Goal: Task Accomplishment & Management: Use online tool/utility

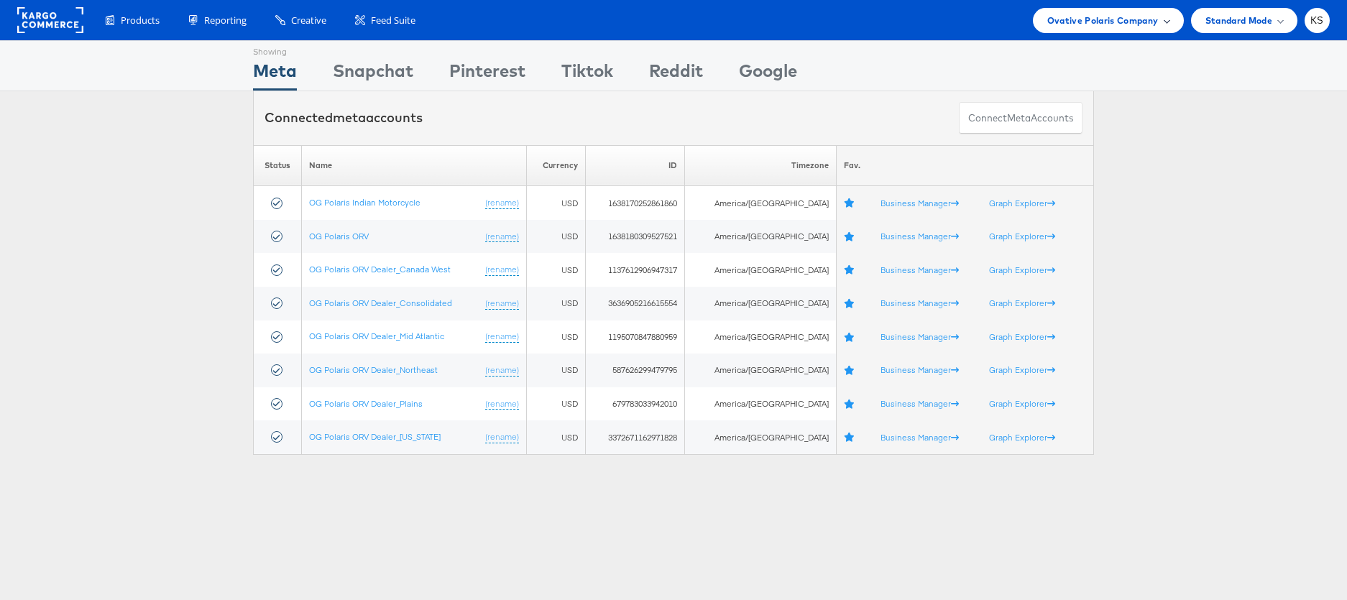
click at [1097, 27] on span "Ovative Polaris Company" at bounding box center [1102, 20] width 111 height 15
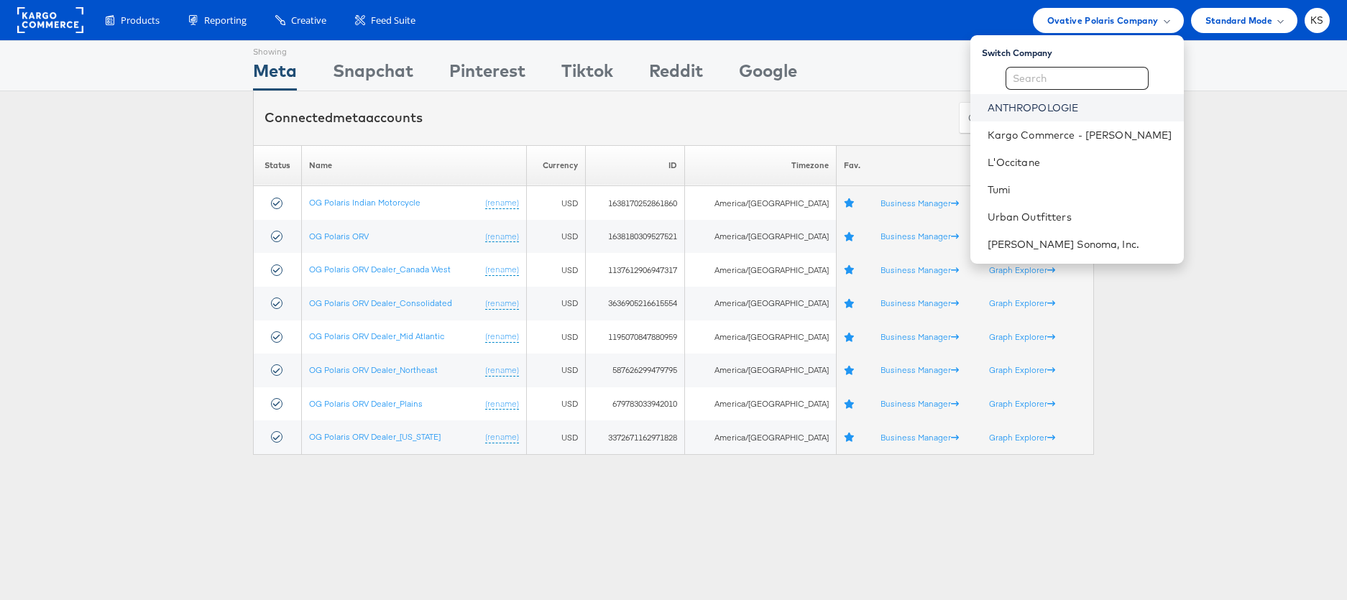
click at [1041, 109] on link "ANTHROPOLOGIE" at bounding box center [1079, 108] width 185 height 14
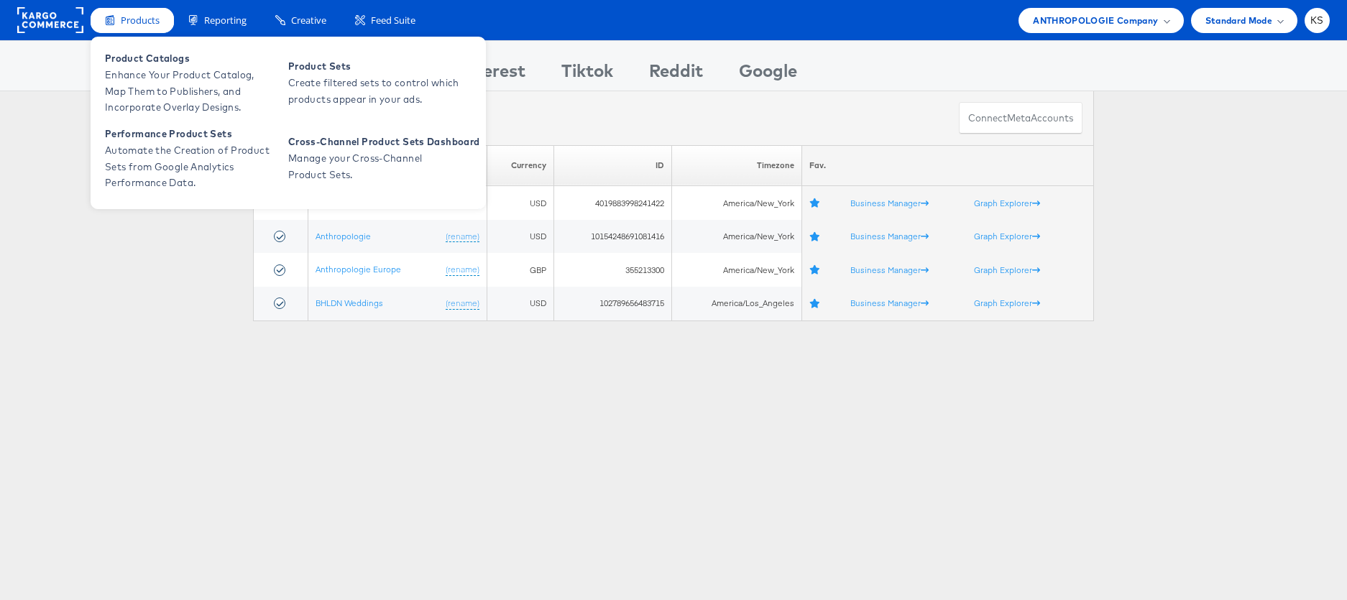
click at [138, 25] on span "Products" at bounding box center [140, 21] width 39 height 14
click at [139, 78] on span "Enhance Your Product Catalog, Map Them to Publishers, and Incorporate Overlay D…" at bounding box center [191, 91] width 172 height 49
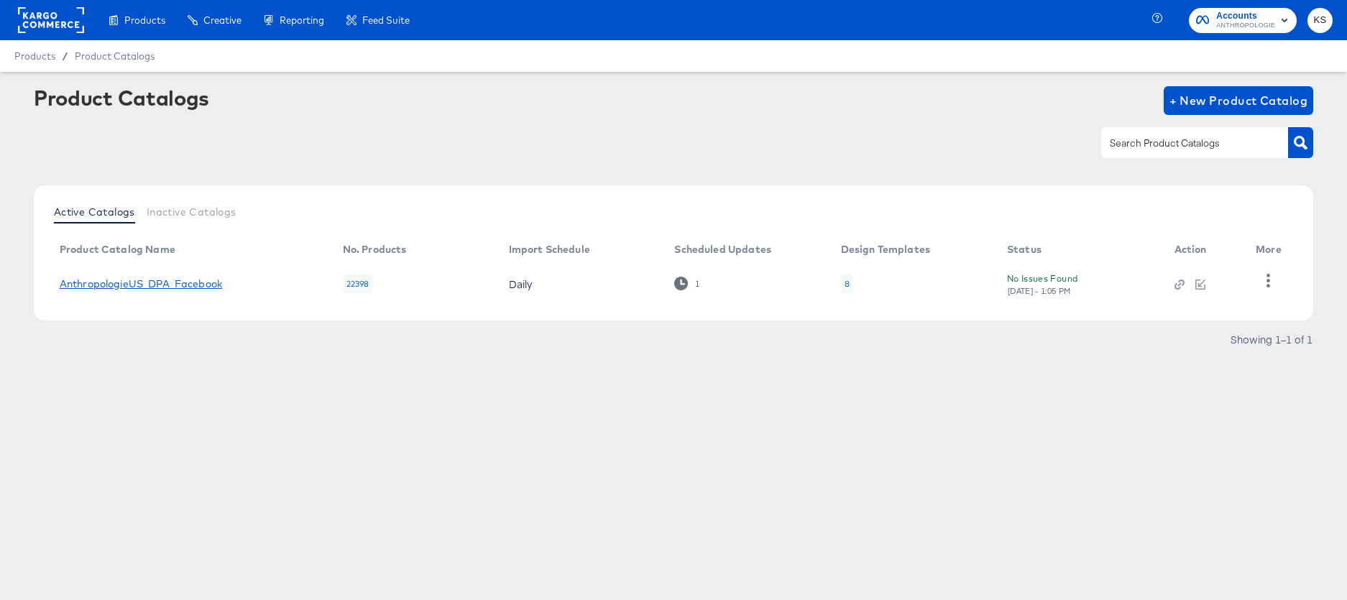
click at [99, 280] on link "AnthropologieUS_DPA_Facebook" at bounding box center [141, 283] width 162 height 11
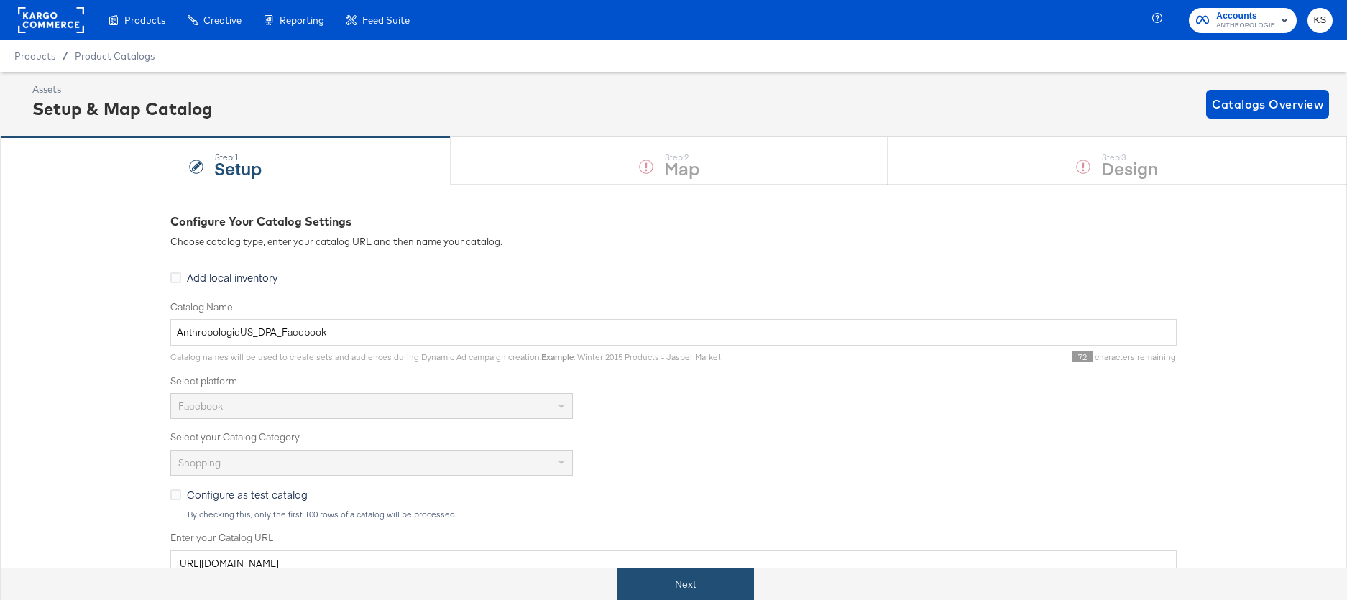
click at [652, 584] on button "Next" at bounding box center [685, 584] width 137 height 32
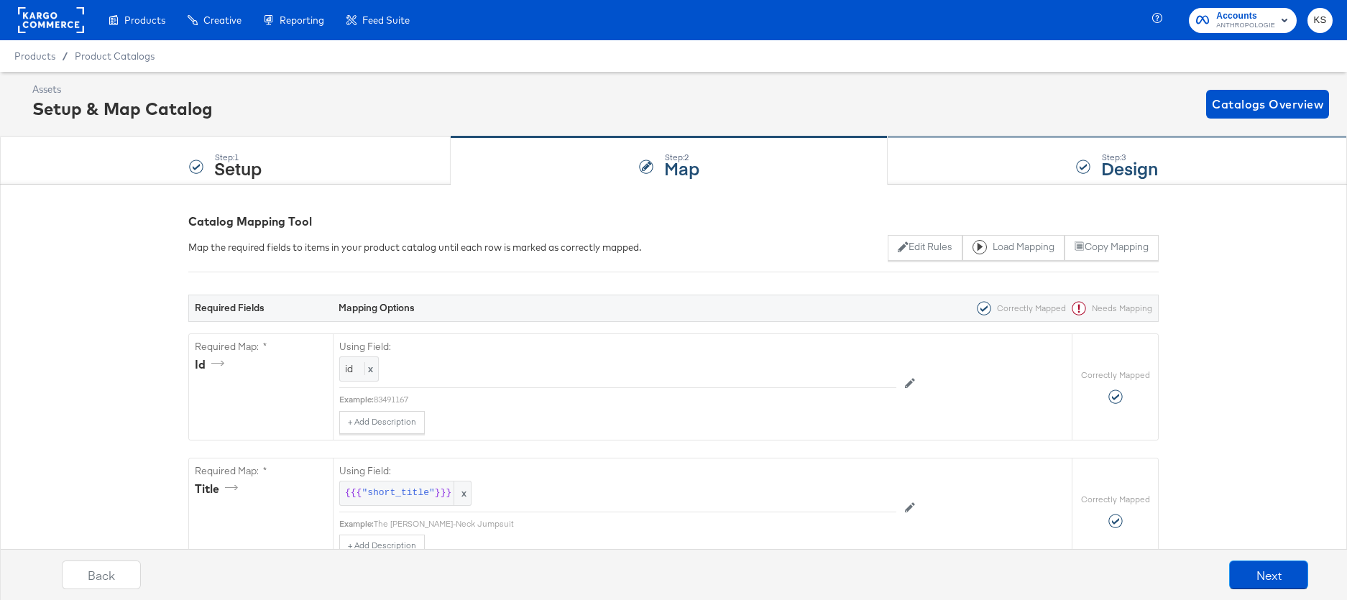
click at [1027, 168] on div "Step: 3 Design" at bounding box center [1116, 160] width 459 height 47
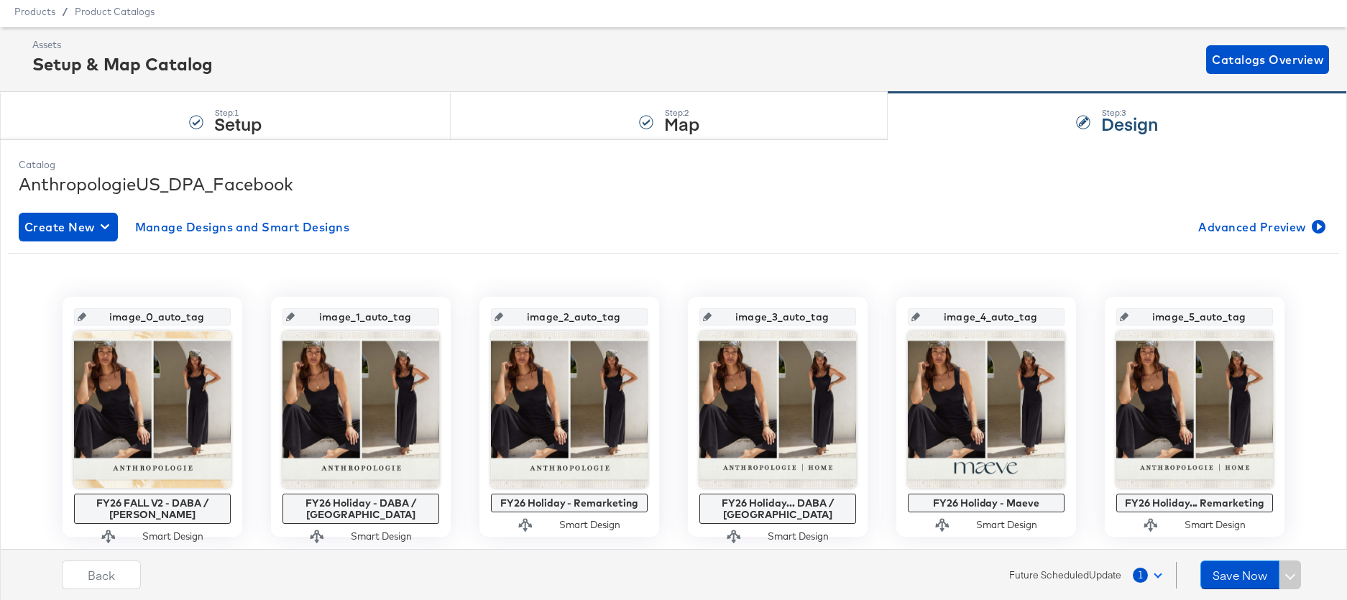
scroll to position [47, 0]
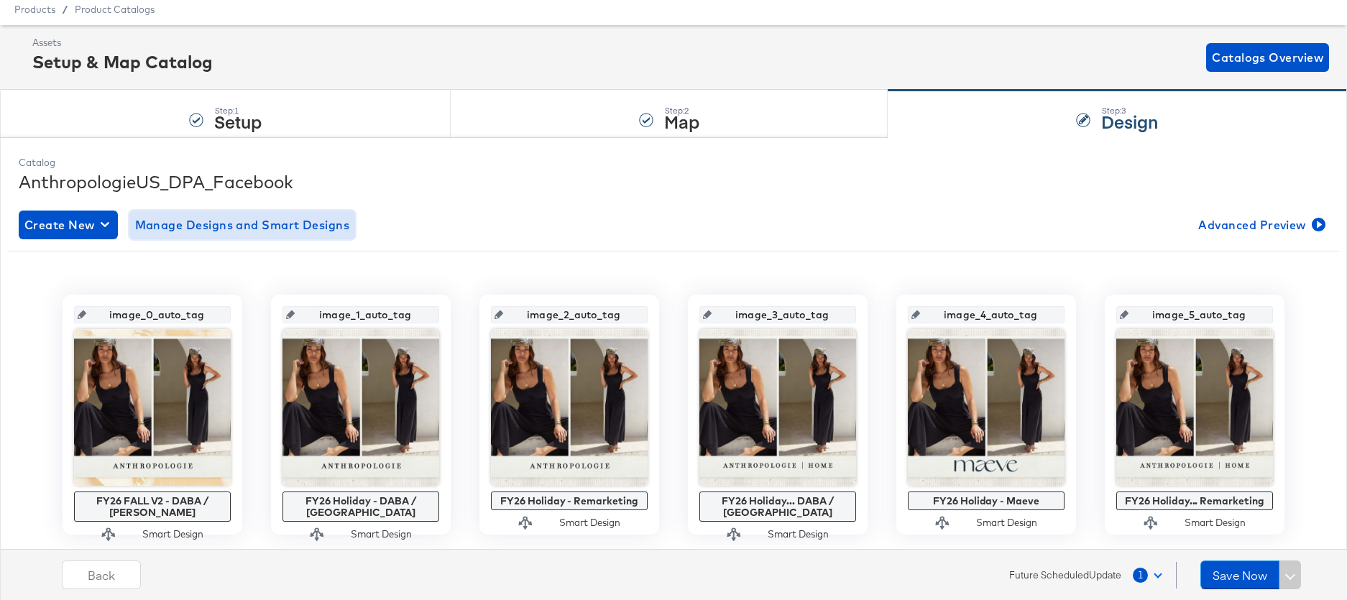
click at [257, 238] on button "Manage Designs and Smart Designs" at bounding box center [242, 225] width 226 height 29
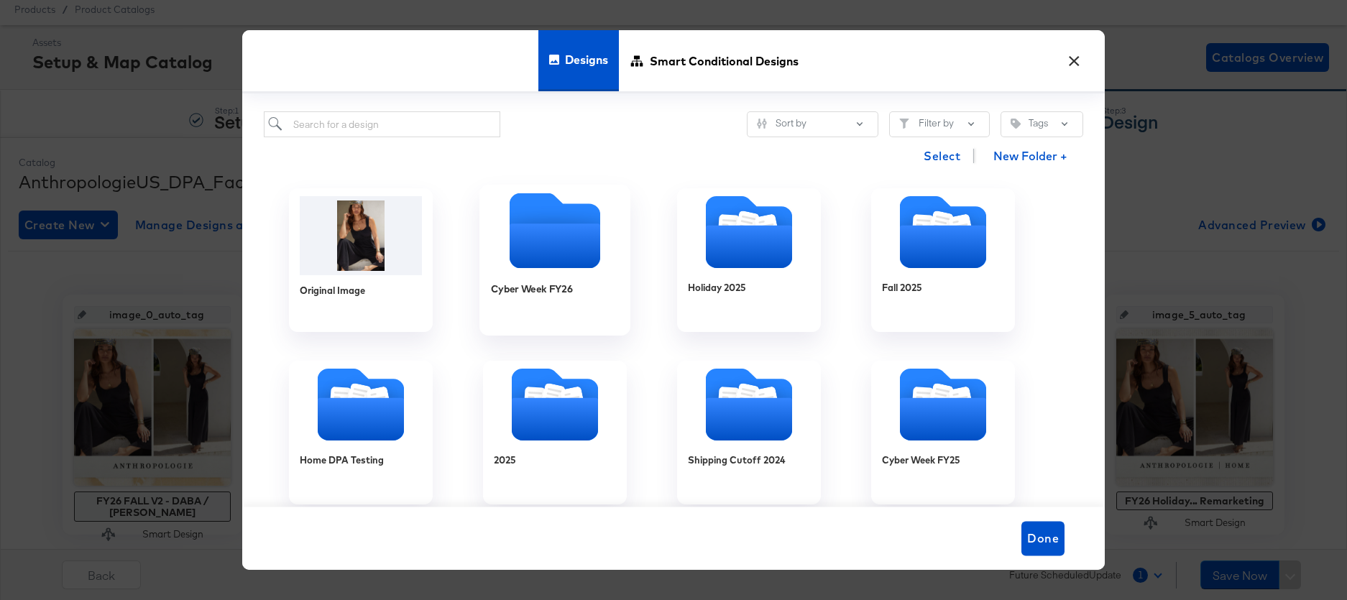
click at [566, 242] on icon "Empty folder" at bounding box center [554, 245] width 91 height 45
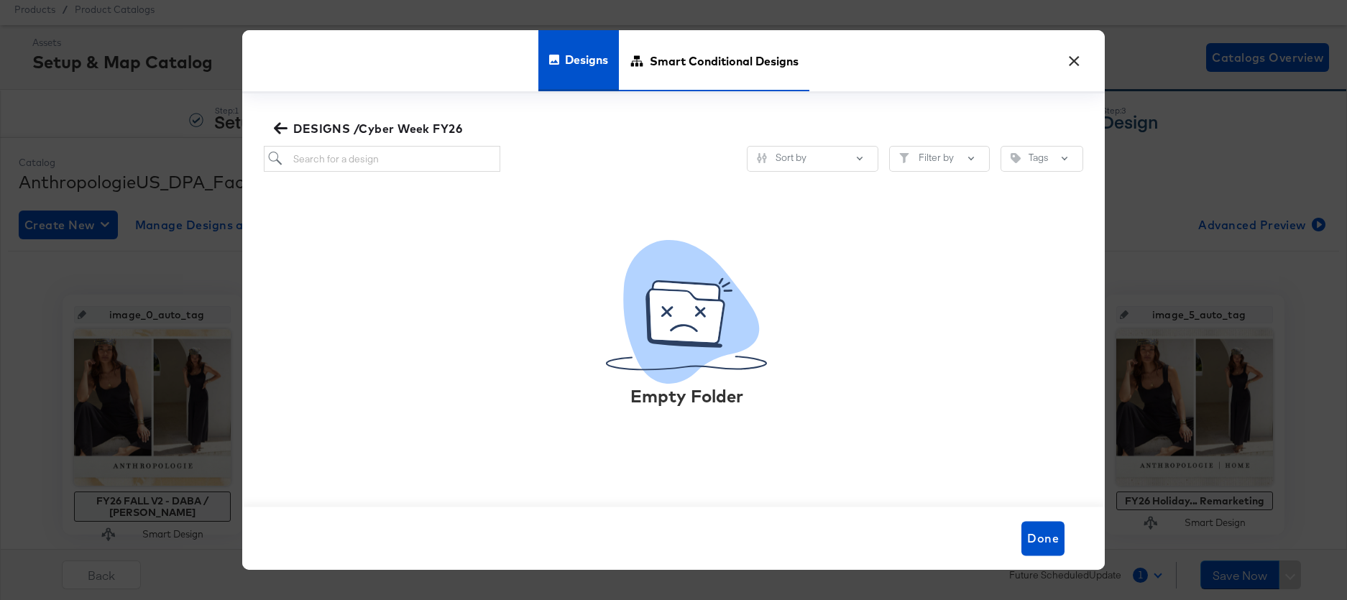
click at [686, 70] on span "Smart Conditional Designs" at bounding box center [724, 60] width 149 height 63
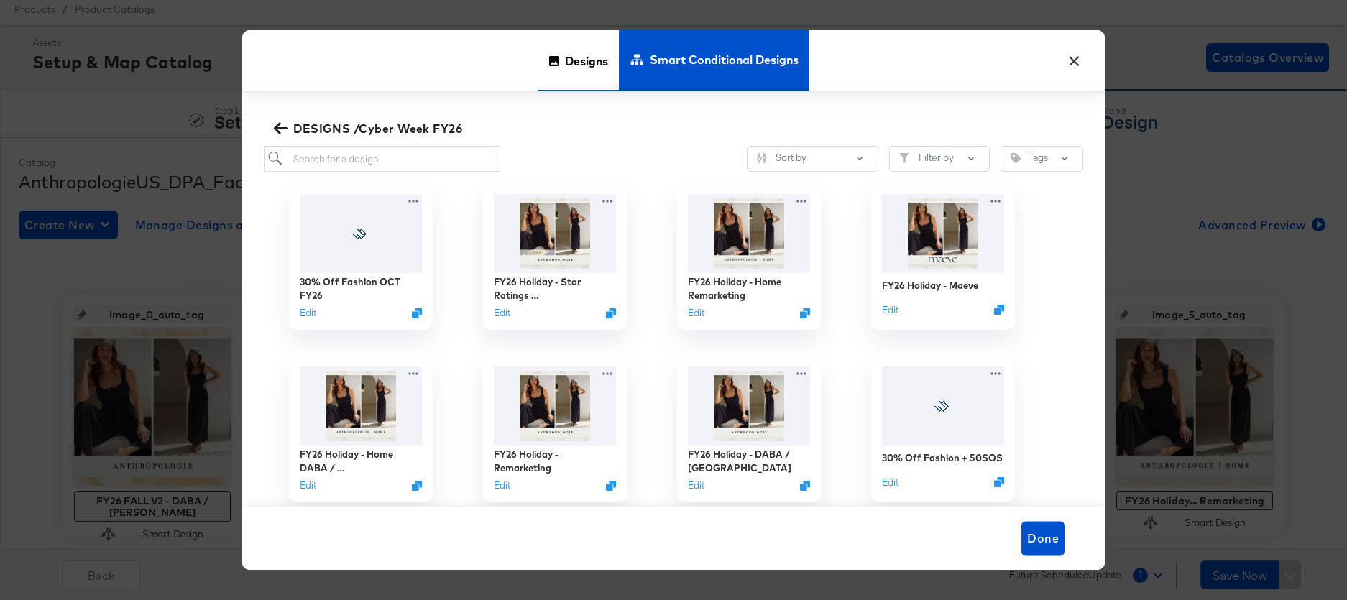
click at [565, 61] on span "Designs" at bounding box center [586, 60] width 43 height 63
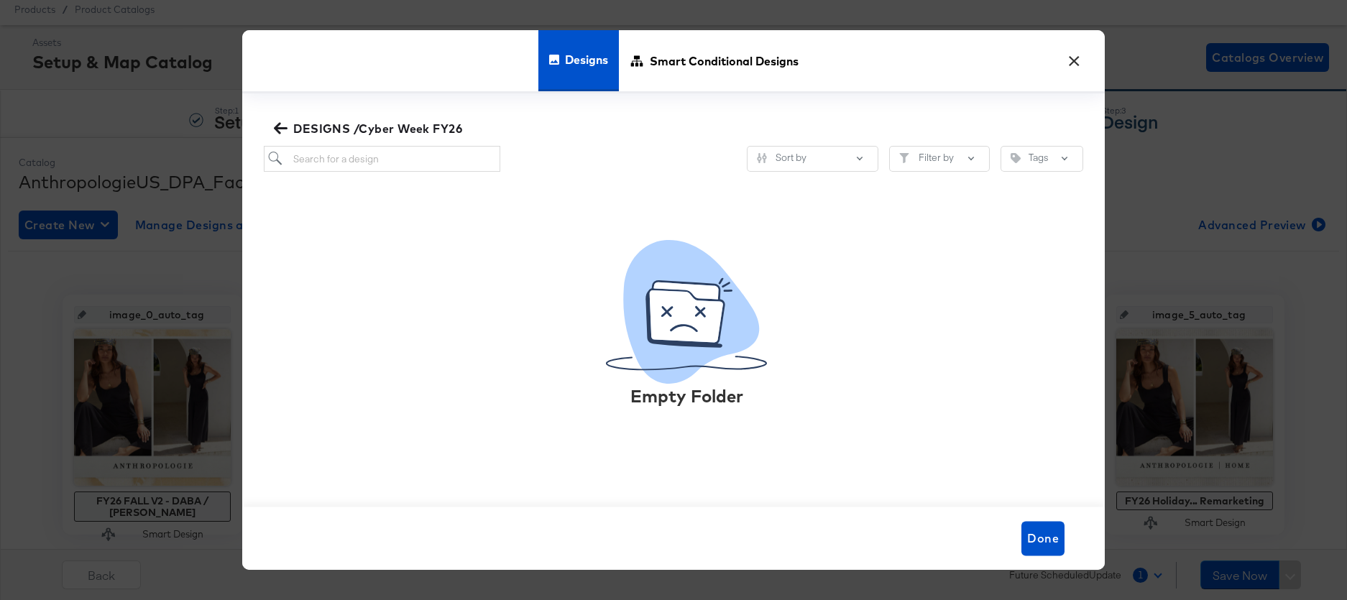
click at [280, 126] on icon "button" at bounding box center [281, 128] width 14 height 14
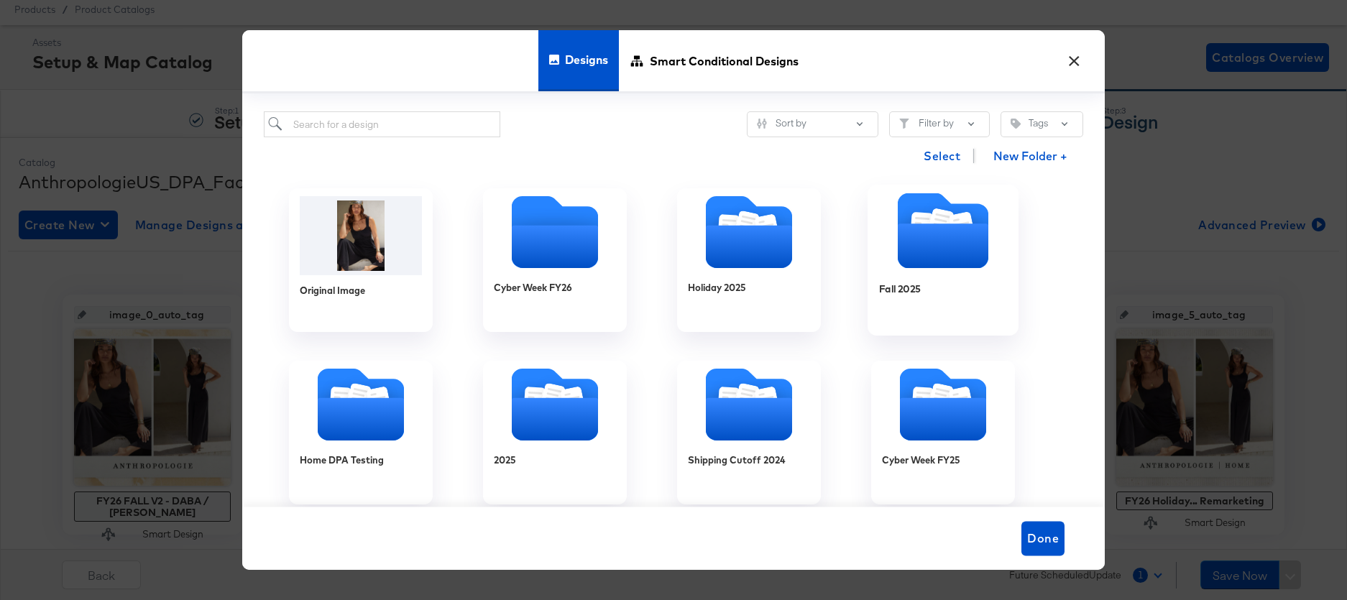
click at [903, 239] on icon "Folder" at bounding box center [943, 245] width 91 height 45
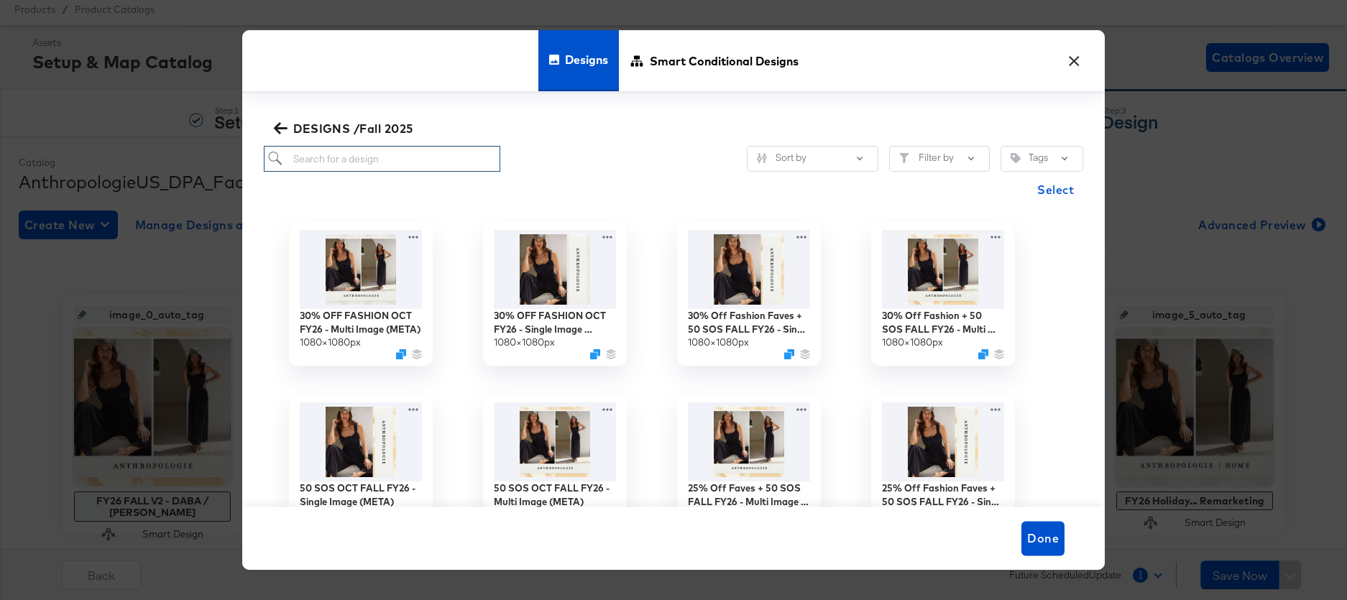
click at [343, 164] on input "search" at bounding box center [382, 159] width 236 height 27
paste input "30% OFF FASHION OCT FY26 - Multi Image (META)"
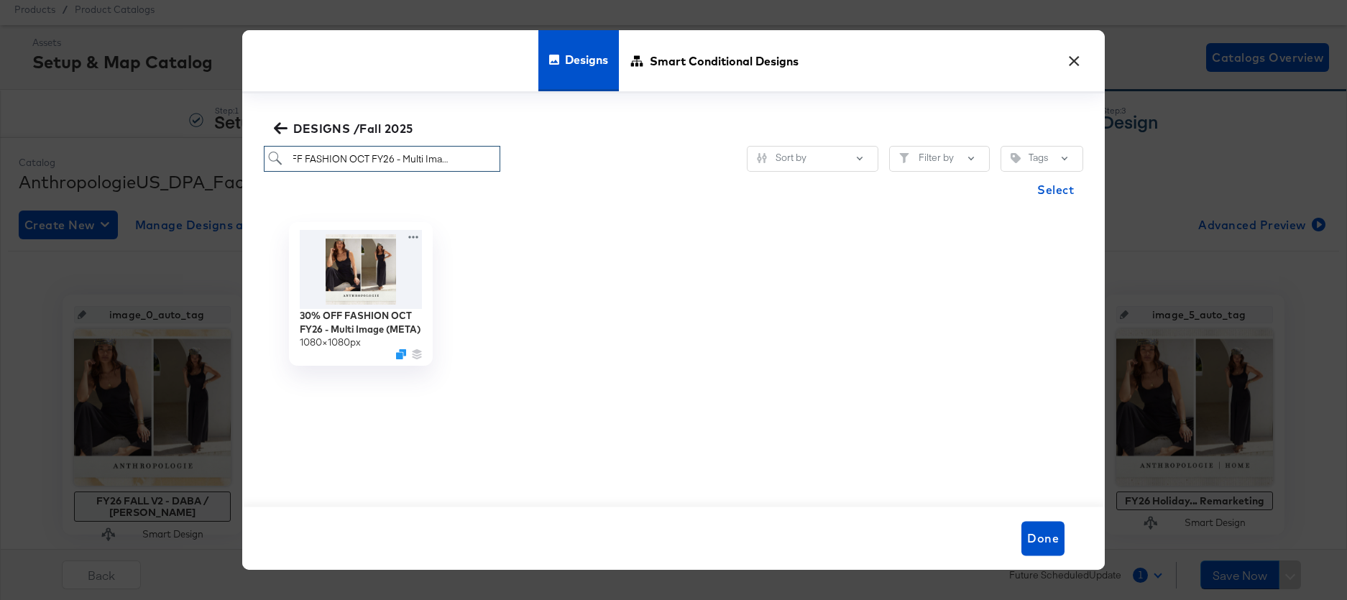
type input "30% OFF FASHION OCT FY26 - Multi Image (META)"
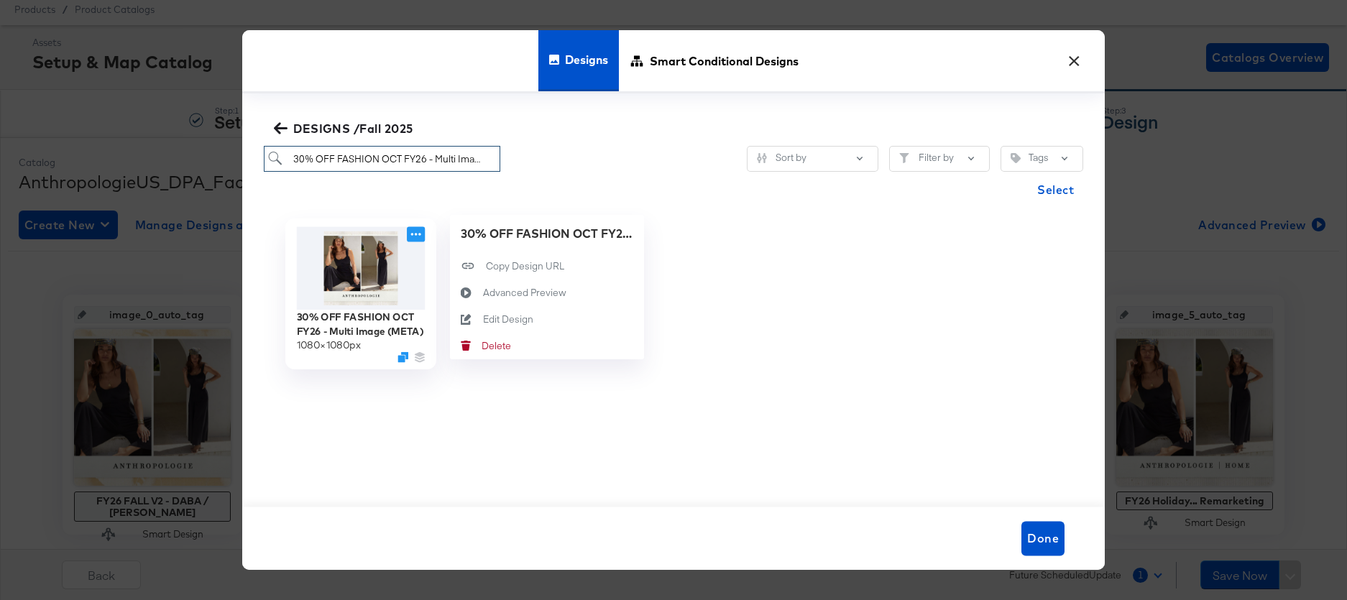
click at [408, 237] on icon at bounding box center [416, 234] width 18 height 15
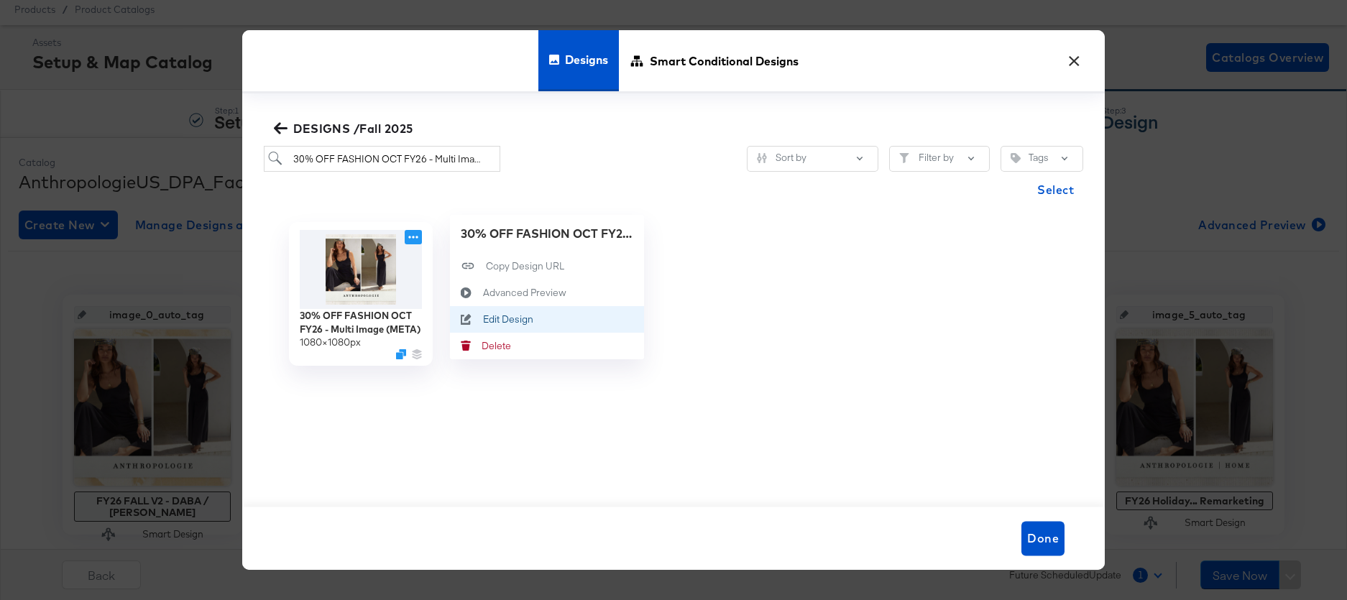
click at [501, 309] on button "Edit Design Edit Design" at bounding box center [547, 319] width 194 height 27
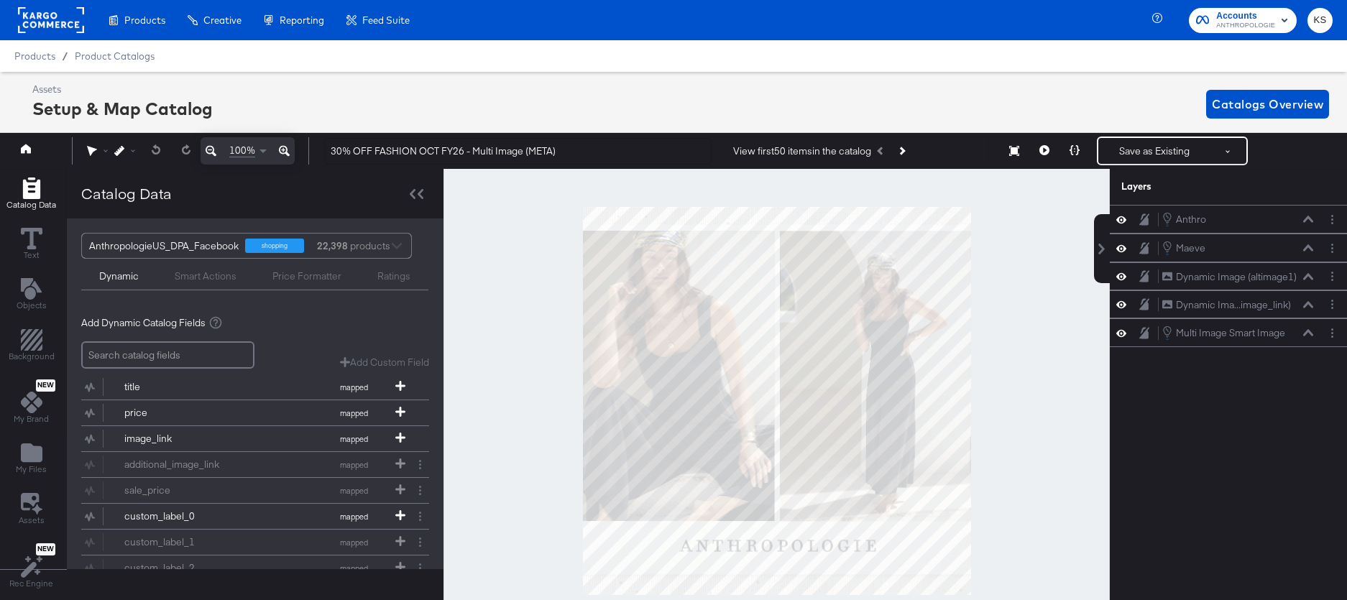
click at [654, 82] on div "Assets Setup & Map Catalog Catalogs Overview" at bounding box center [673, 104] width 1347 height 65
click at [1332, 248] on circle "Layer Options" at bounding box center [1332, 248] width 2 height 2
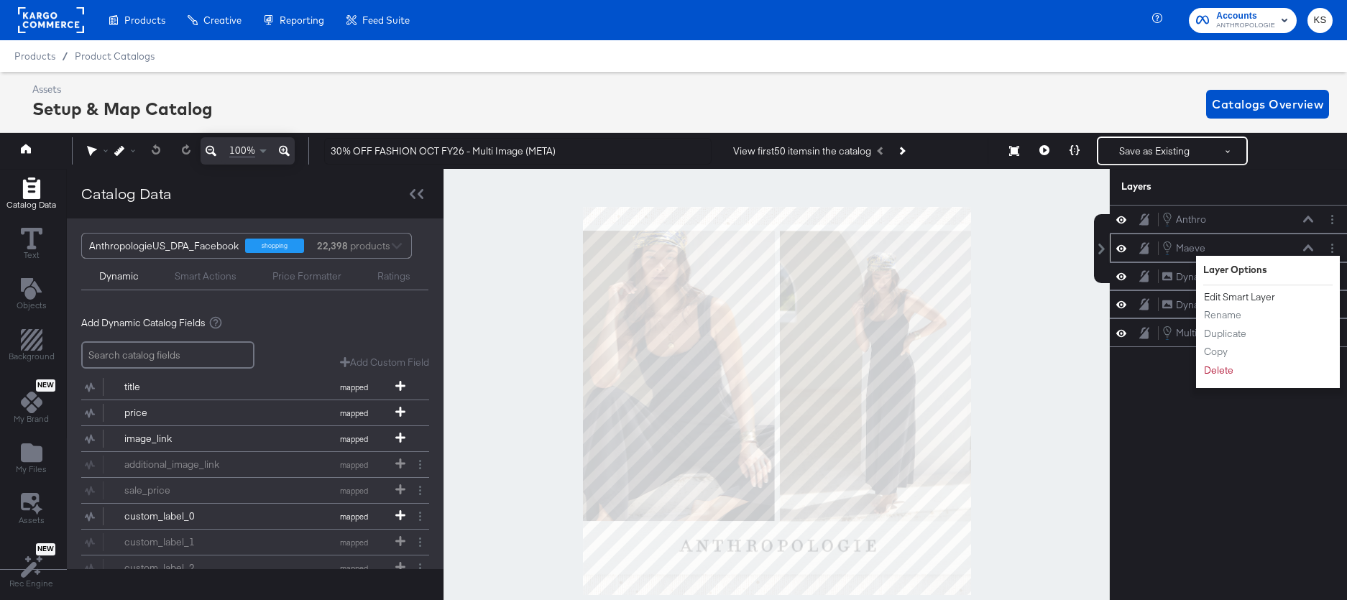
click at [1250, 297] on button "Edit Smart Layer" at bounding box center [1239, 297] width 73 height 15
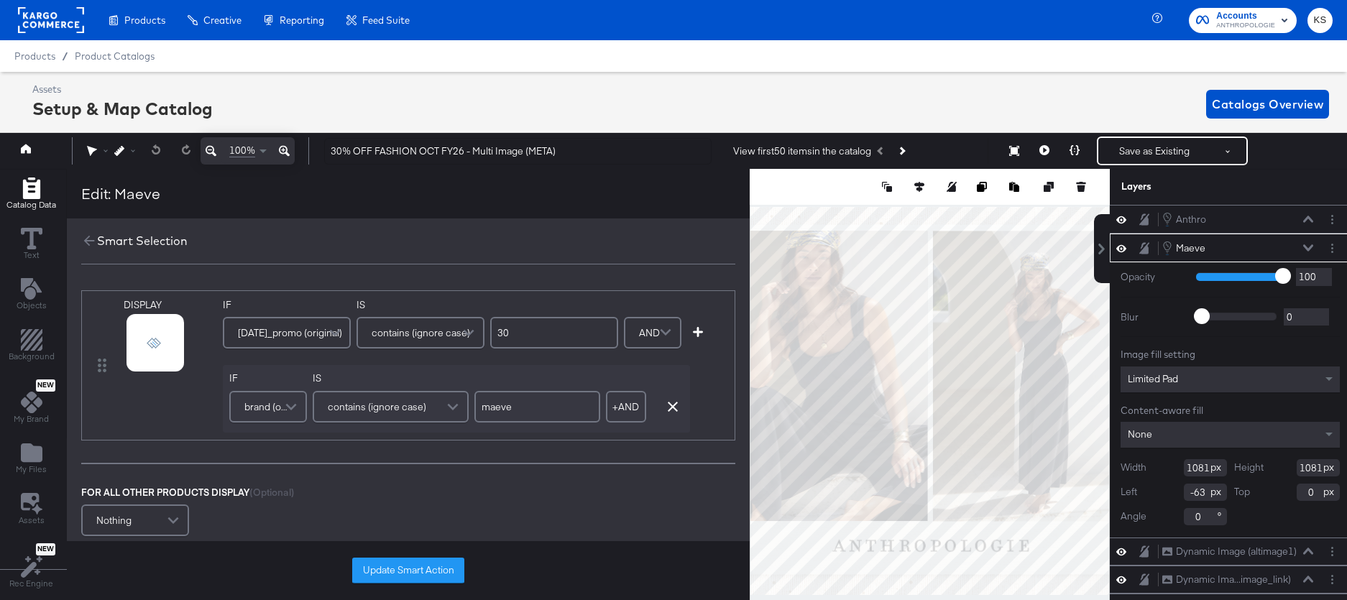
scroll to position [0, 4]
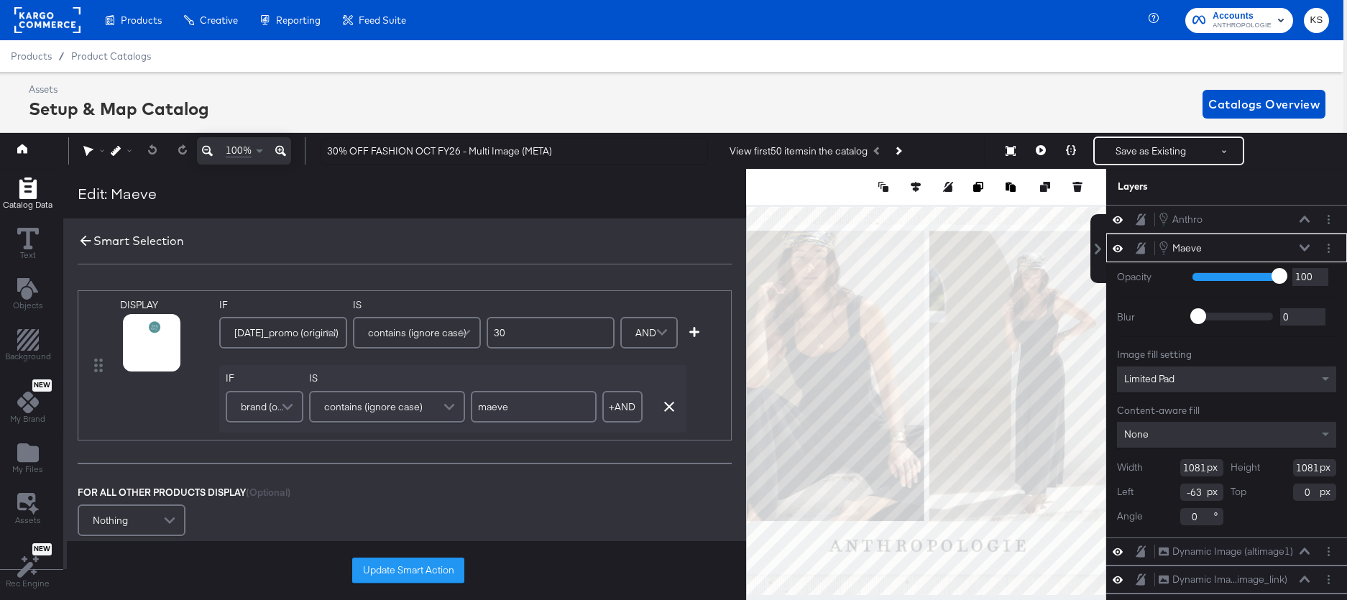
click at [82, 241] on icon at bounding box center [85, 241] width 11 height 11
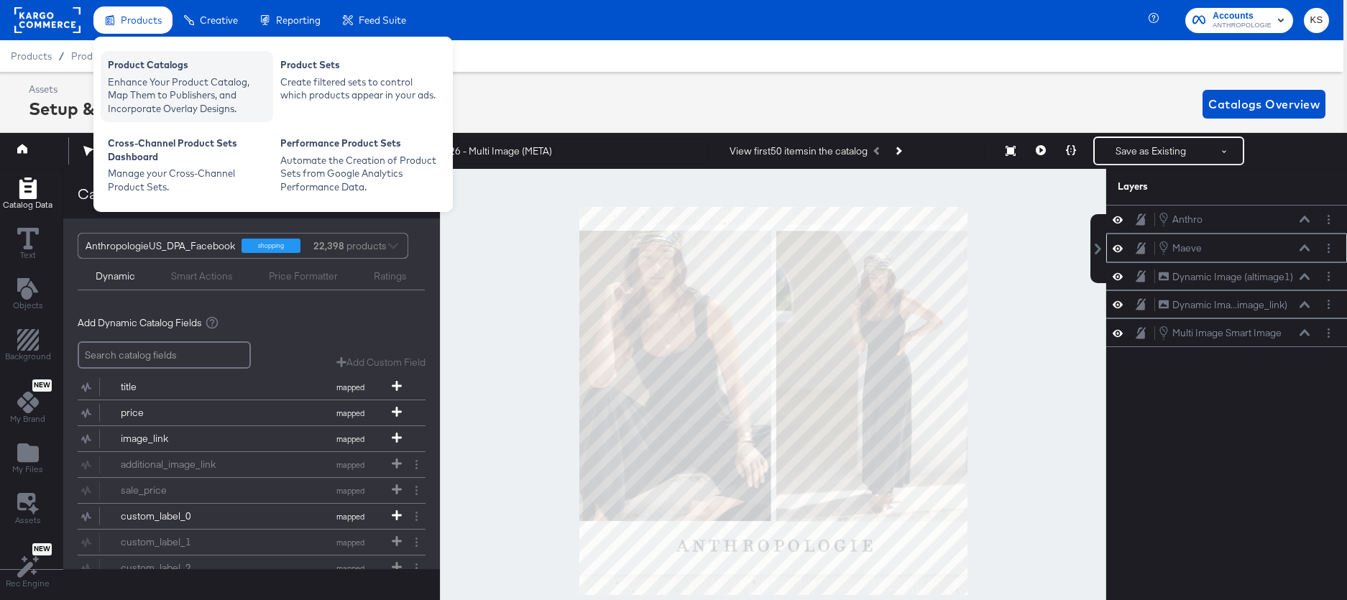
click at [149, 96] on div "Enhance Your Product Catalog, Map Them to Publishers, and Incorporate Overlay D…" at bounding box center [187, 95] width 158 height 40
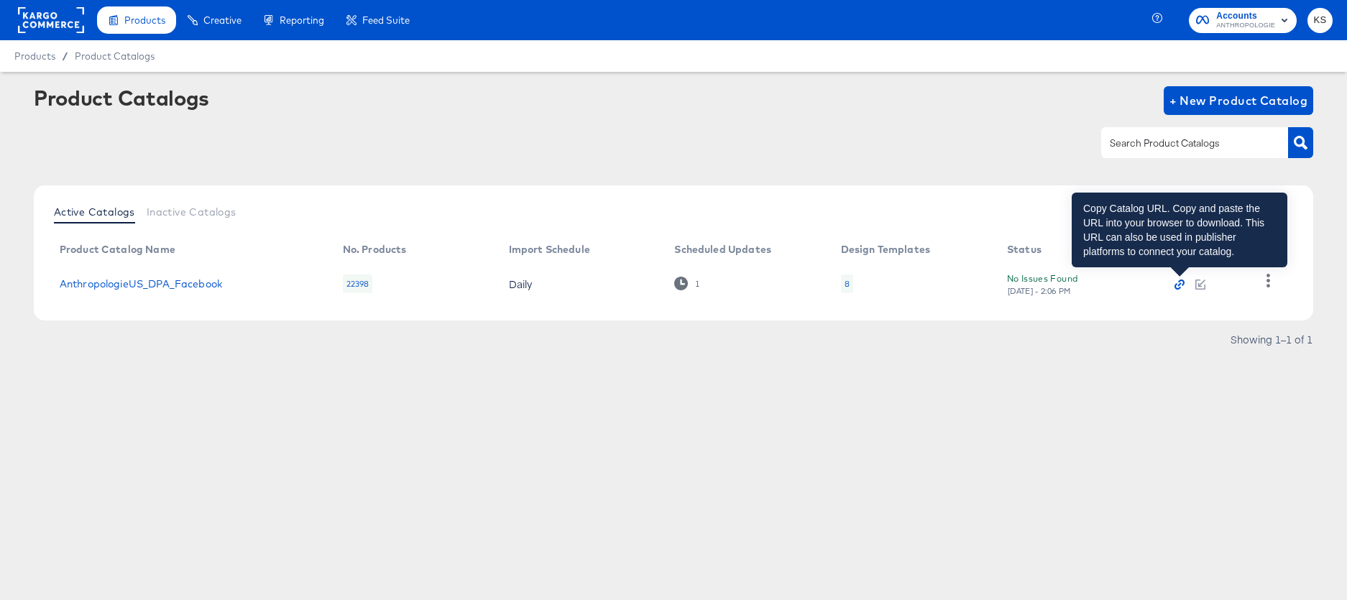
click at [1182, 287] on icon "button" at bounding box center [1179, 285] width 10 height 10
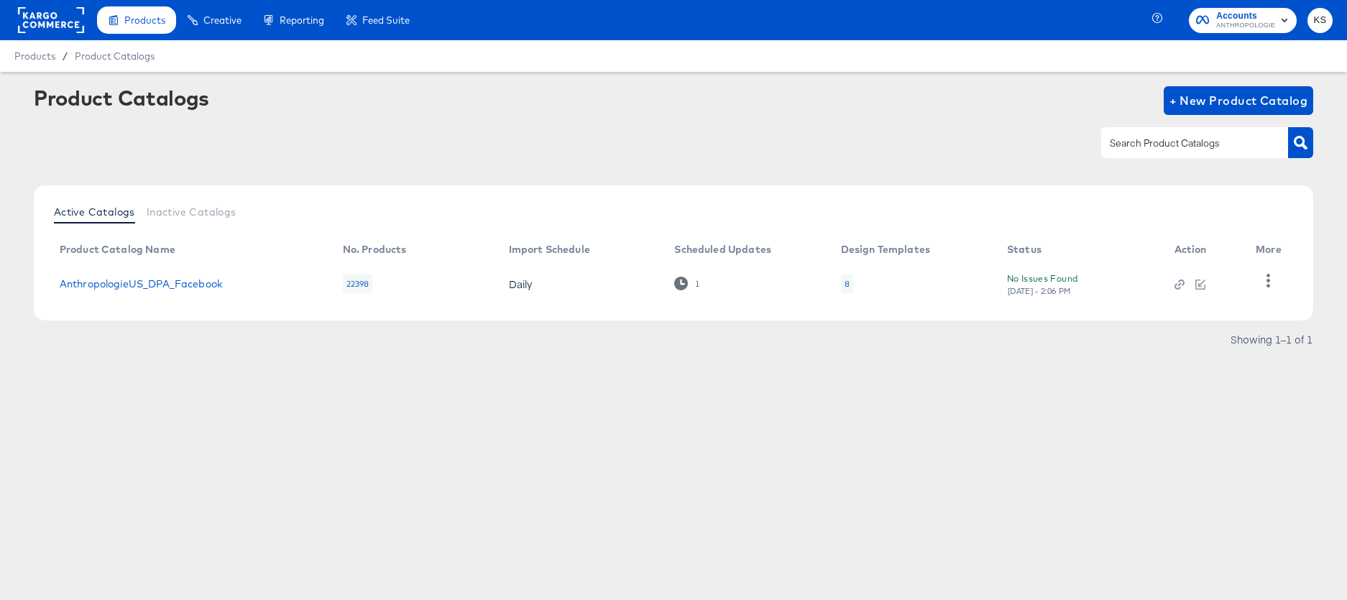
click at [152, 290] on td "AnthropologieUS_DPA_Facebook" at bounding box center [189, 284] width 283 height 45
click at [150, 285] on link "AnthropologieUS_DPA_Facebook" at bounding box center [141, 283] width 162 height 11
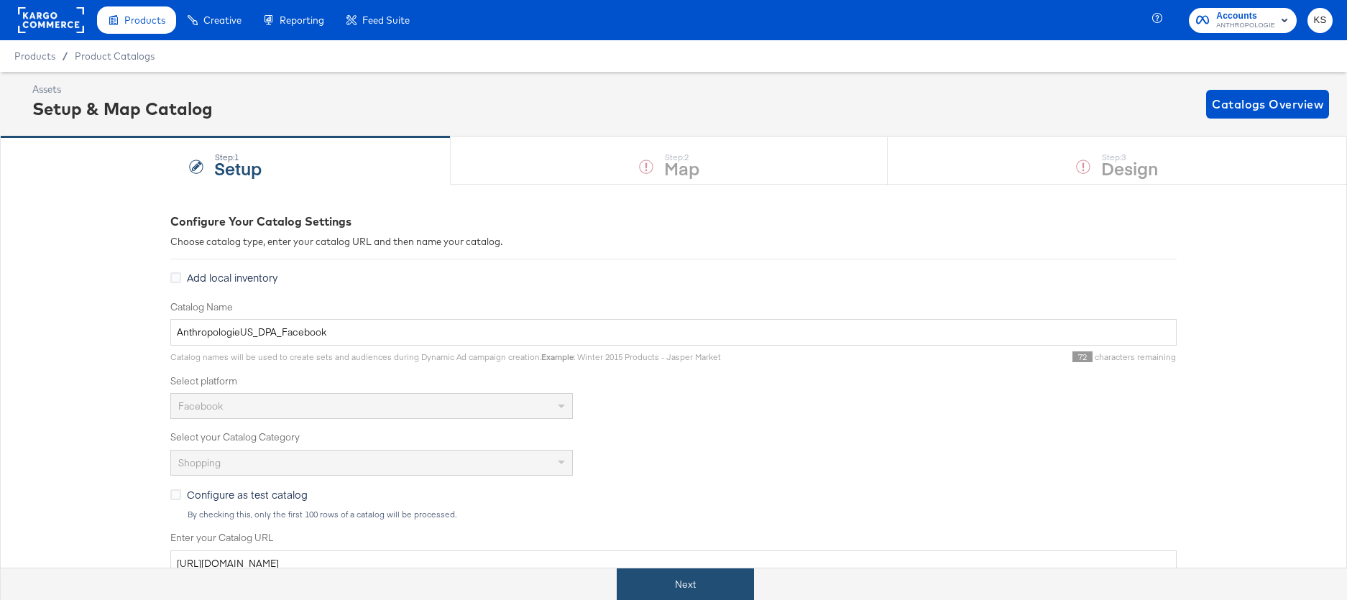
click at [645, 576] on button "Next" at bounding box center [685, 584] width 137 height 32
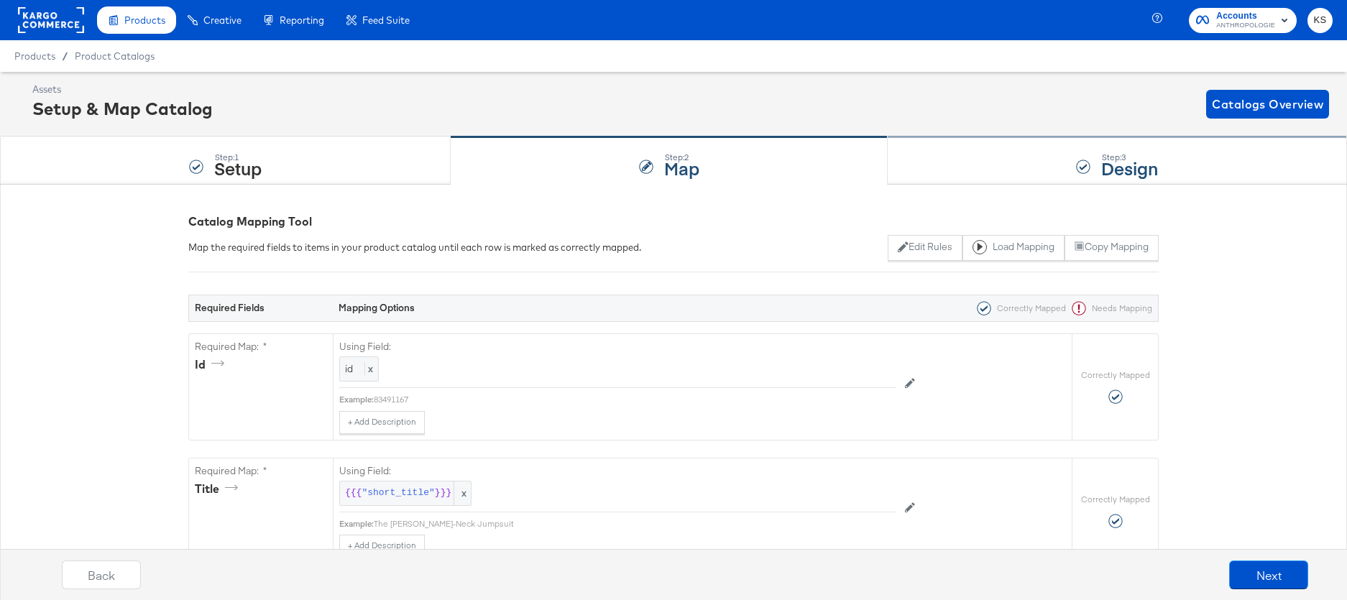
click at [992, 159] on div "Step: 3 Design" at bounding box center [1116, 160] width 459 height 47
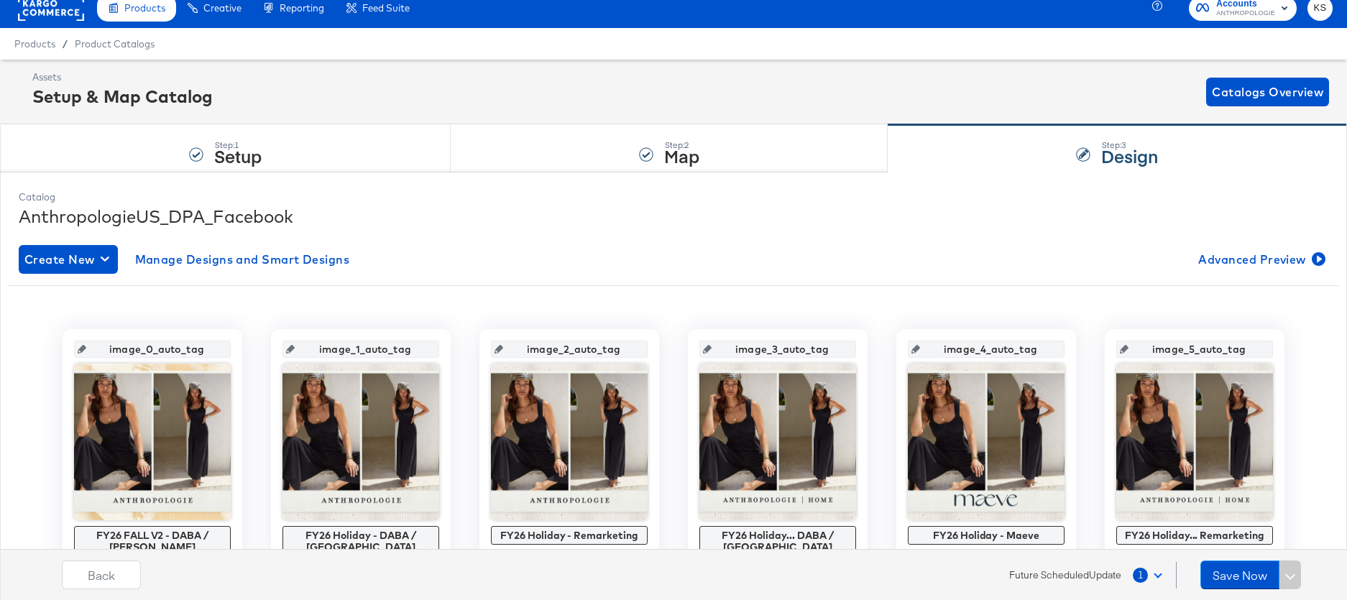
scroll to position [16, 0]
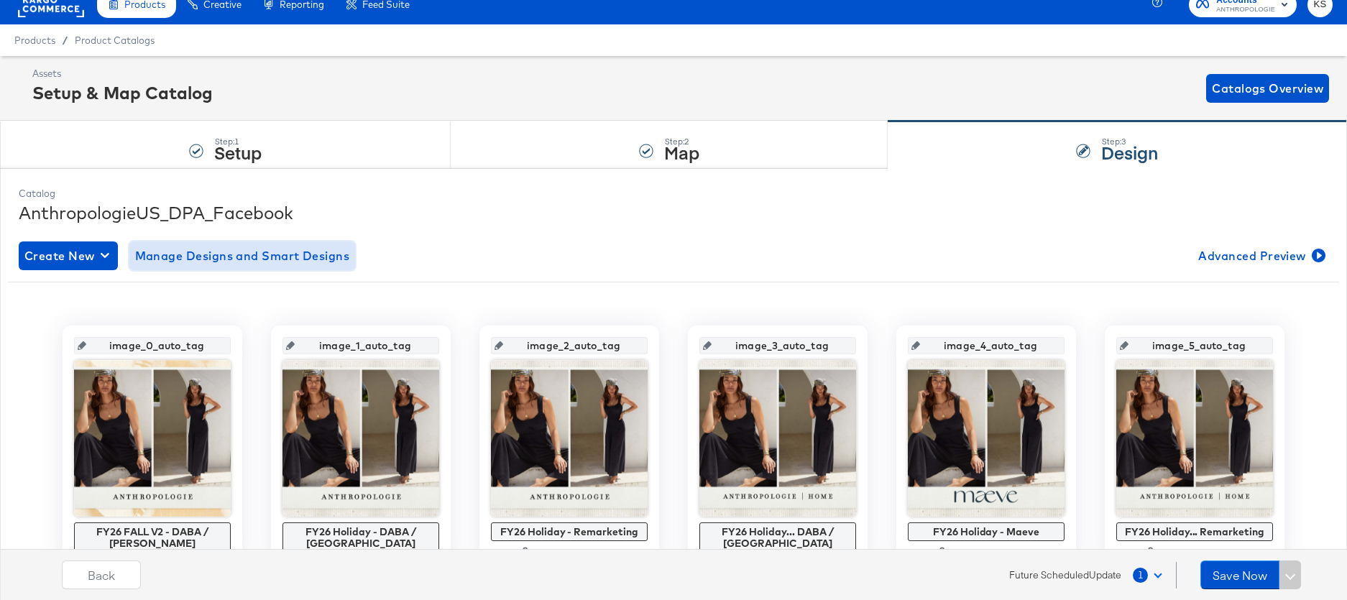
click at [234, 259] on span "Manage Designs and Smart Designs" at bounding box center [242, 256] width 215 height 20
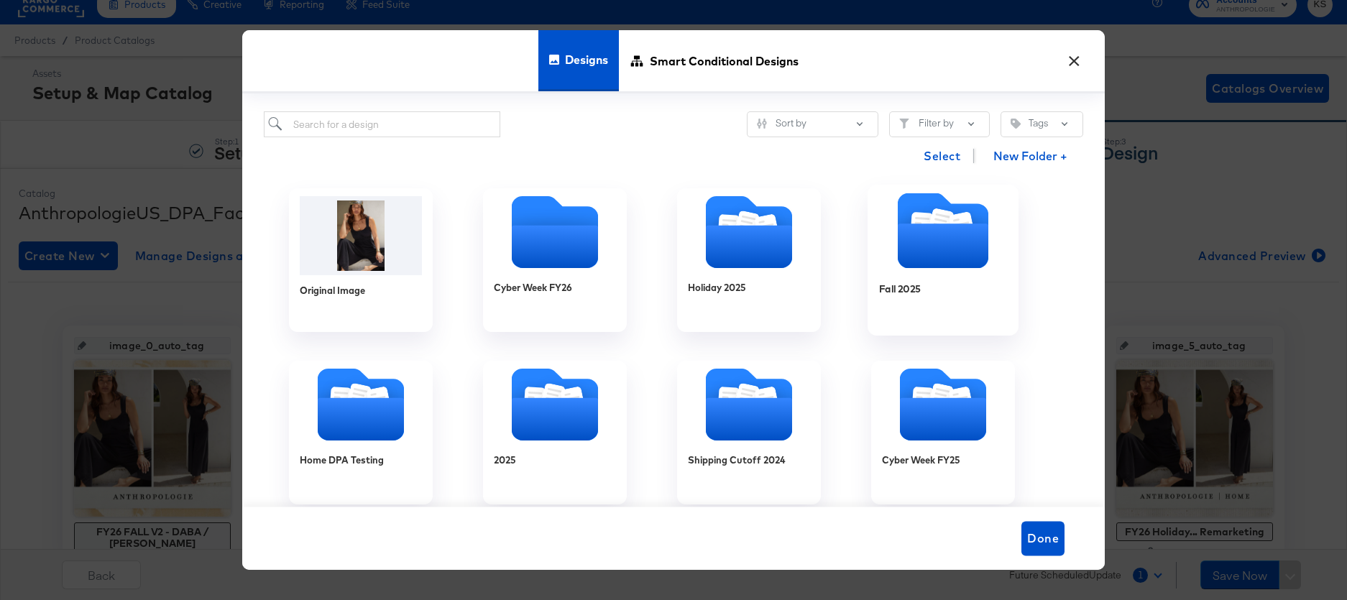
click at [929, 259] on icon "Folder" at bounding box center [943, 245] width 91 height 45
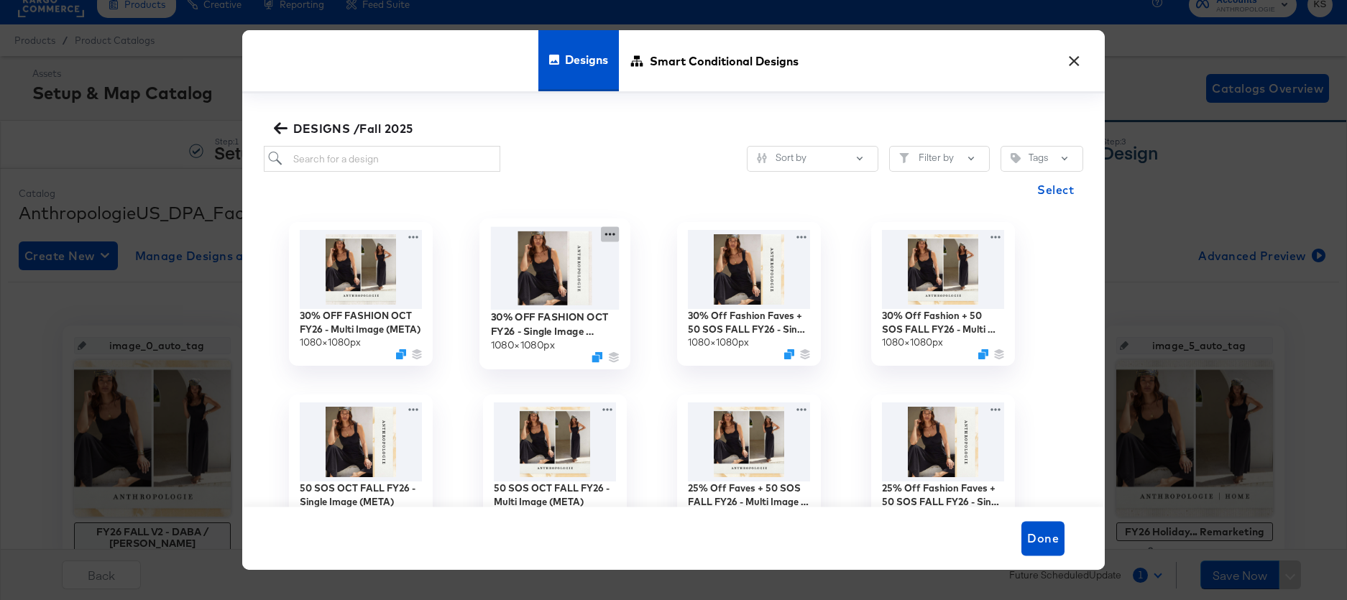
click at [612, 235] on icon at bounding box center [610, 234] width 18 height 15
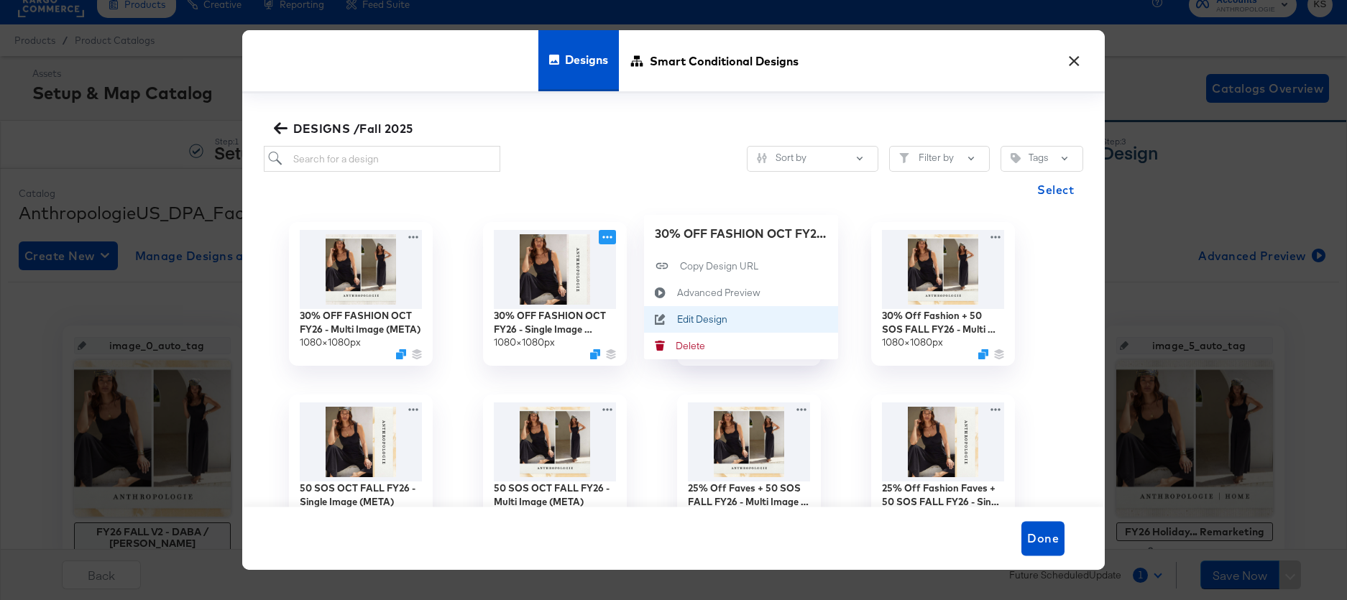
click at [708, 326] on button "Edit Design Edit Design" at bounding box center [741, 319] width 194 height 27
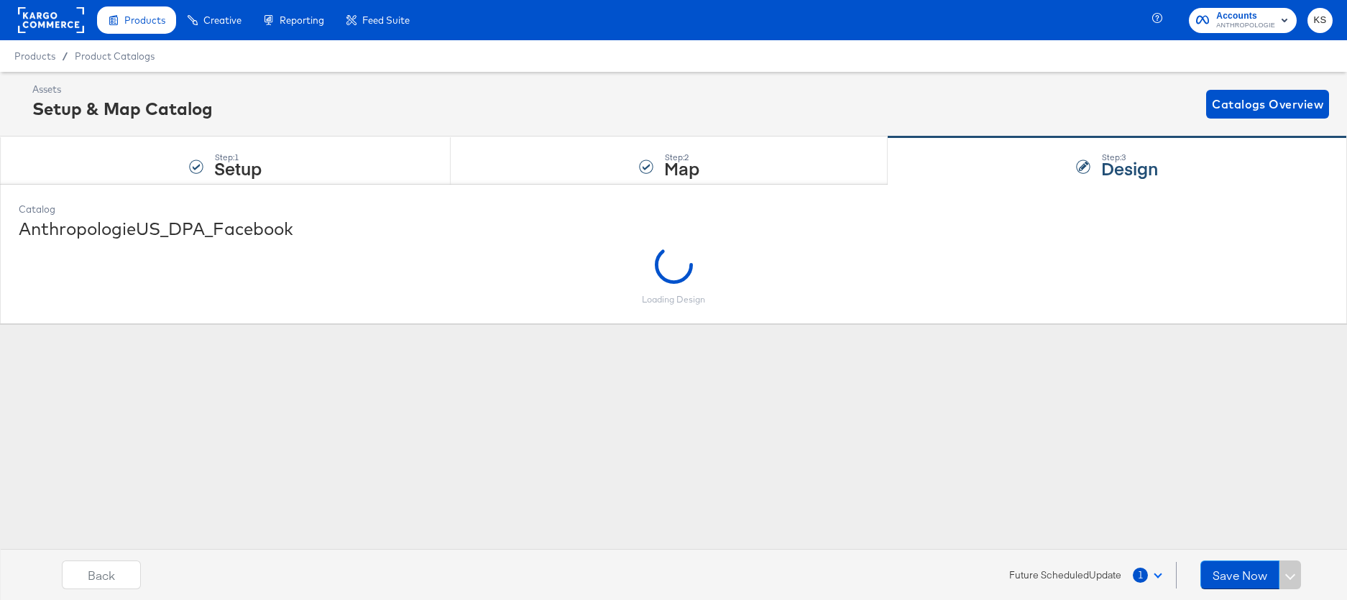
scroll to position [0, 0]
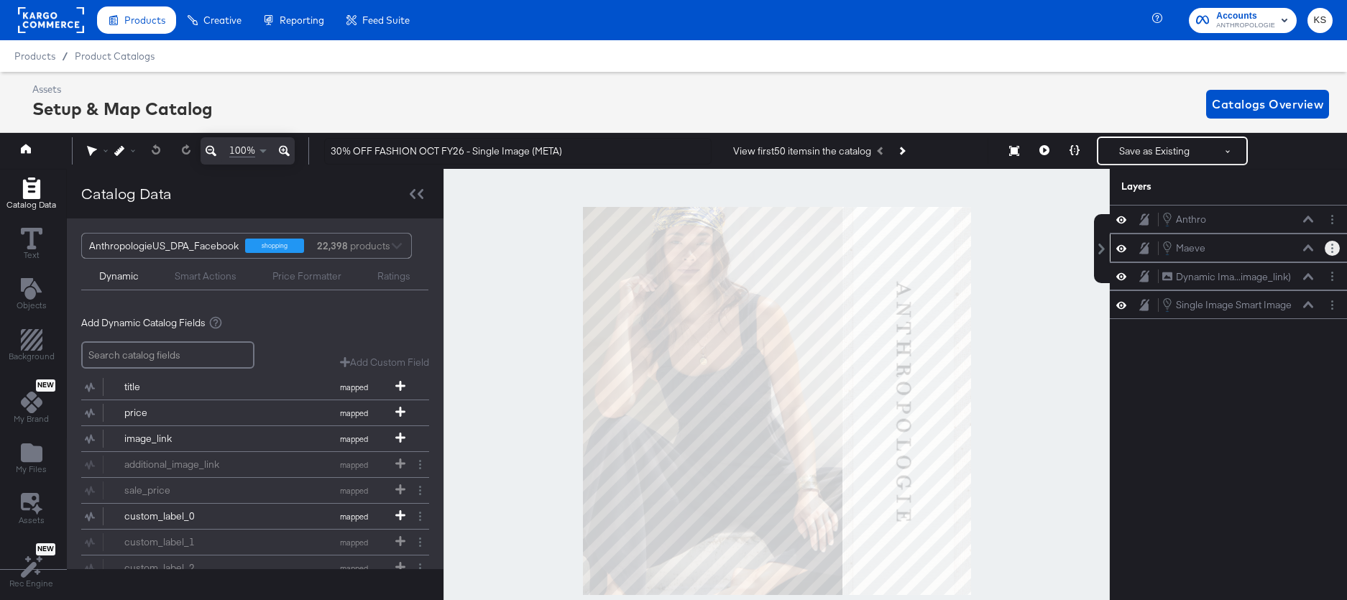
click at [1328, 245] on button "Layer Options" at bounding box center [1331, 248] width 15 height 15
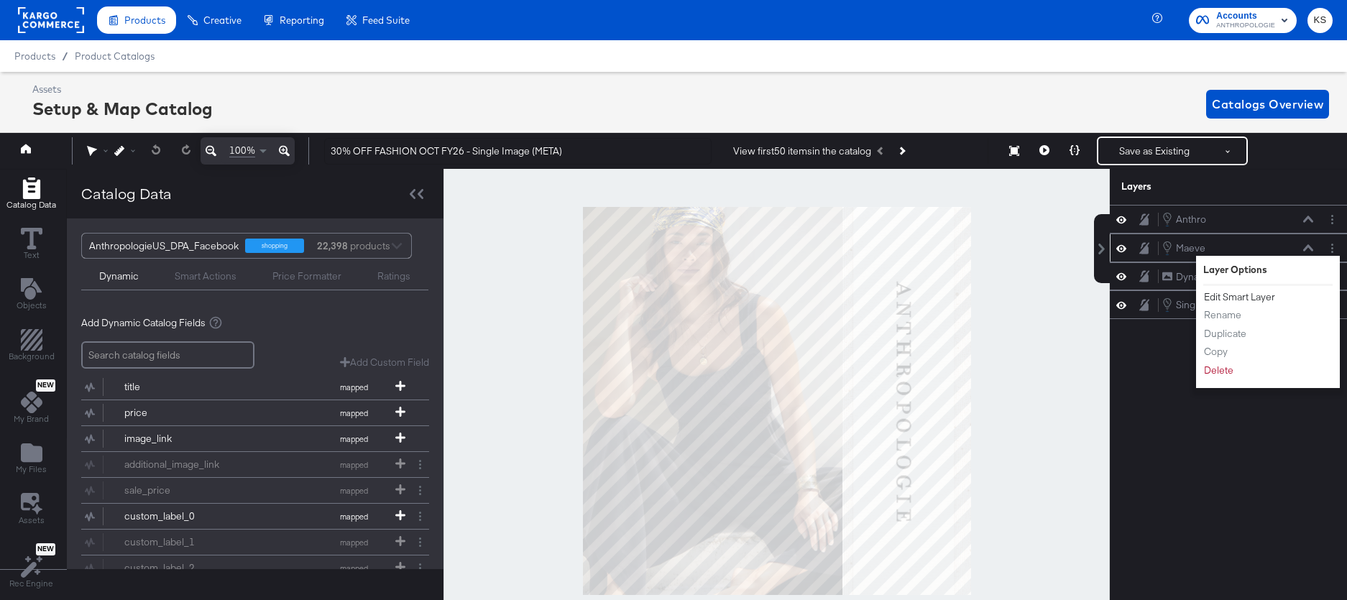
click at [1258, 297] on button "Edit Smart Layer" at bounding box center [1239, 297] width 73 height 15
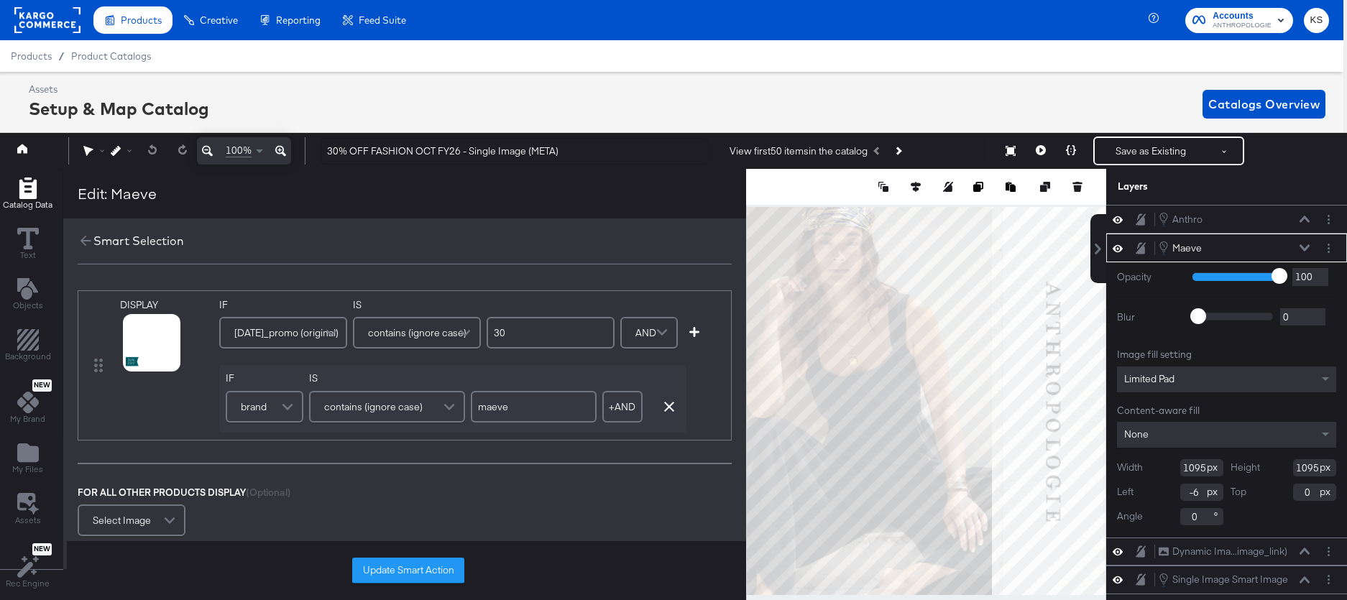
scroll to position [3, 4]
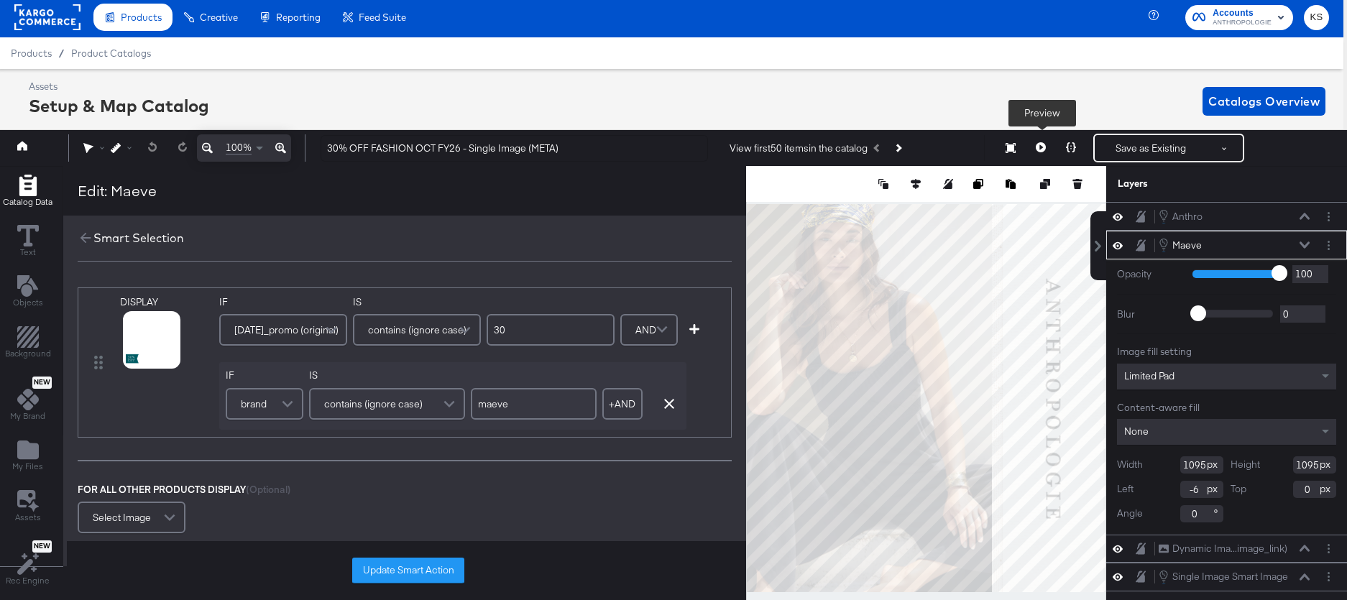
click at [1039, 148] on icon at bounding box center [1041, 147] width 10 height 10
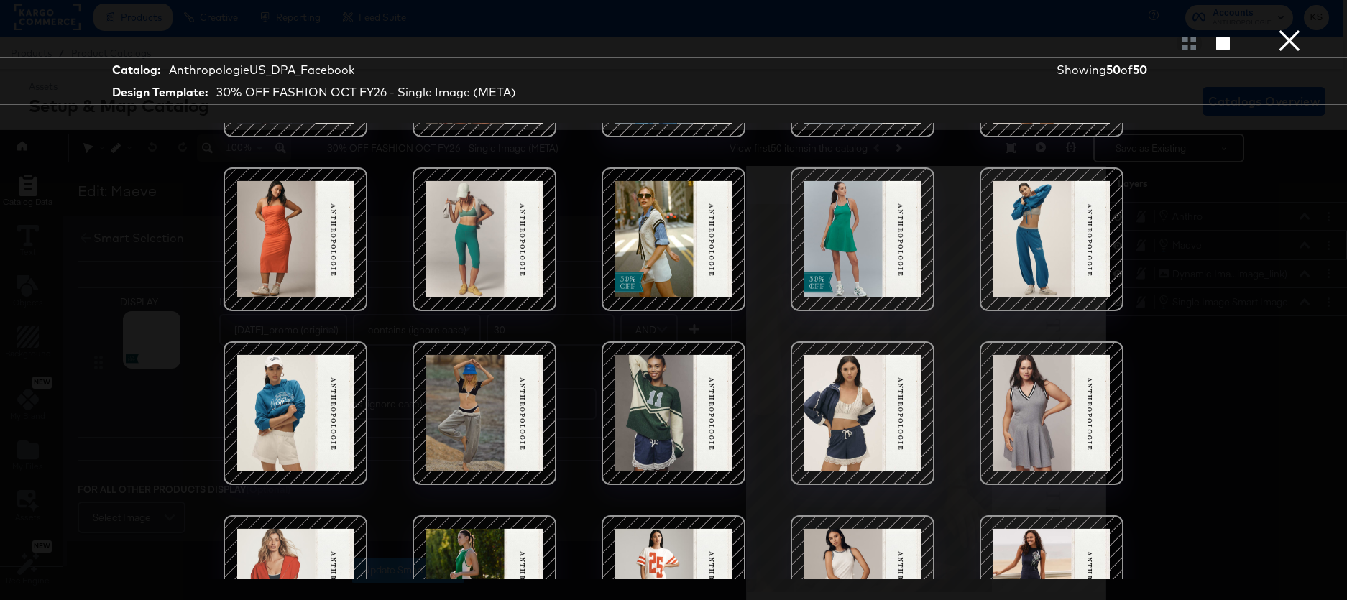
scroll to position [1107, 0]
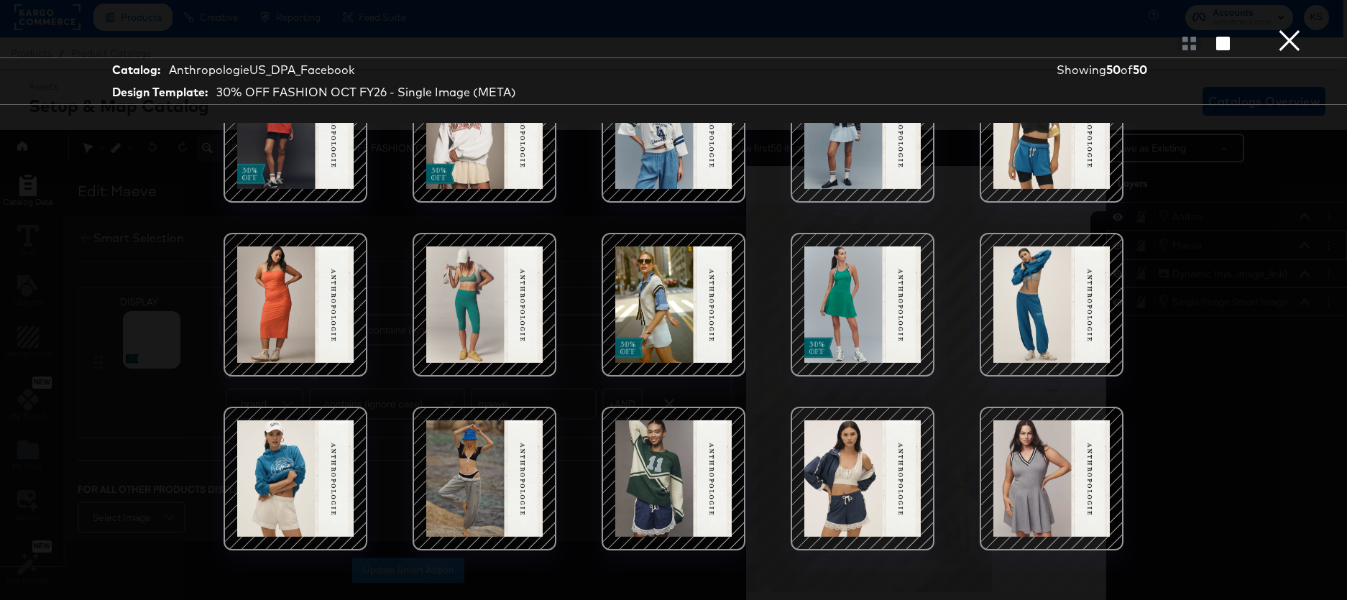
click at [1294, 29] on button "×" at bounding box center [1289, 14] width 29 height 29
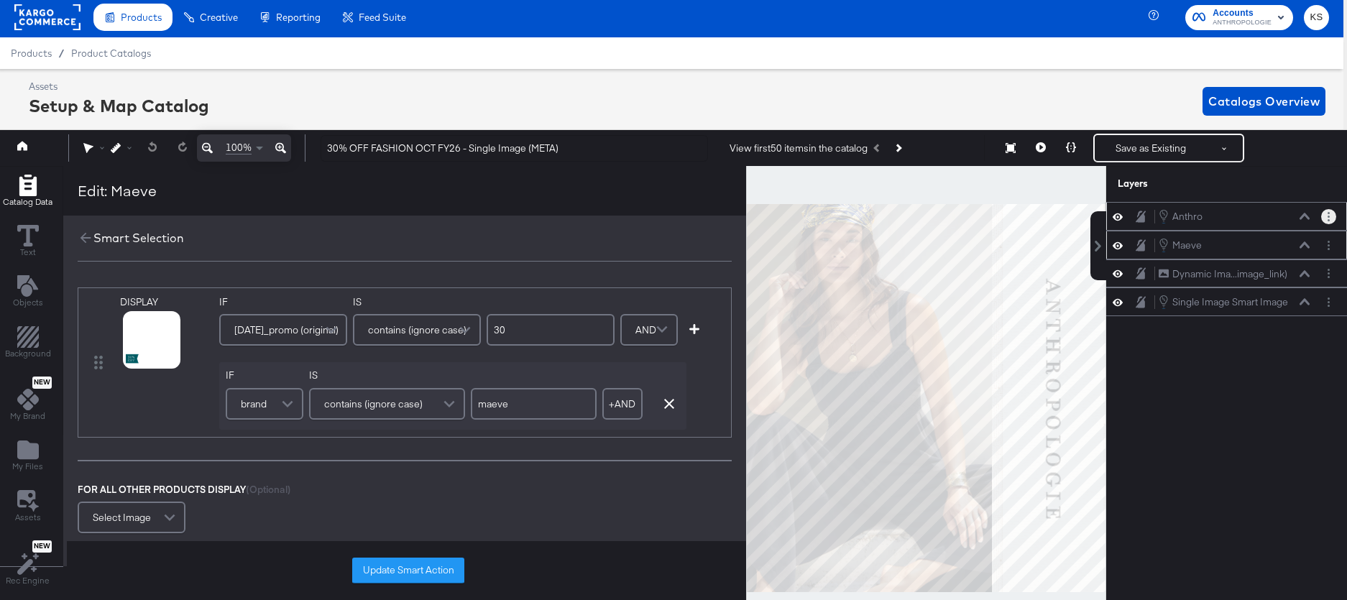
click at [1332, 213] on button "Layer Options" at bounding box center [1328, 216] width 15 height 15
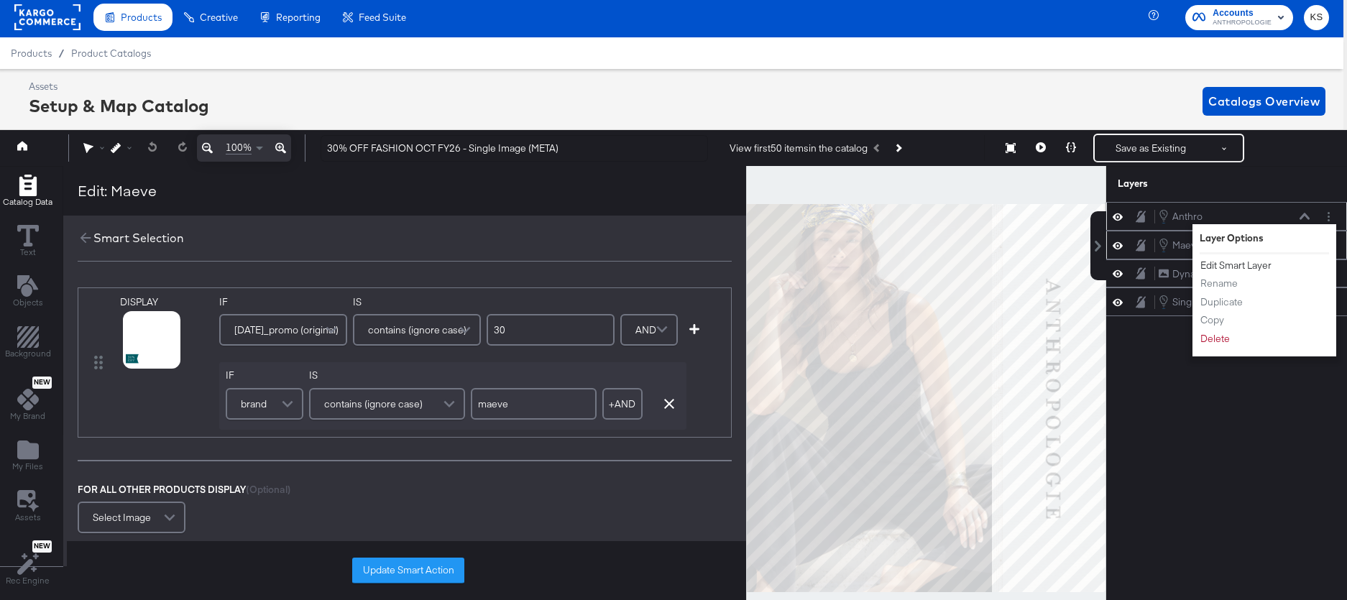
click at [1229, 266] on button "Edit Smart Layer" at bounding box center [1235, 265] width 73 height 15
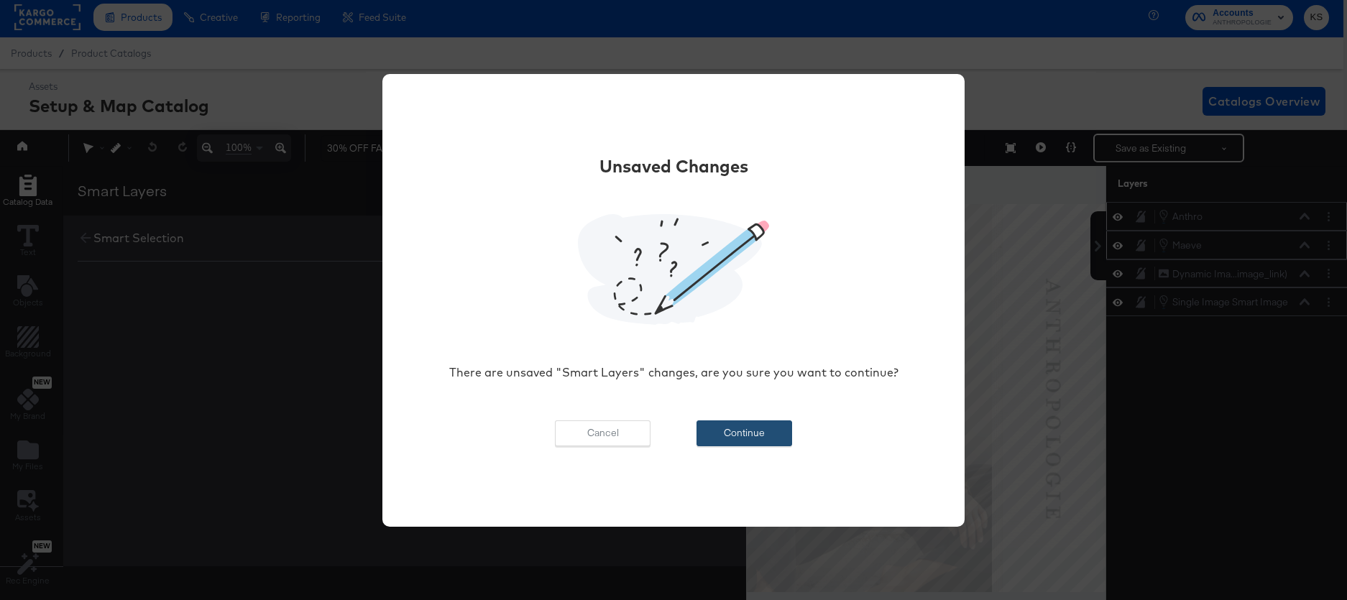
click at [756, 433] on button "Continue" at bounding box center [744, 433] width 96 height 26
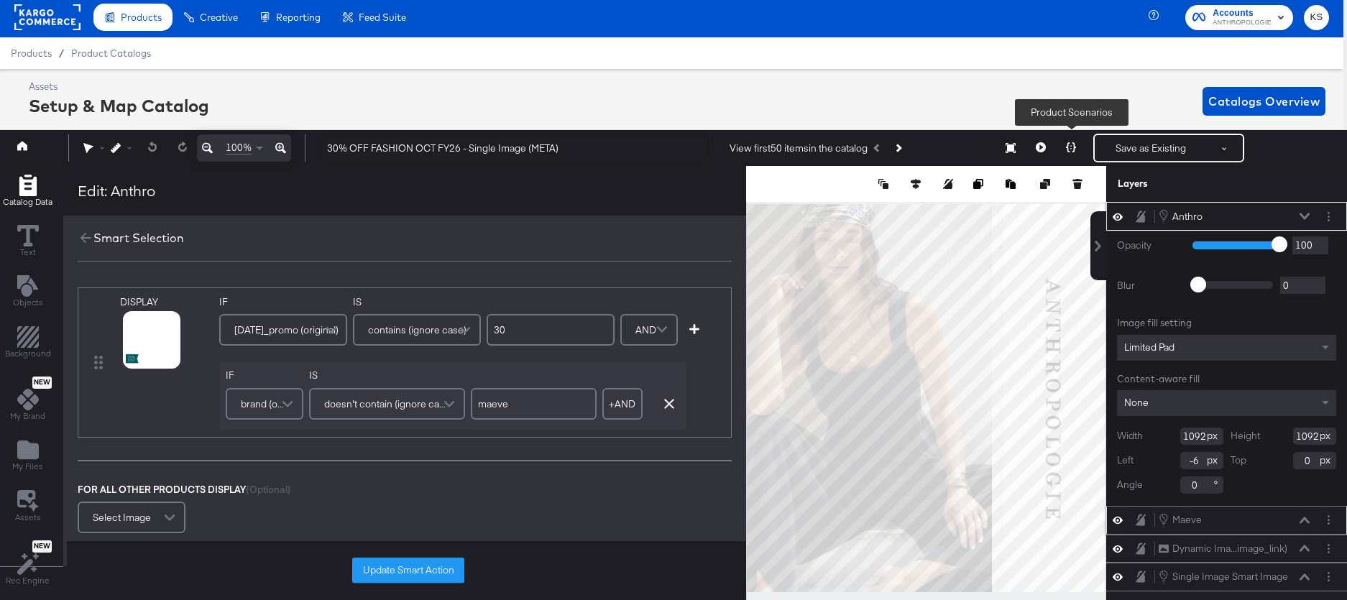
click at [1075, 141] on button at bounding box center [1071, 148] width 30 height 29
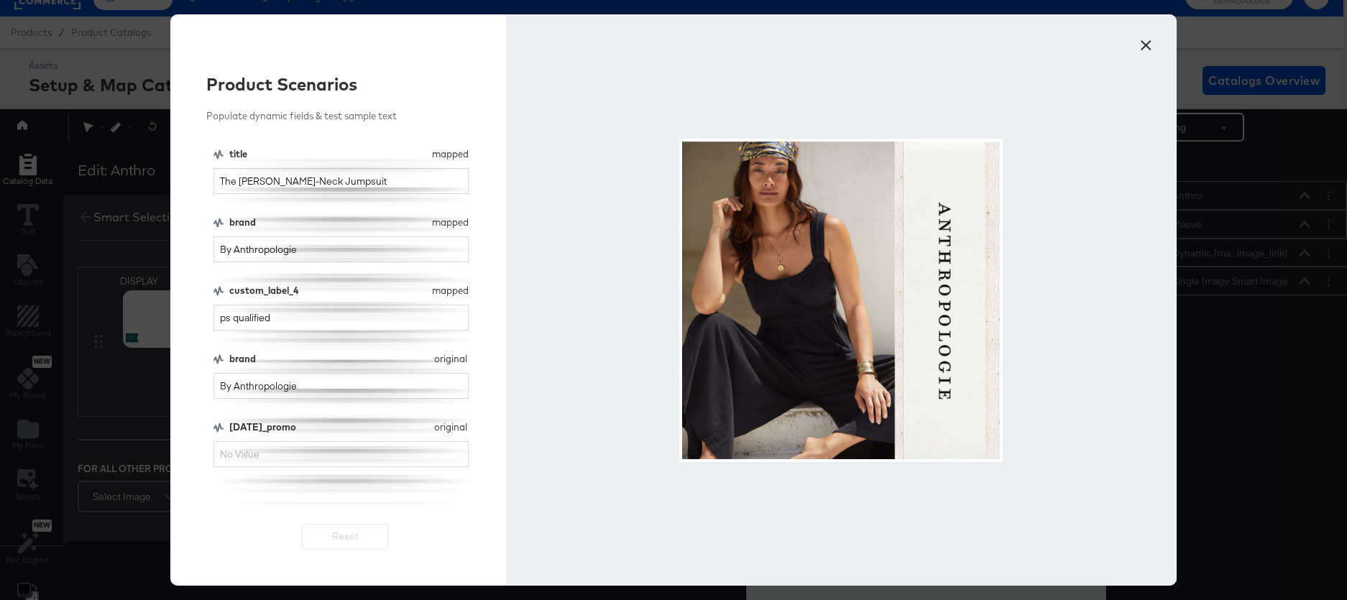
scroll to position [25, 4]
click at [372, 451] on input "[DATE]_promo" at bounding box center [340, 454] width 255 height 27
type input "30"
click at [374, 246] on input "By Anthropologie" at bounding box center [340, 249] width 255 height 27
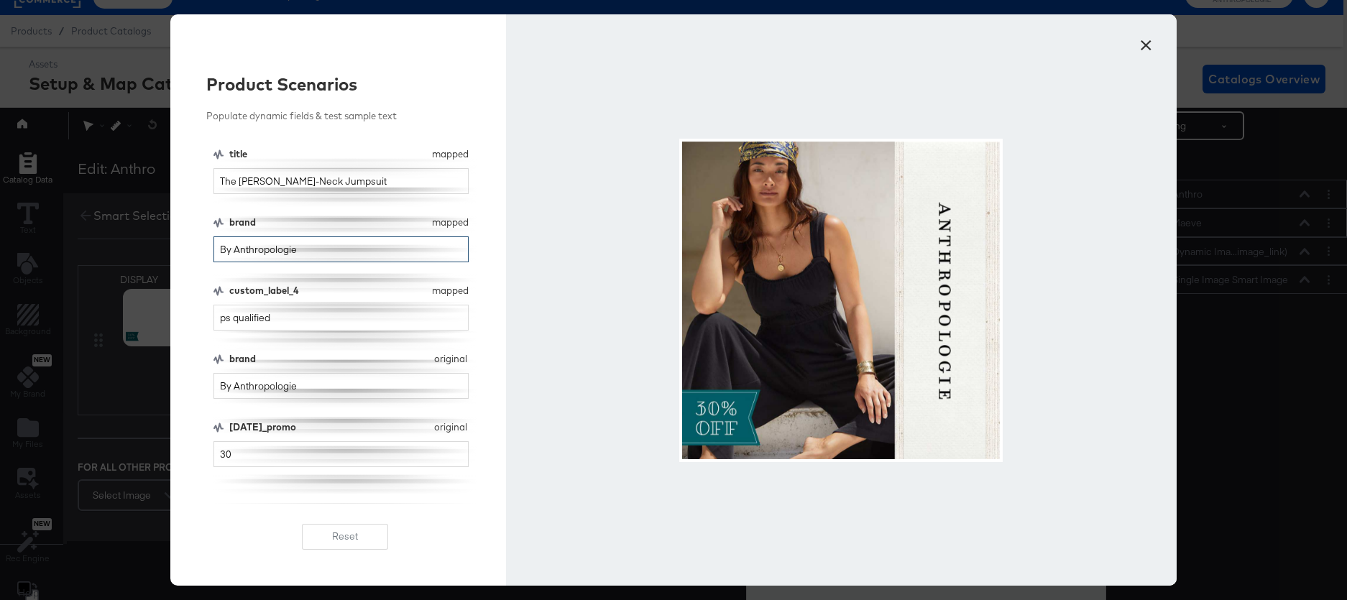
click at [374, 246] on input "By Anthropologie" at bounding box center [340, 249] width 255 height 27
type input "m"
type input "maeve"
click at [1148, 44] on button "×" at bounding box center [1146, 42] width 26 height 26
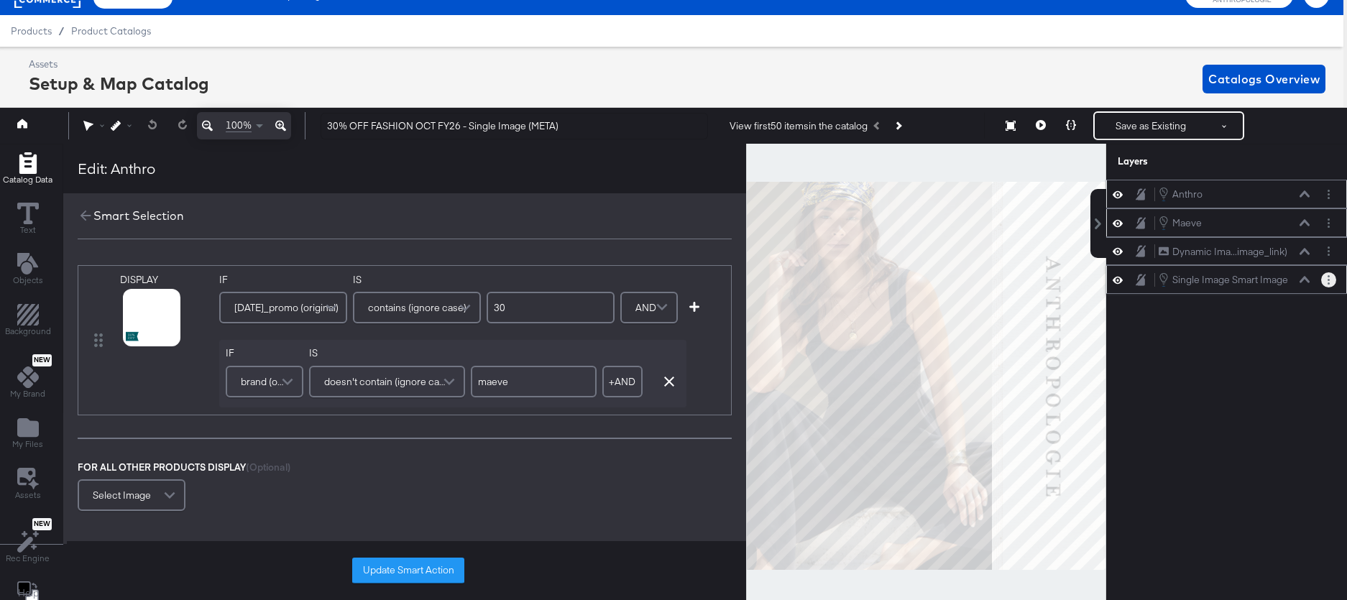
click at [1326, 282] on button "Layer Options" at bounding box center [1328, 279] width 15 height 15
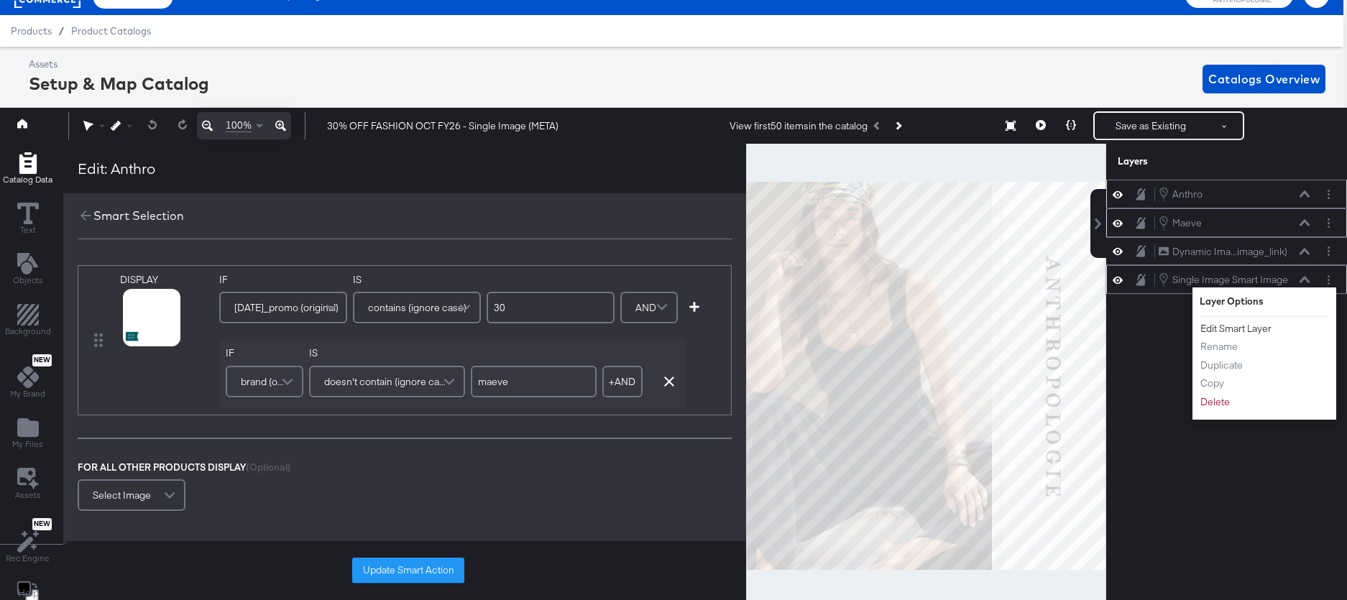
click at [1241, 331] on button "Edit Smart Layer" at bounding box center [1235, 328] width 73 height 15
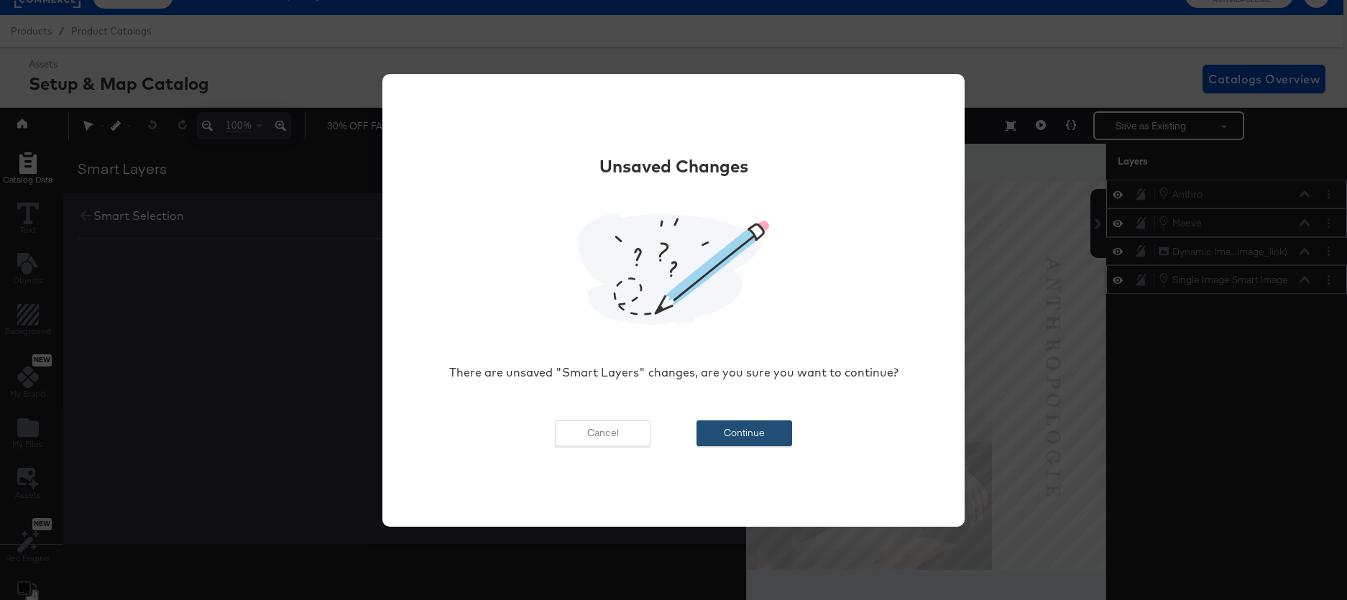
click at [760, 430] on button "Continue" at bounding box center [744, 433] width 96 height 26
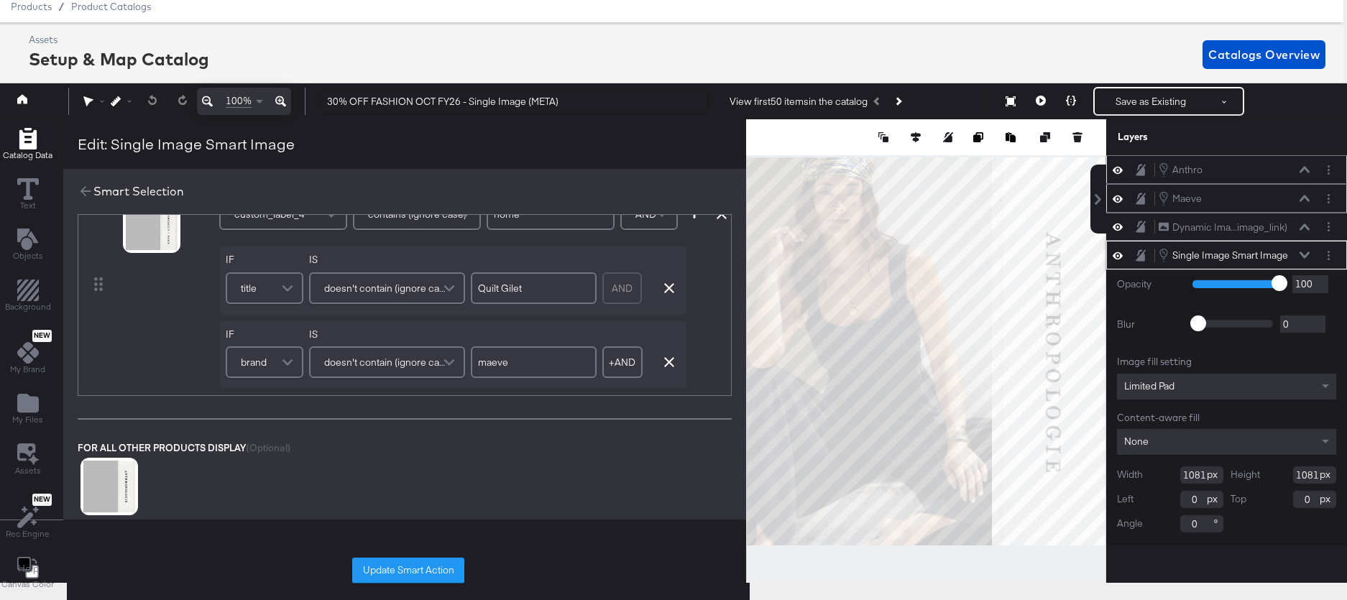
scroll to position [0, 0]
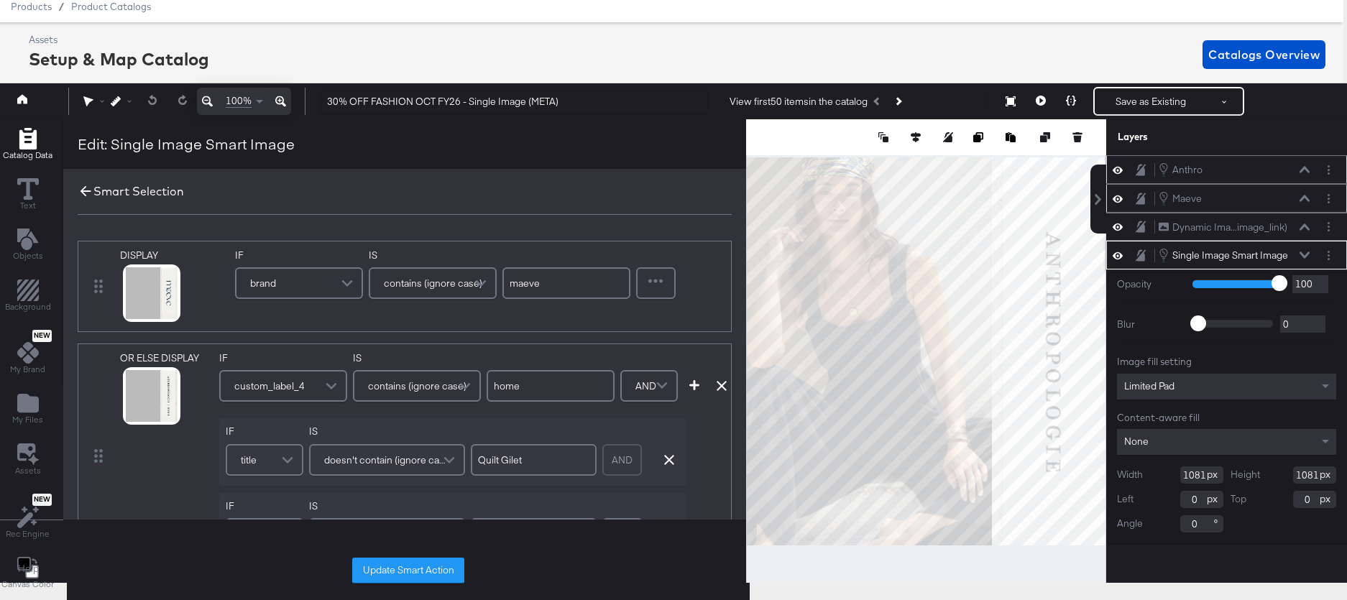
click at [85, 186] on icon at bounding box center [86, 191] width 16 height 16
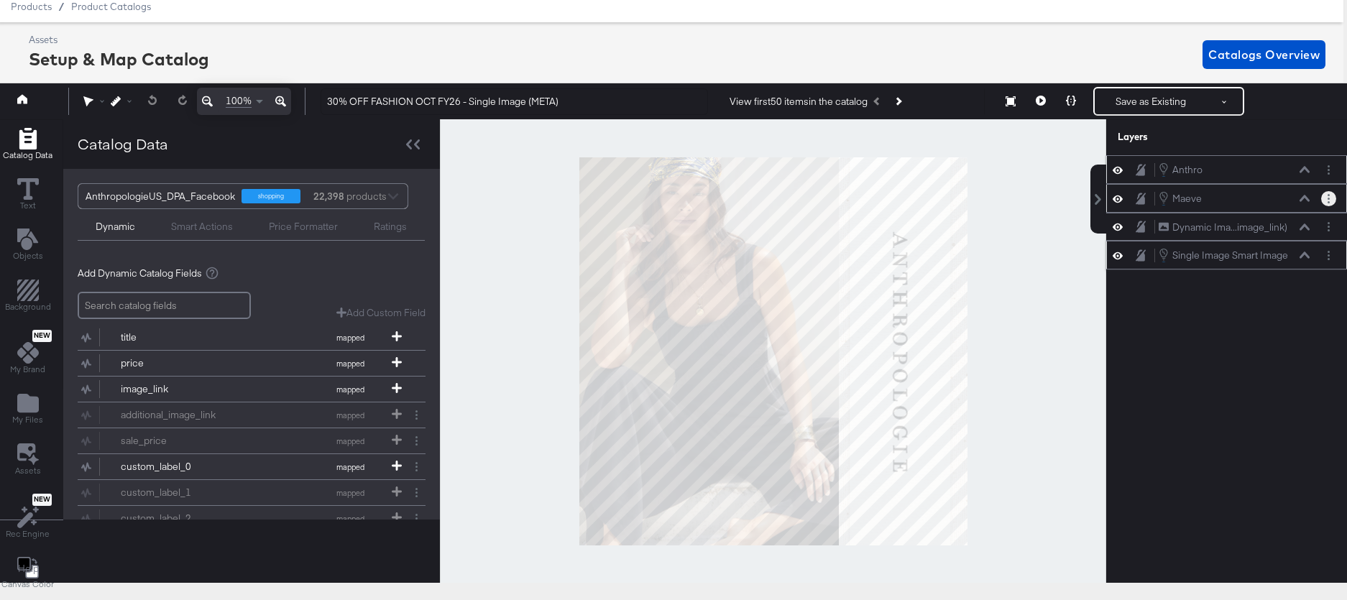
click at [1330, 195] on button "Layer Options" at bounding box center [1328, 198] width 15 height 15
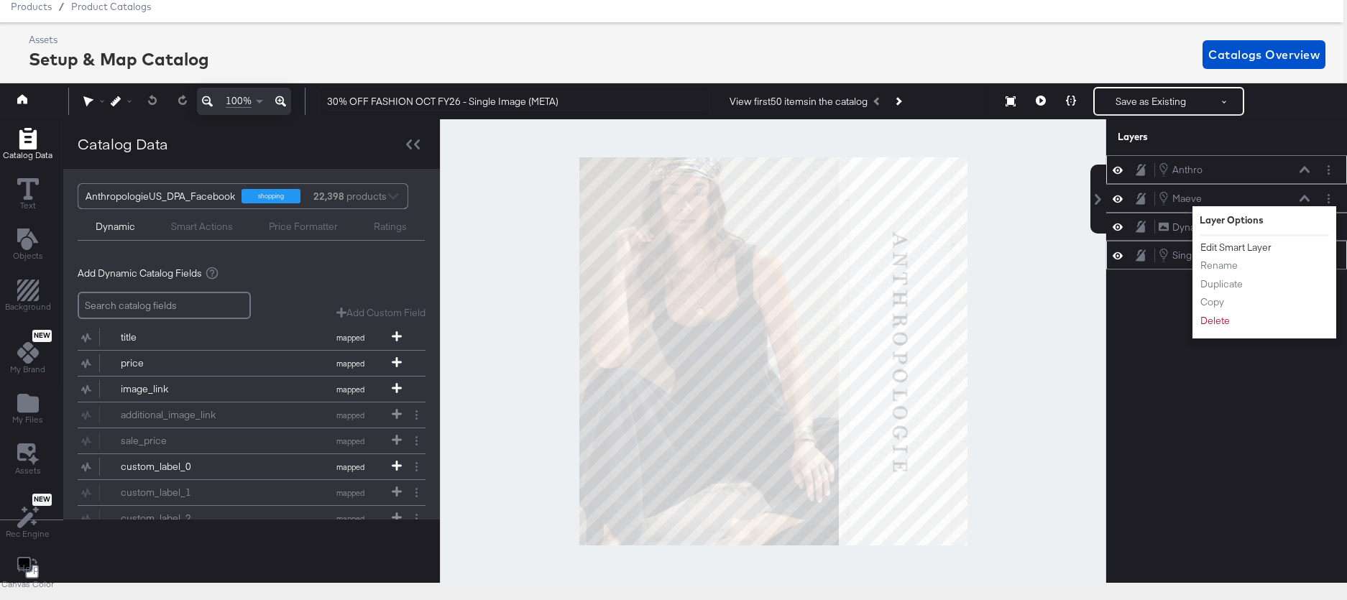
click at [1248, 246] on button "Edit Smart Layer" at bounding box center [1235, 247] width 73 height 15
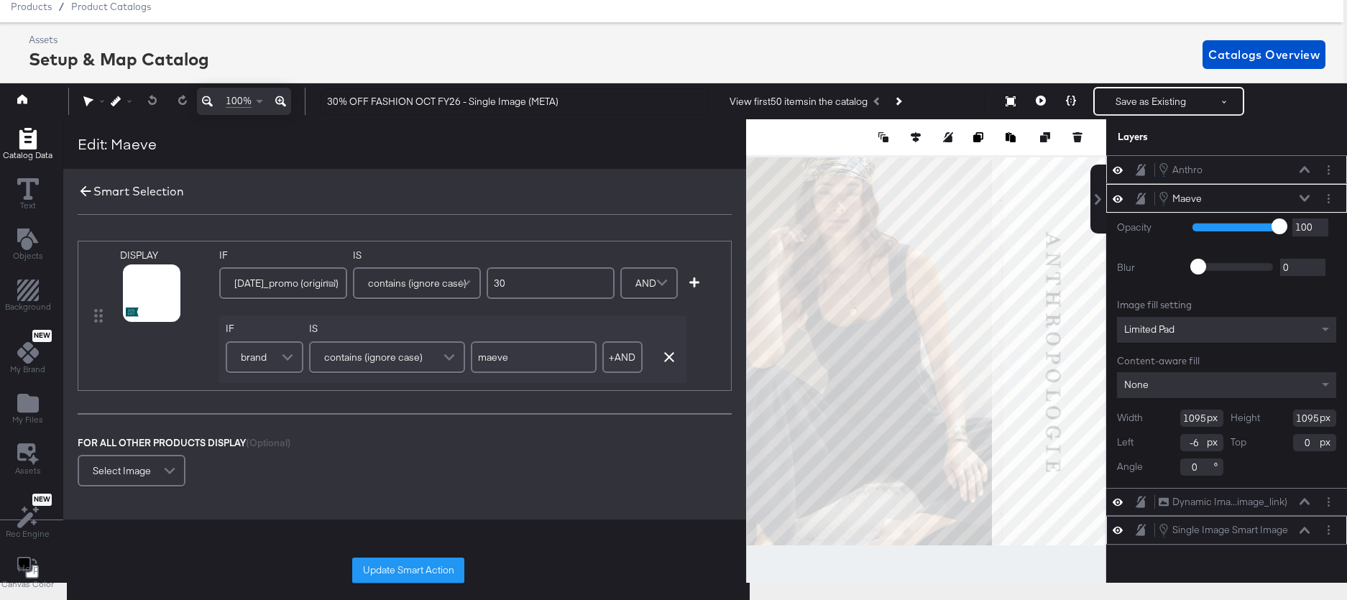
click at [85, 195] on icon at bounding box center [86, 191] width 16 height 16
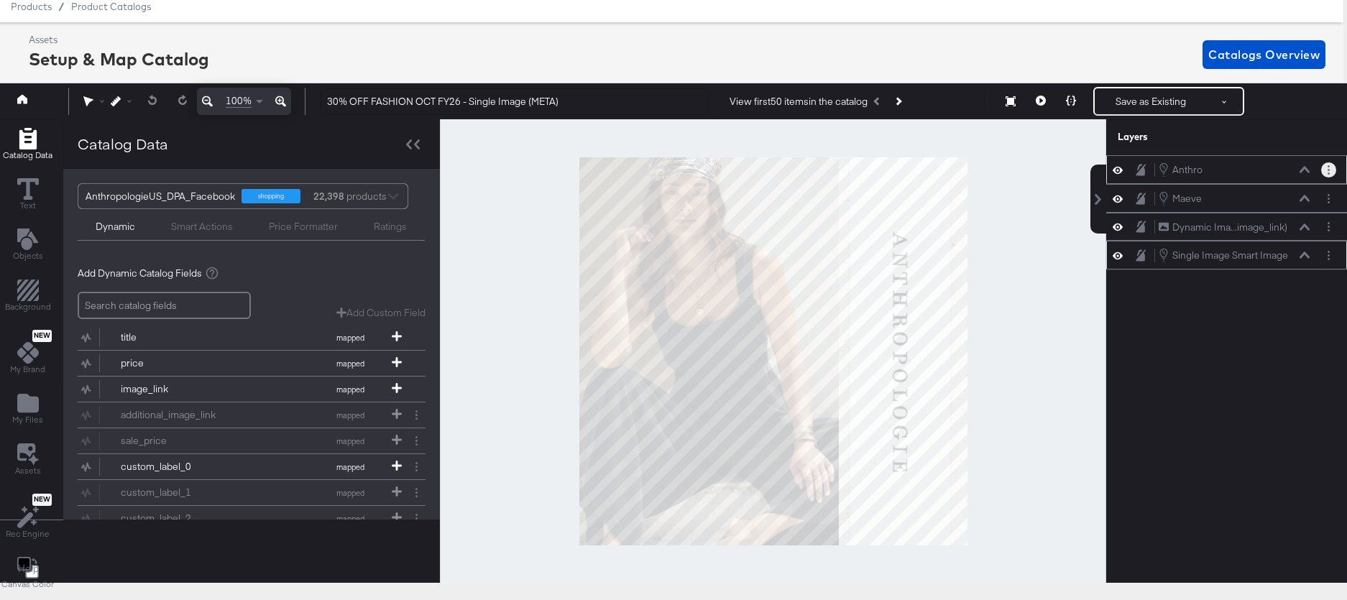
click at [1330, 167] on button "Layer Options" at bounding box center [1328, 169] width 15 height 15
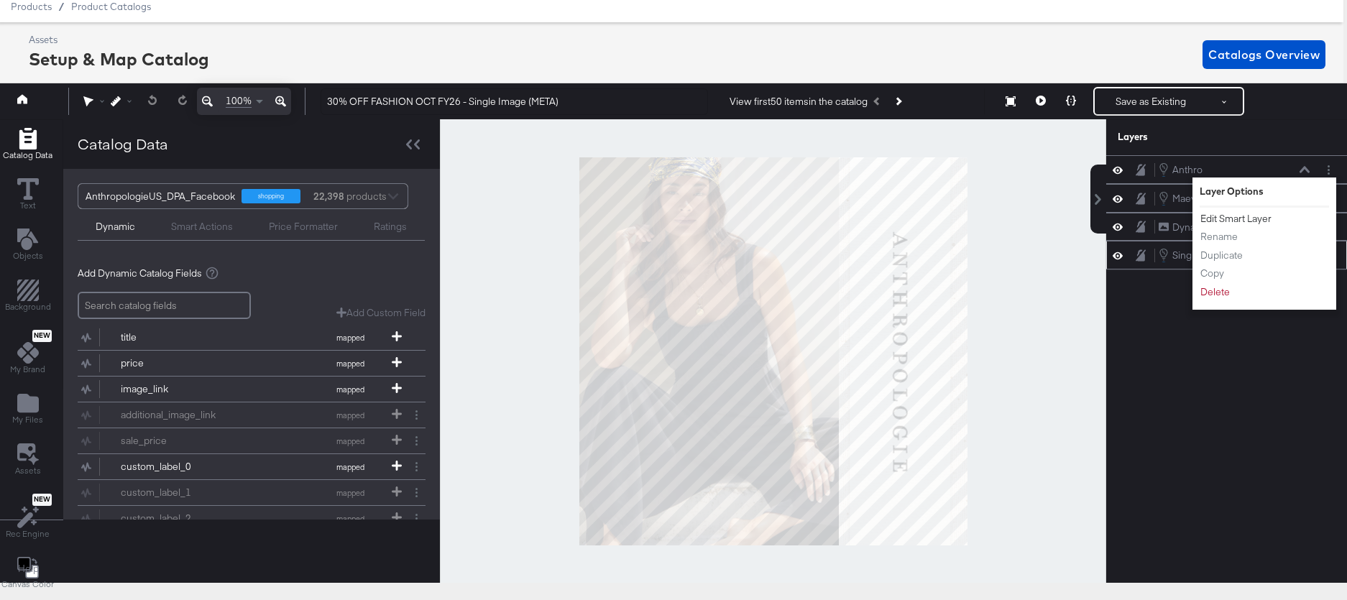
click at [1238, 223] on button "Edit Smart Layer" at bounding box center [1235, 218] width 73 height 15
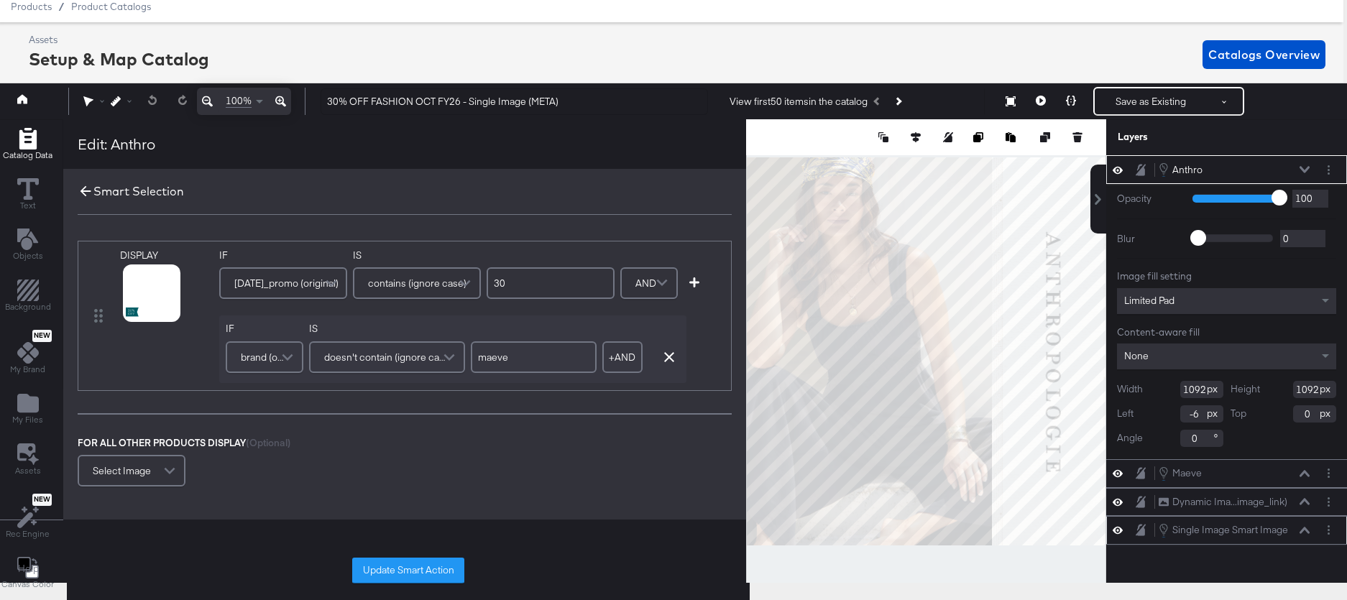
click at [86, 196] on icon at bounding box center [86, 191] width 16 height 16
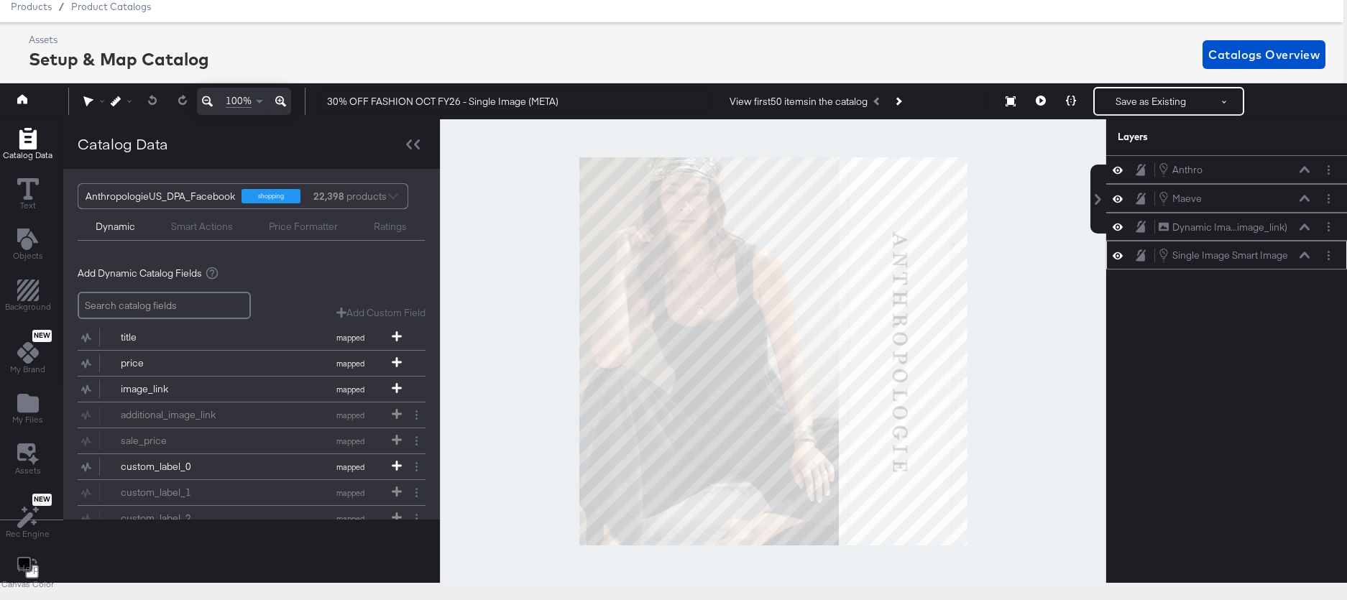
scroll to position [1, 4]
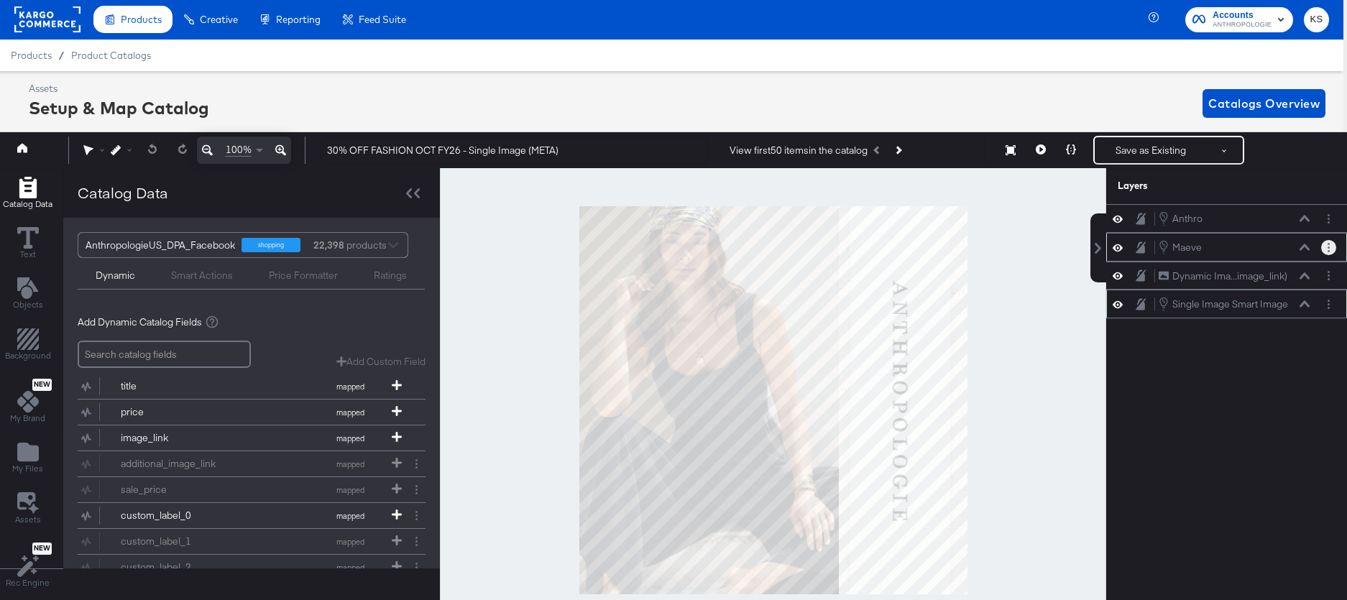
click at [1327, 247] on circle "Layer Options" at bounding box center [1328, 247] width 2 height 2
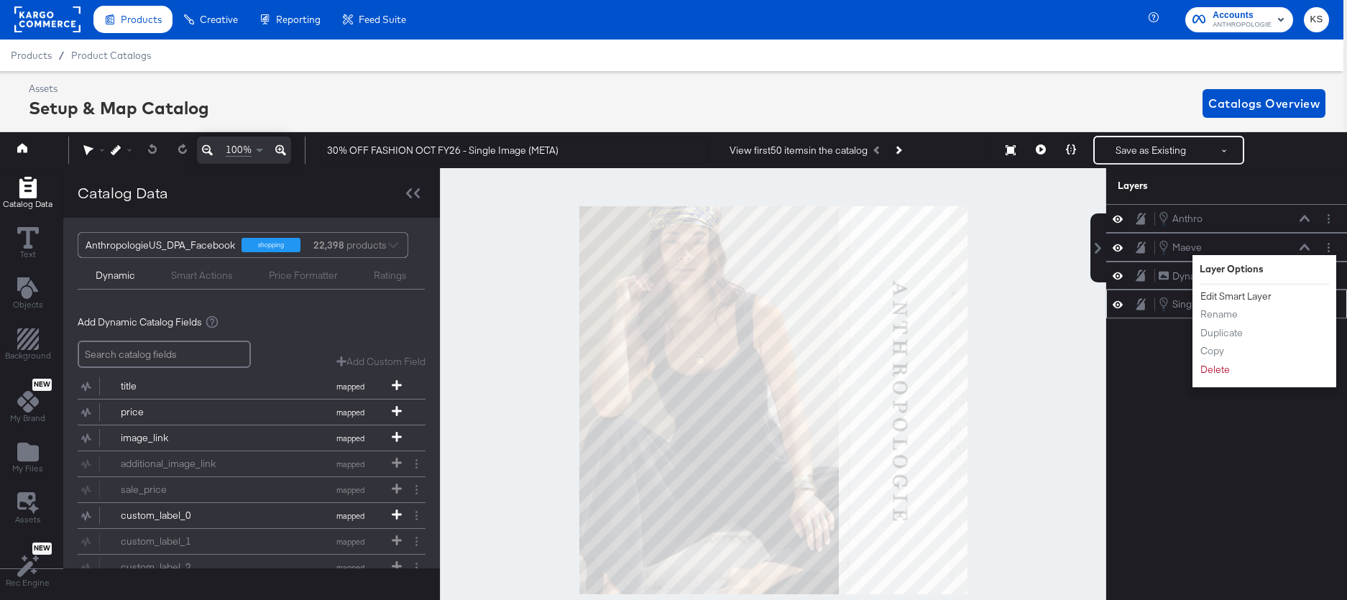
click at [1237, 297] on button "Edit Smart Layer" at bounding box center [1235, 296] width 73 height 15
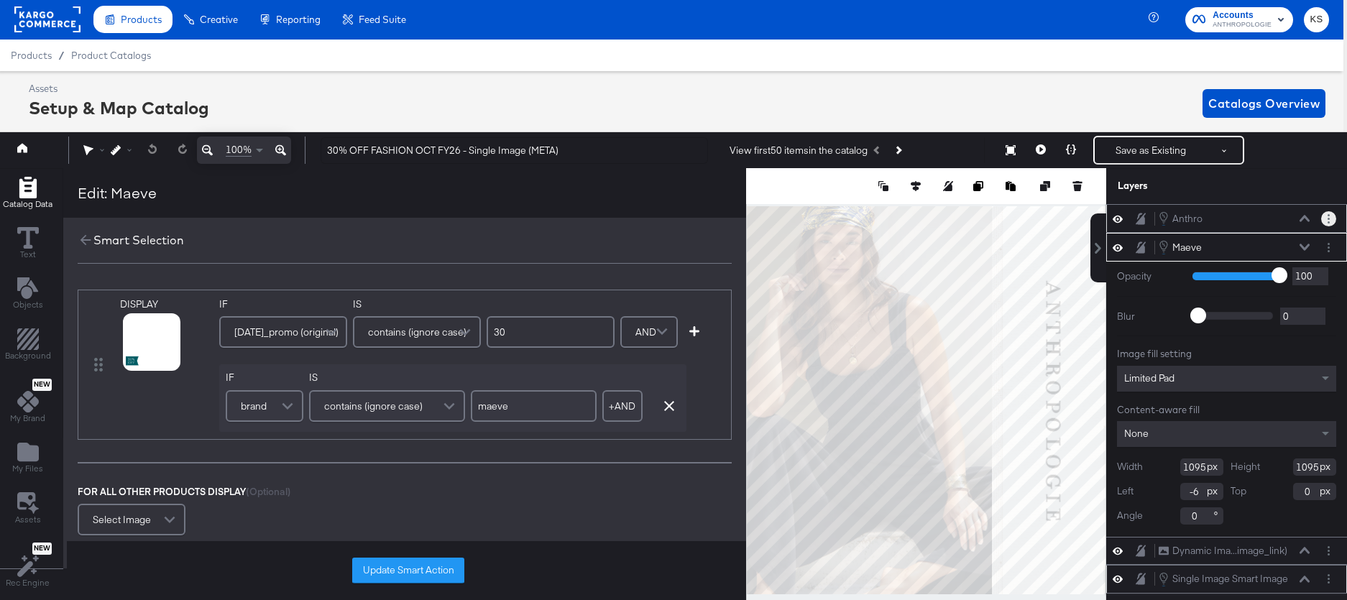
click at [1321, 221] on button "Layer Options" at bounding box center [1328, 218] width 15 height 15
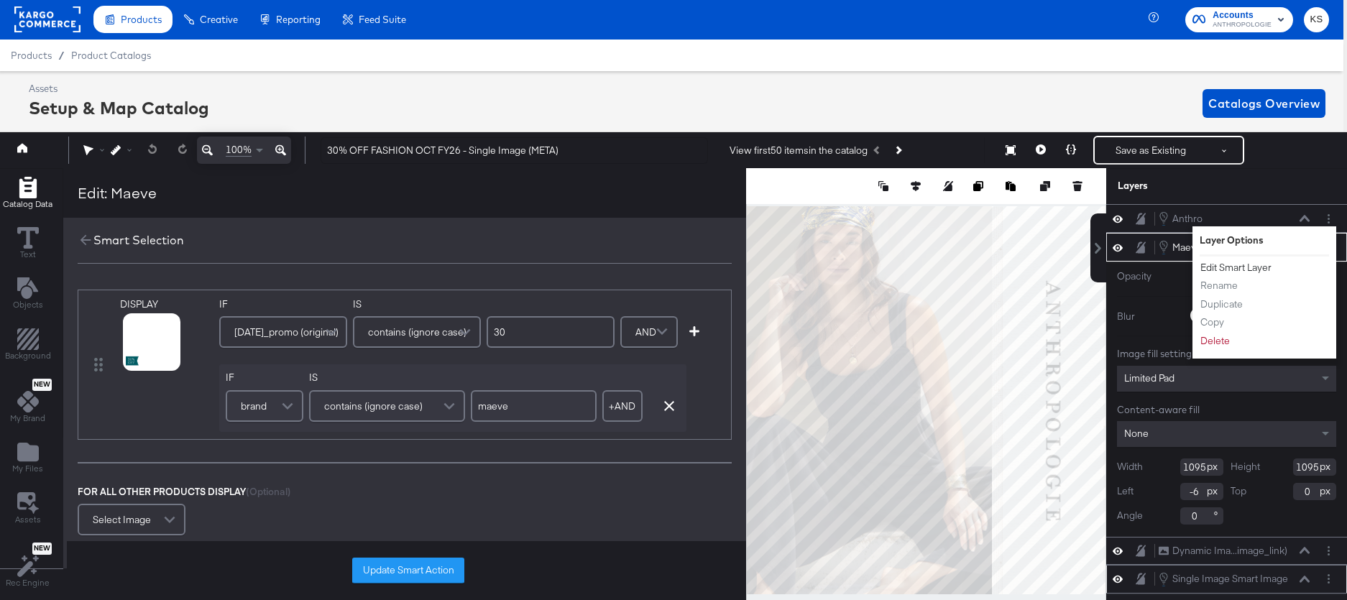
click at [1227, 268] on button "Edit Smart Layer" at bounding box center [1235, 267] width 73 height 15
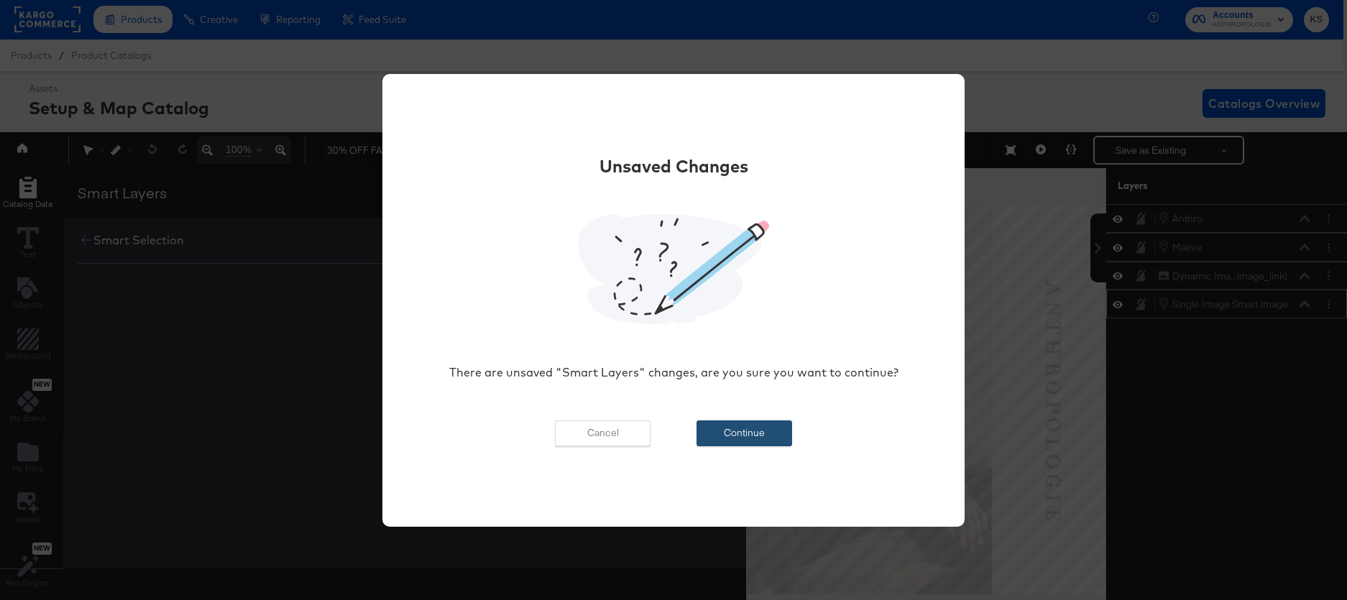
click at [776, 427] on button "Continue" at bounding box center [744, 433] width 96 height 26
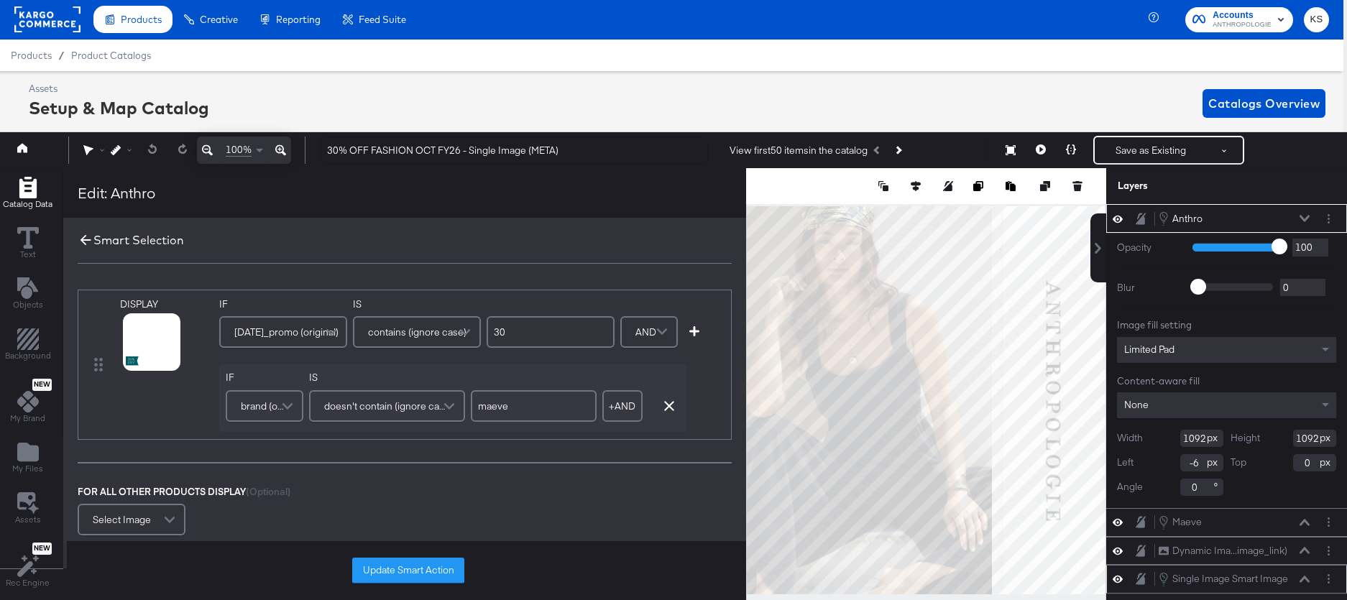
click at [88, 241] on icon at bounding box center [86, 240] width 16 height 16
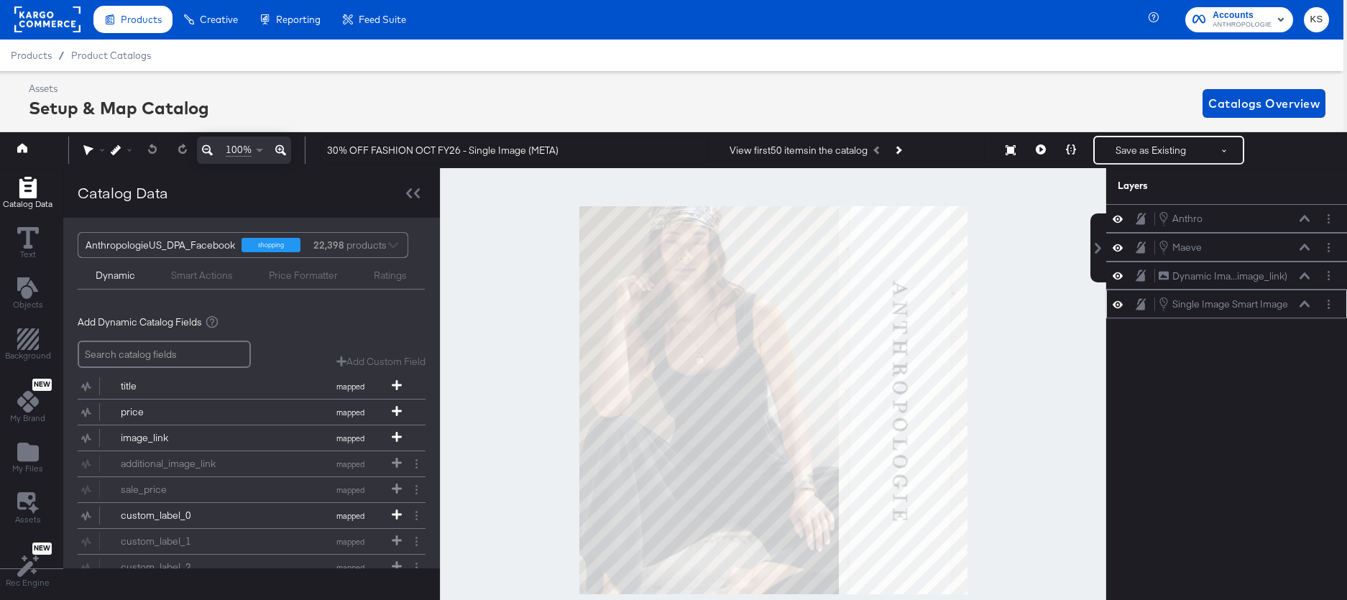
click at [729, 88] on div "Assets Setup & Map Catalog Catalogs Overview" at bounding box center [677, 103] width 1296 height 42
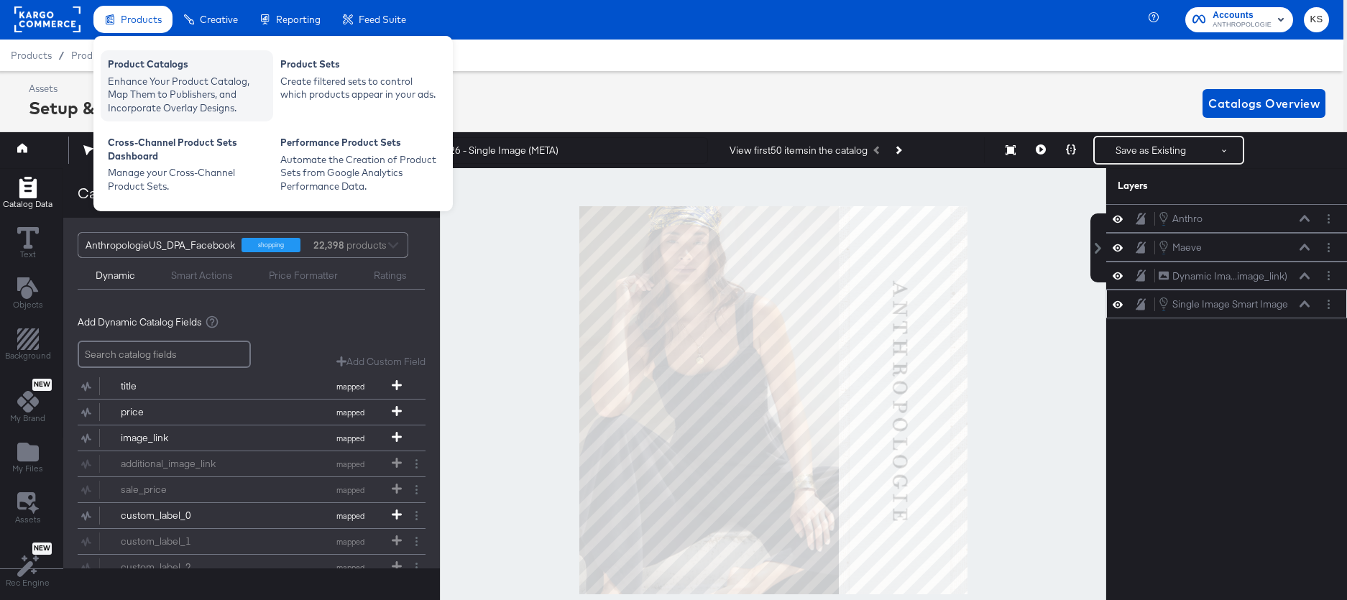
click at [152, 91] on div "Enhance Your Product Catalog, Map Them to Publishers, and Incorporate Overlay D…" at bounding box center [187, 95] width 158 height 40
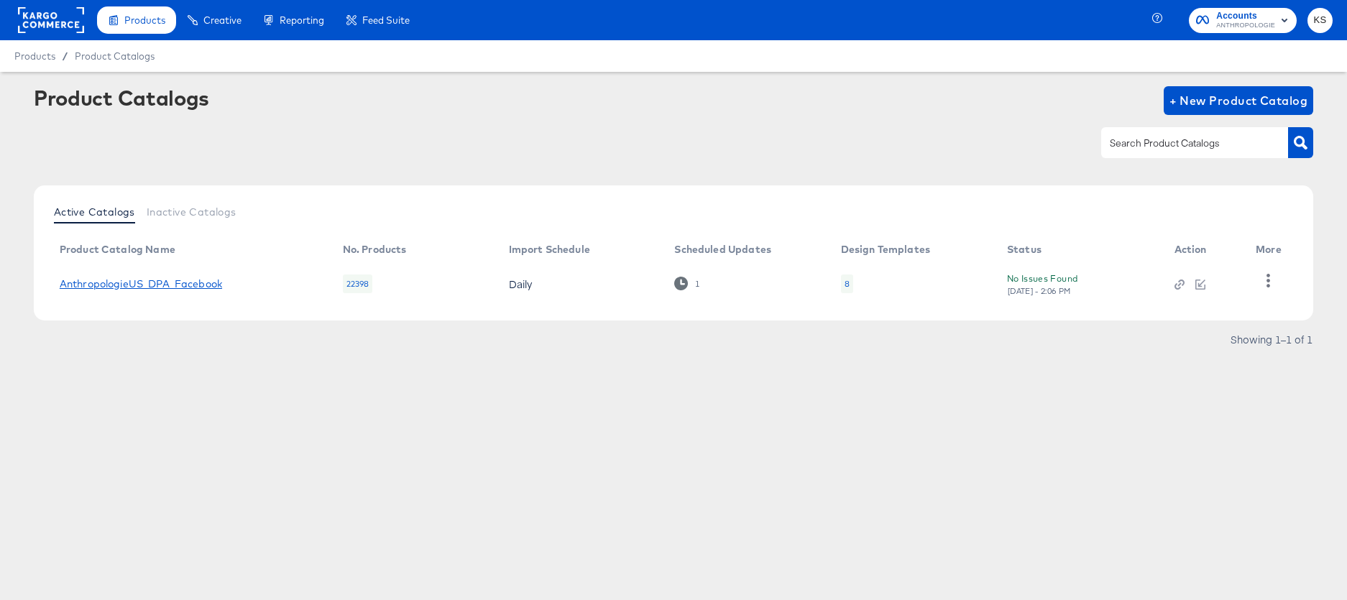
click at [185, 280] on link "AnthropologieUS_DPA_Facebook" at bounding box center [141, 283] width 162 height 11
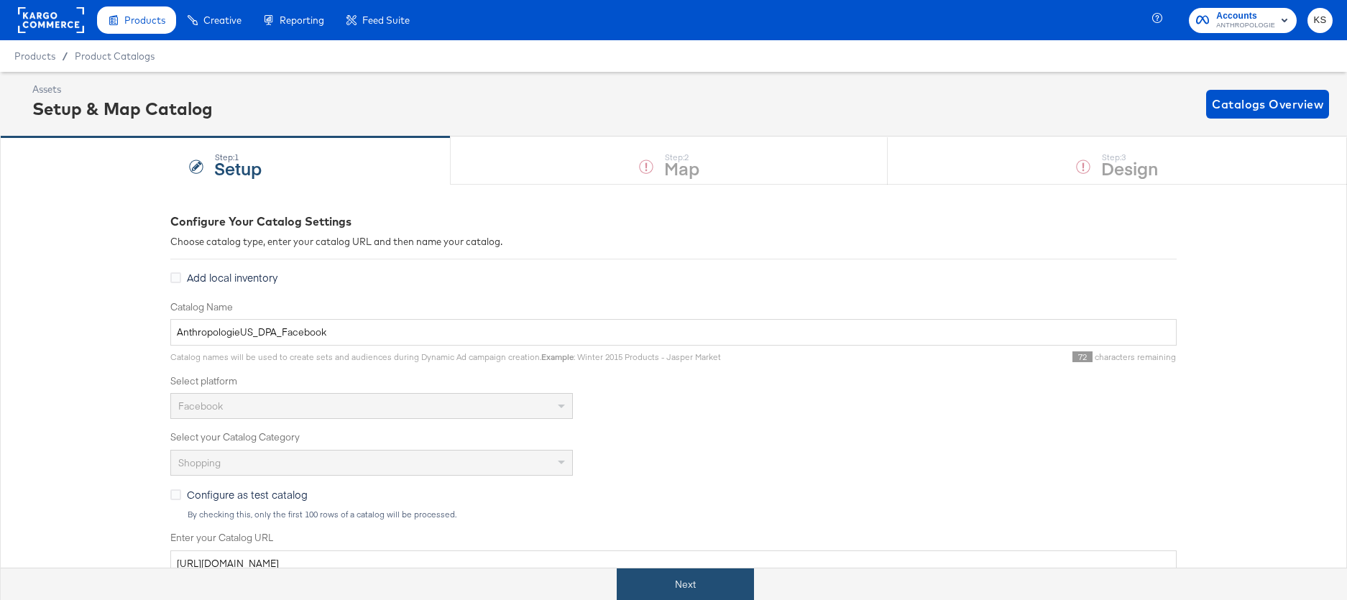
click at [666, 598] on button "Next" at bounding box center [685, 584] width 137 height 32
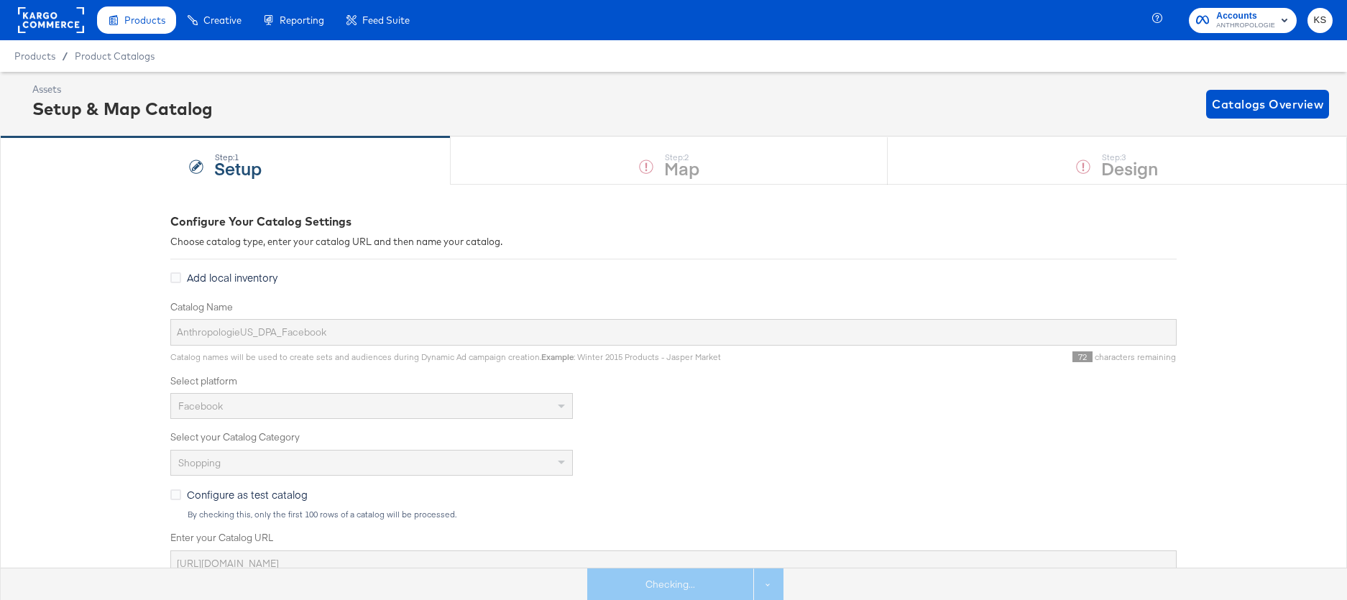
click at [736, 155] on div "Step: 1 Setup Step: 2 Map Step: 3 Design" at bounding box center [673, 160] width 1347 height 47
click at [550, 108] on div "Assets Setup & Map Catalog Catalogs Overview" at bounding box center [680, 104] width 1296 height 42
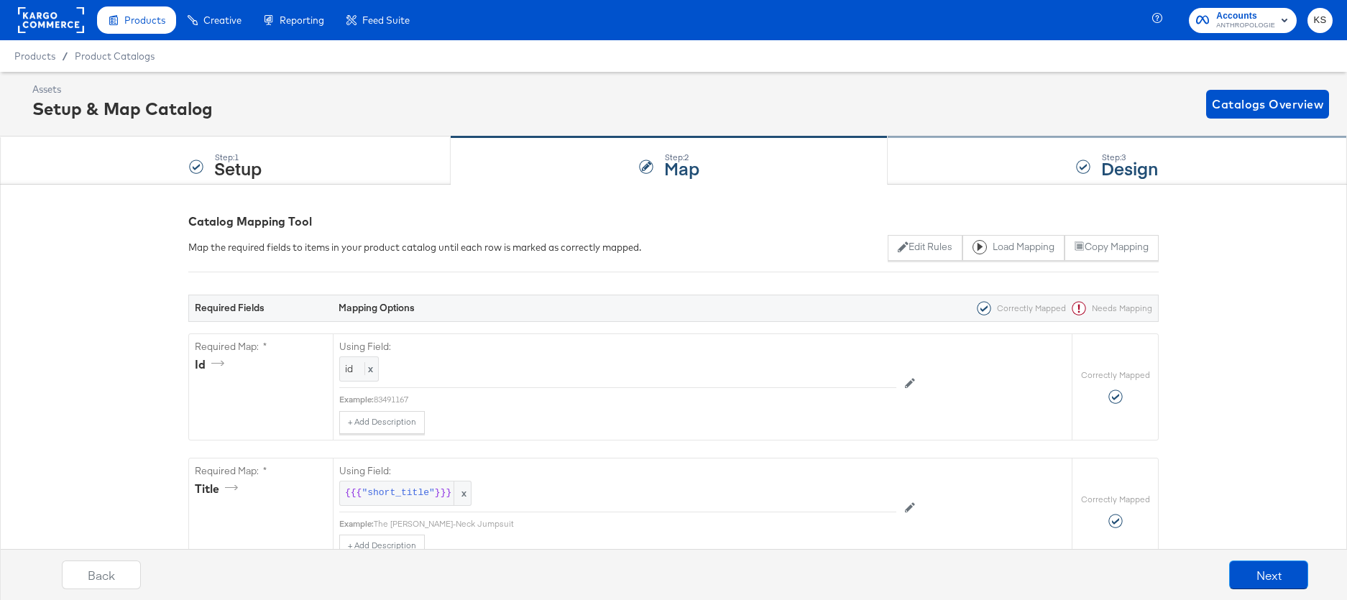
click at [962, 167] on div "Step: 3 Design" at bounding box center [1116, 160] width 459 height 47
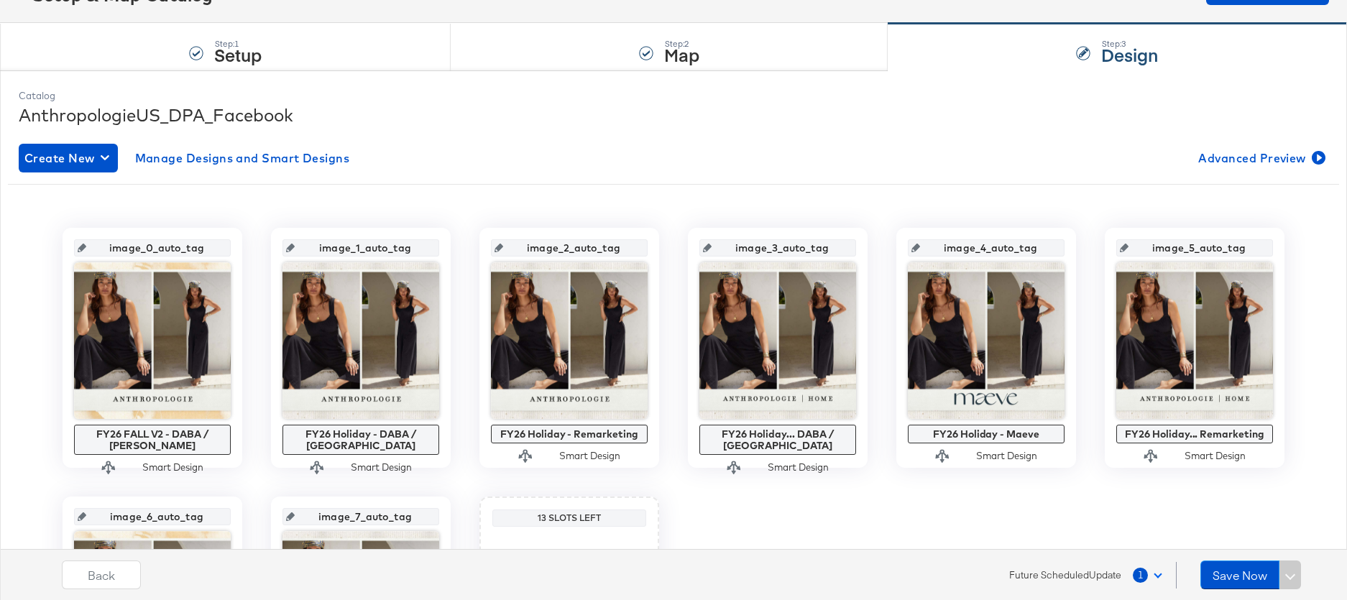
scroll to position [119, 0]
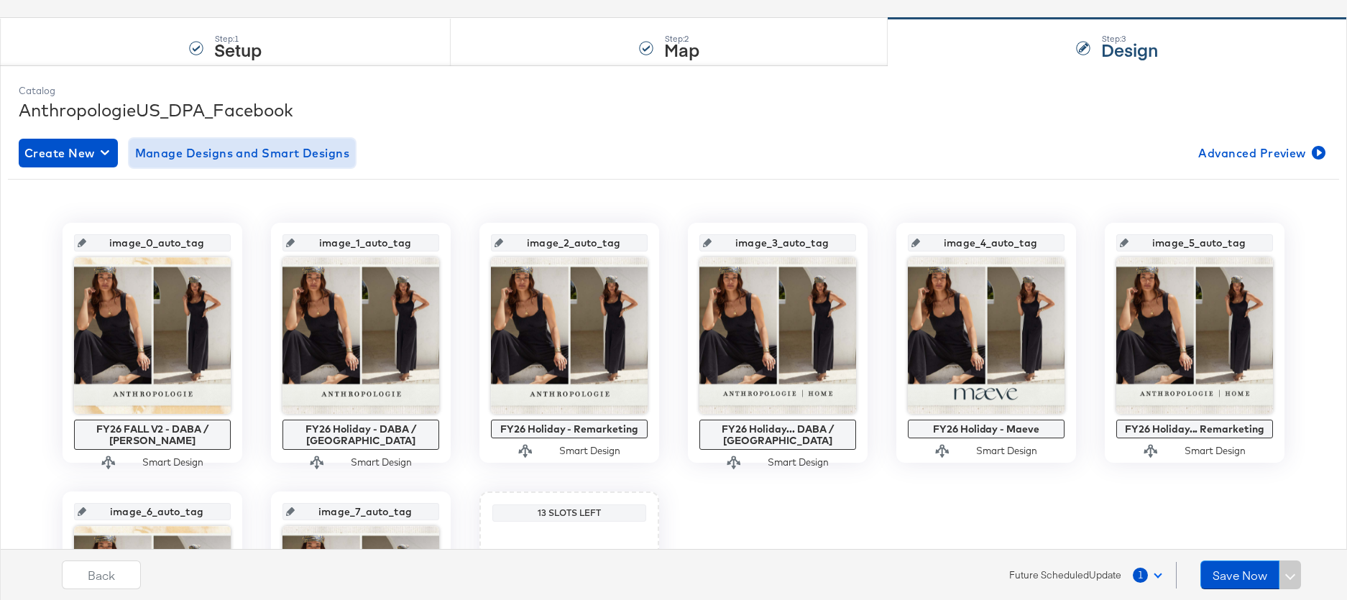
click at [269, 160] on span "Manage Designs and Smart Designs" at bounding box center [242, 153] width 215 height 20
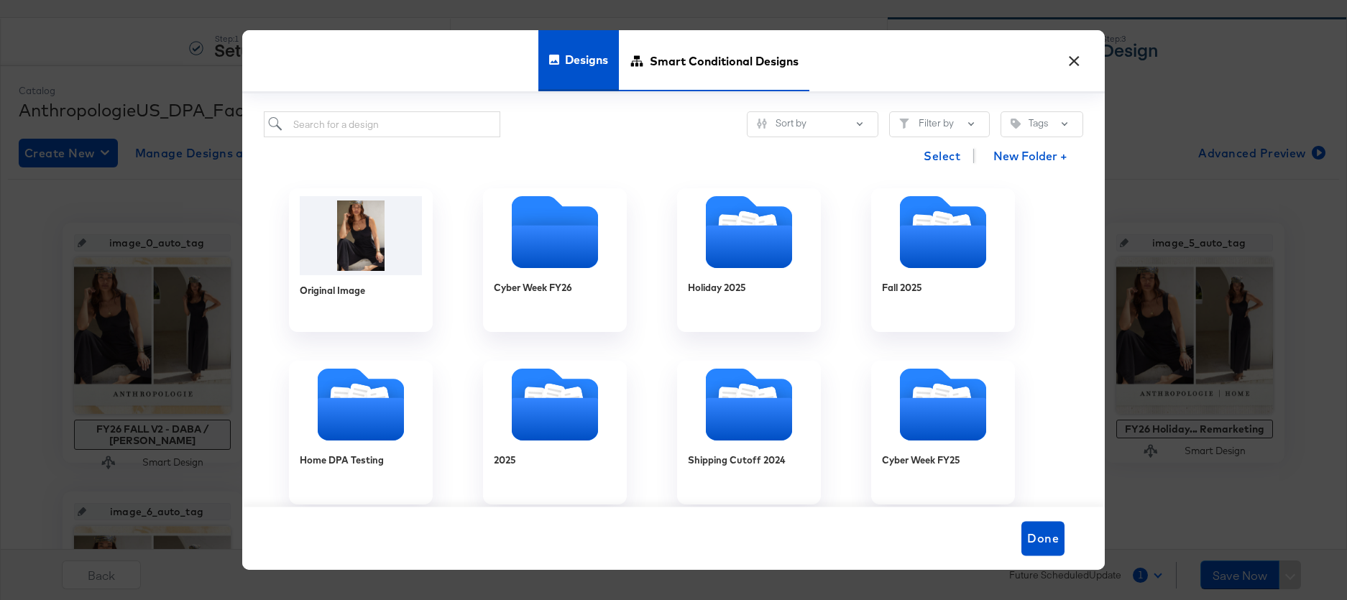
click at [686, 57] on span "Smart Conditional Designs" at bounding box center [724, 60] width 149 height 63
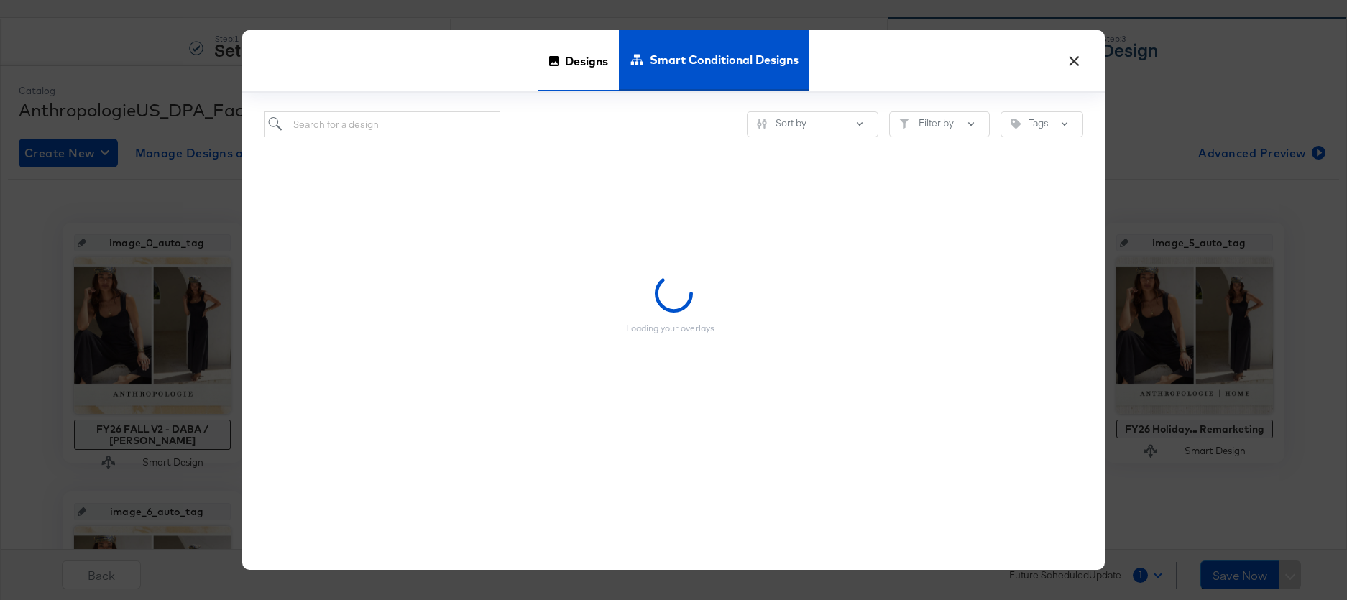
click at [596, 58] on span "Designs" at bounding box center [586, 60] width 43 height 63
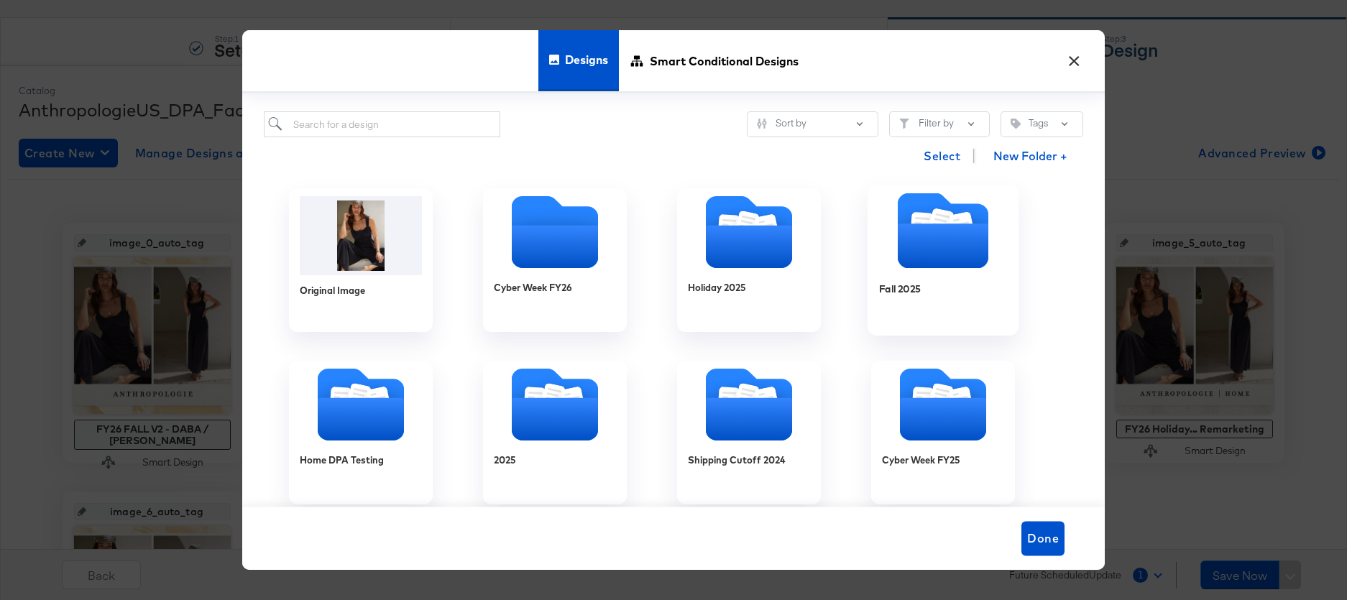
click at [928, 261] on icon "Folder" at bounding box center [943, 245] width 91 height 45
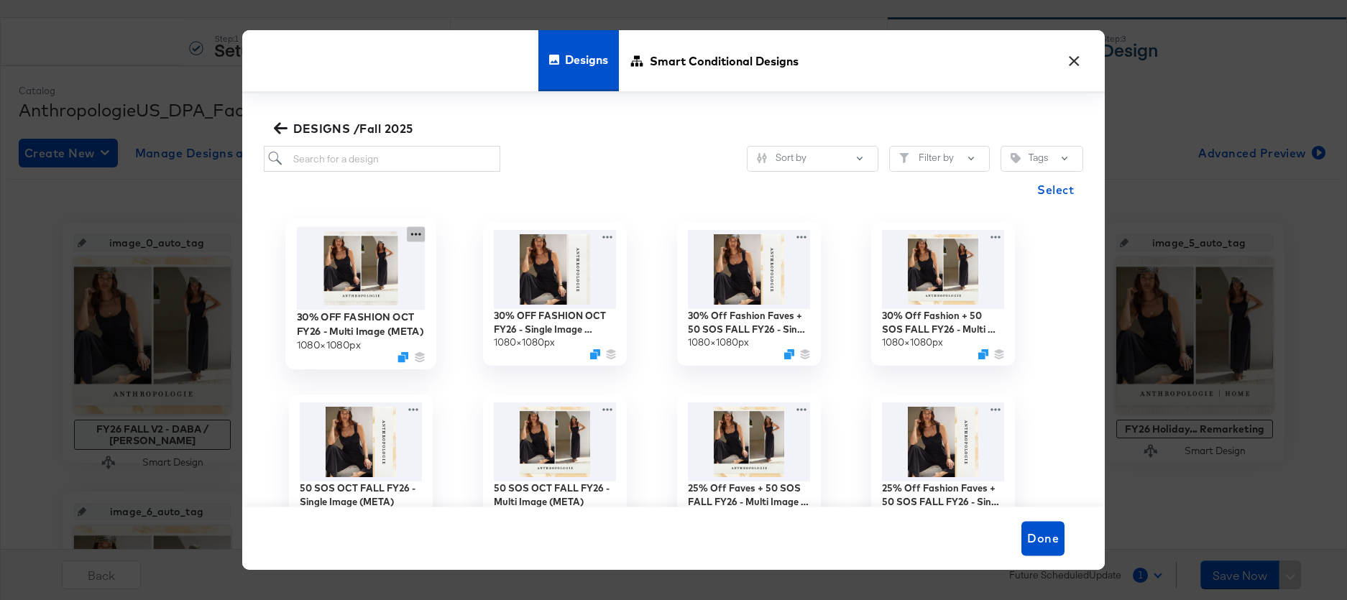
click at [416, 233] on icon at bounding box center [416, 234] width 18 height 15
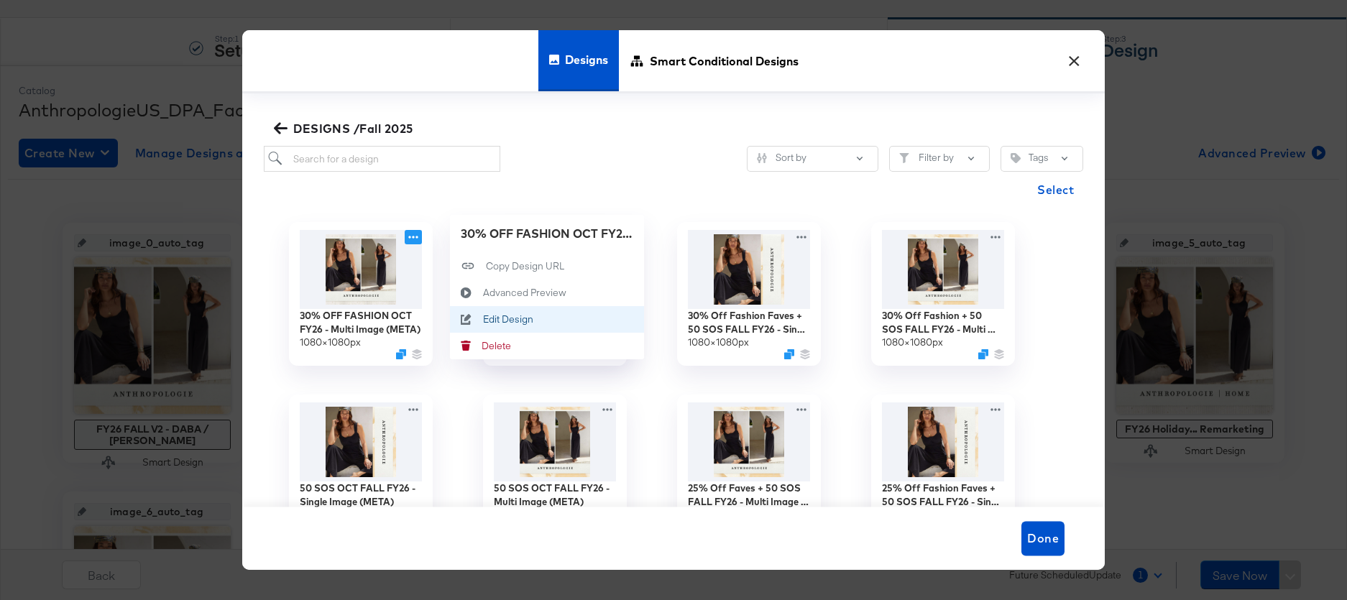
click at [483, 320] on div "Edit Design Edit Design" at bounding box center [483, 320] width 0 height 0
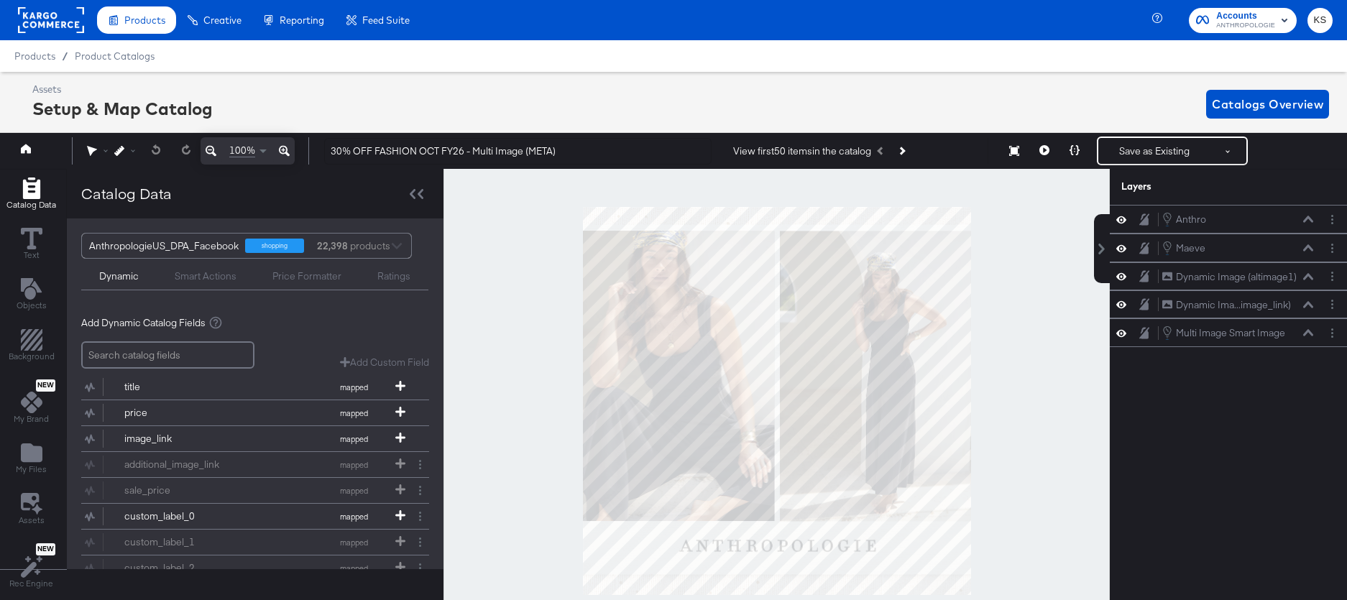
scroll to position [14, 0]
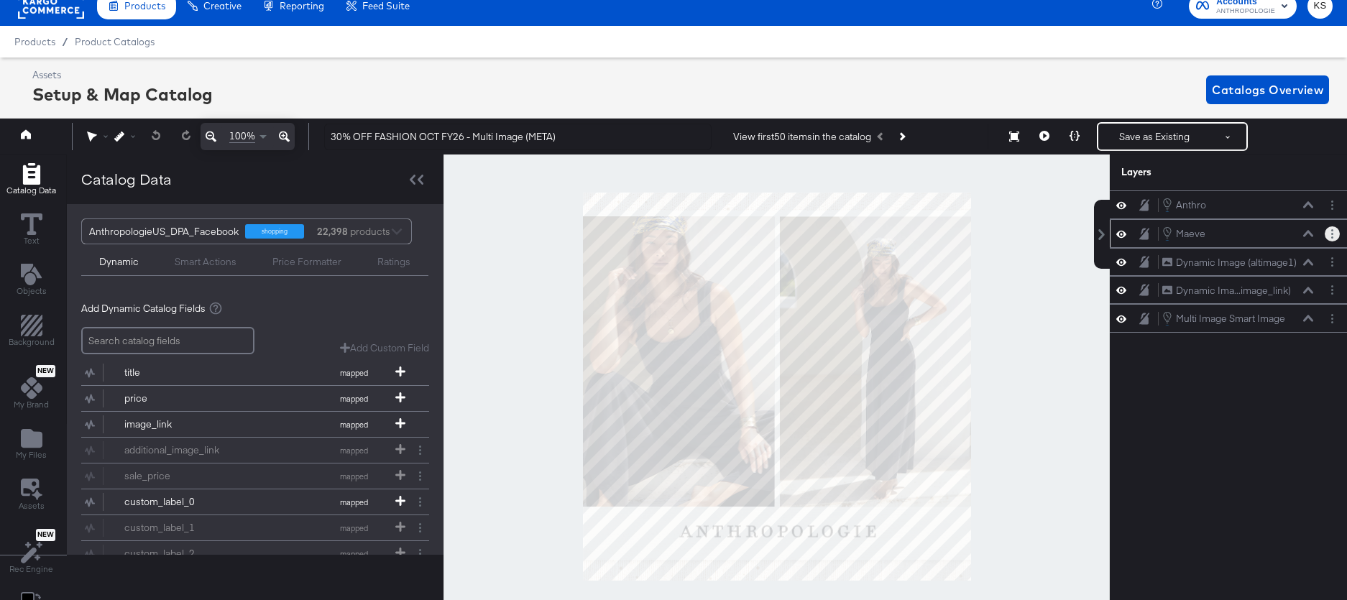
click at [1331, 234] on icon "Layer Options" at bounding box center [1332, 233] width 2 height 9
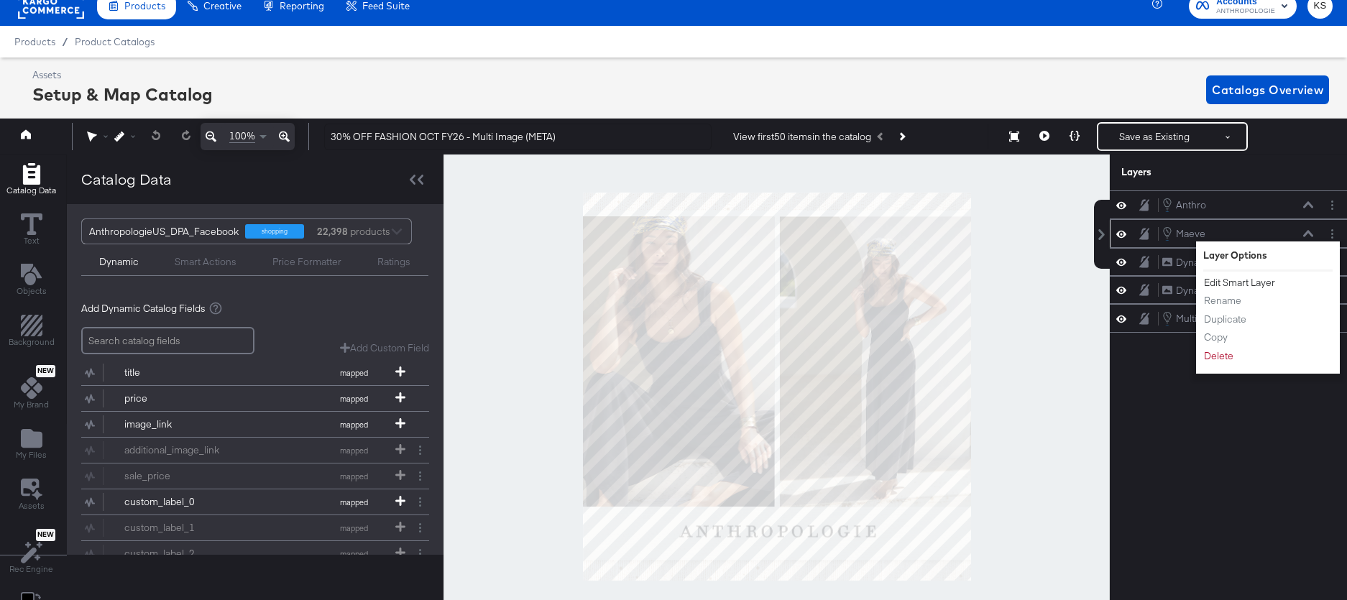
click at [1237, 287] on button "Edit Smart Layer" at bounding box center [1239, 282] width 73 height 15
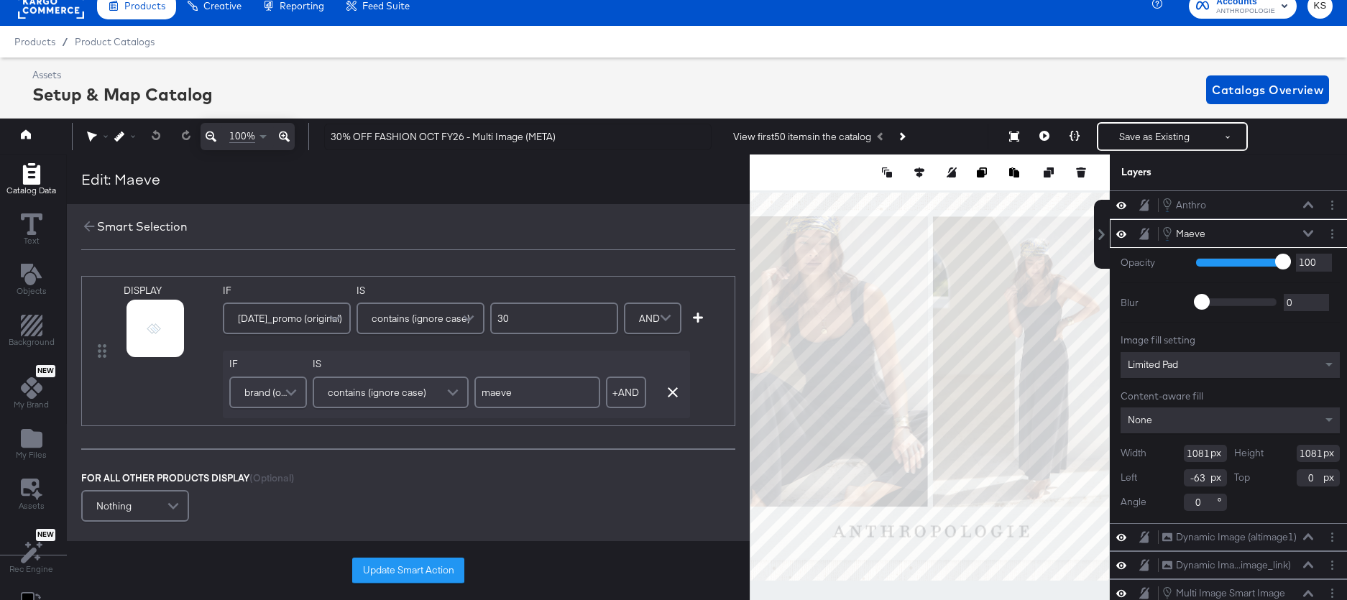
scroll to position [14, 4]
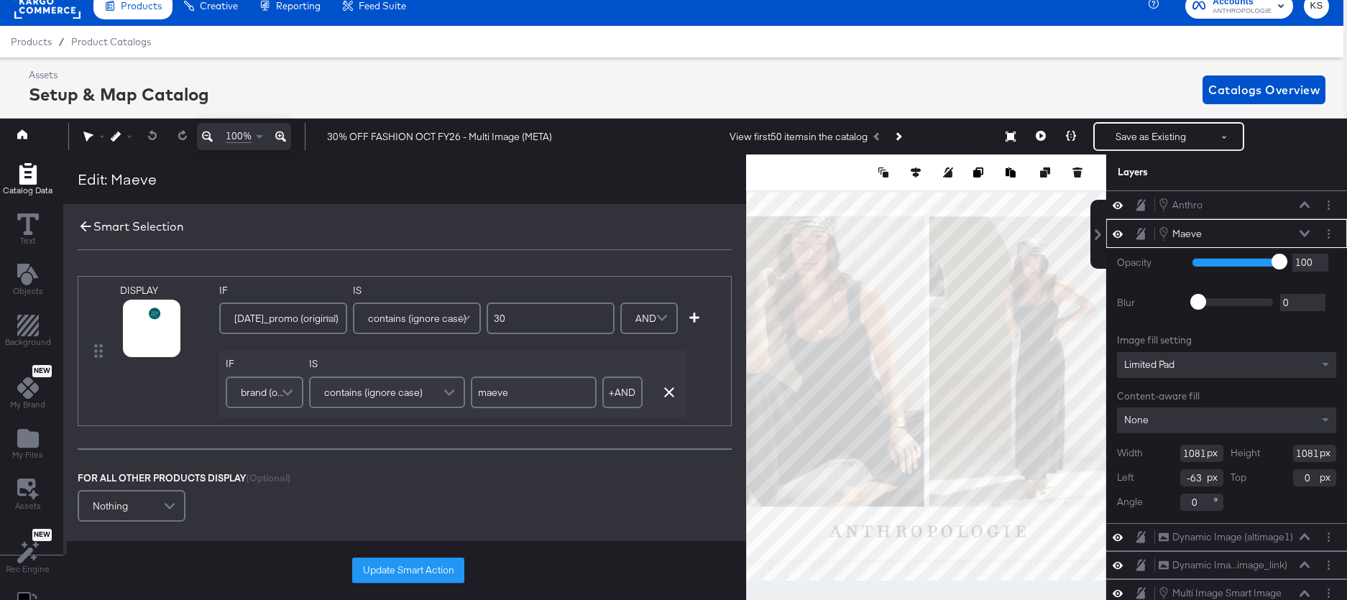
click at [83, 225] on icon at bounding box center [86, 226] width 16 height 16
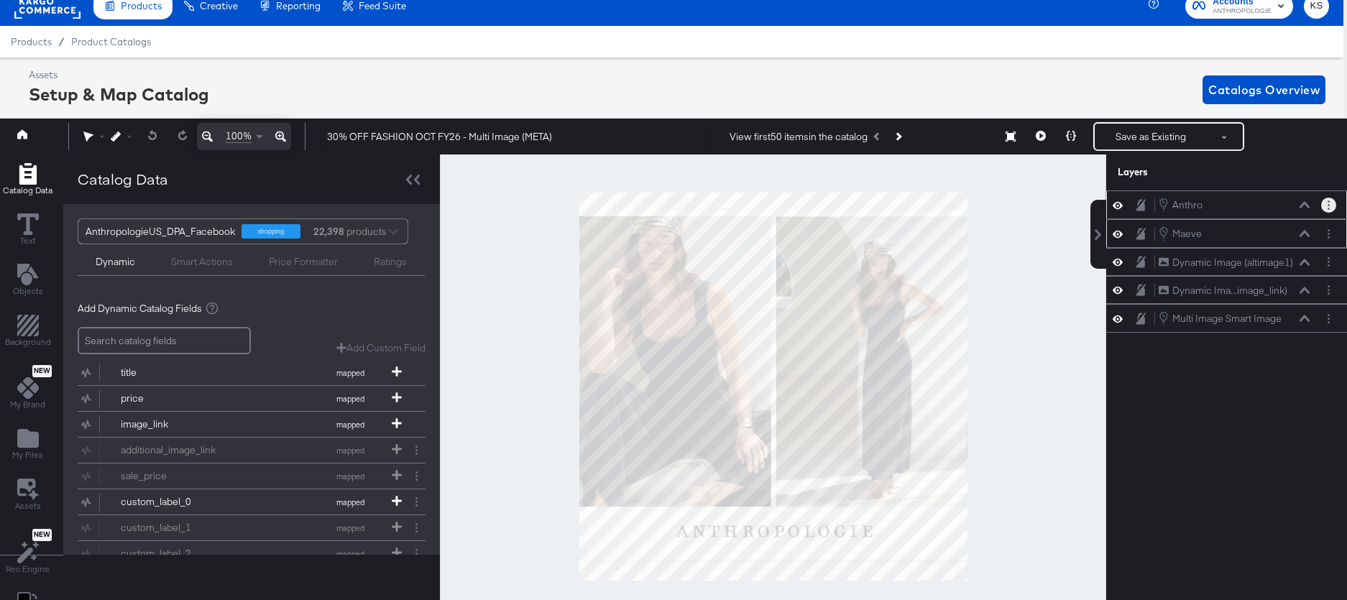
click at [1330, 203] on button "Layer Options" at bounding box center [1328, 205] width 15 height 15
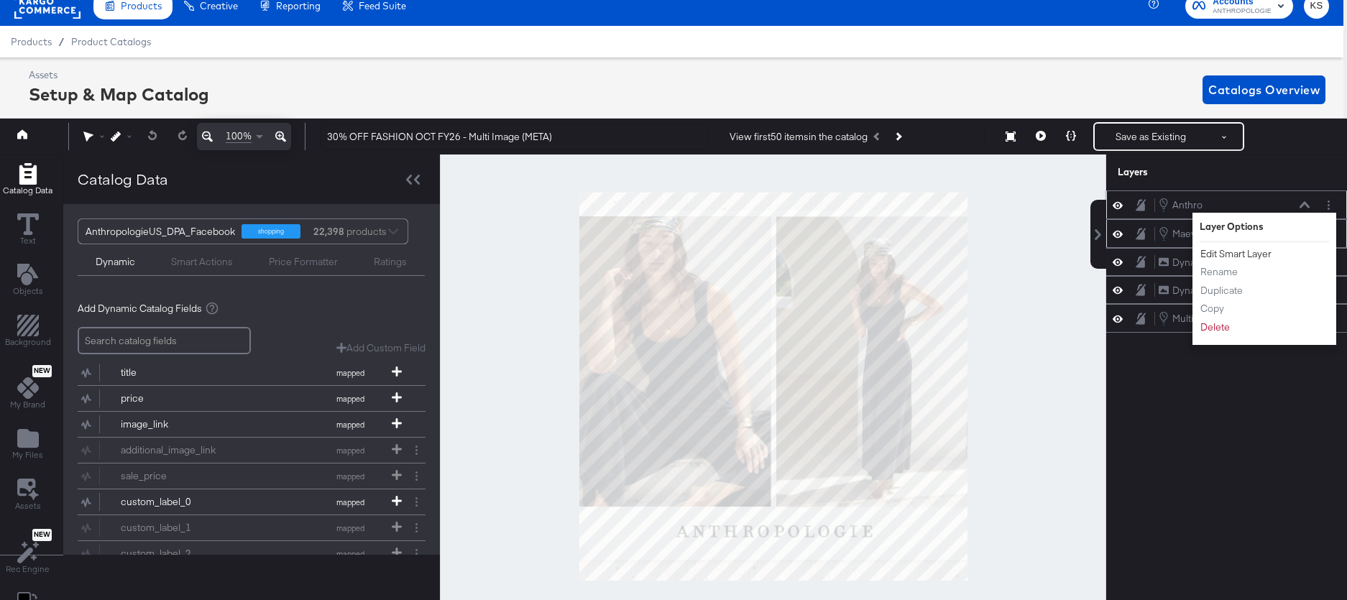
click at [1242, 254] on button "Edit Smart Layer" at bounding box center [1235, 253] width 73 height 15
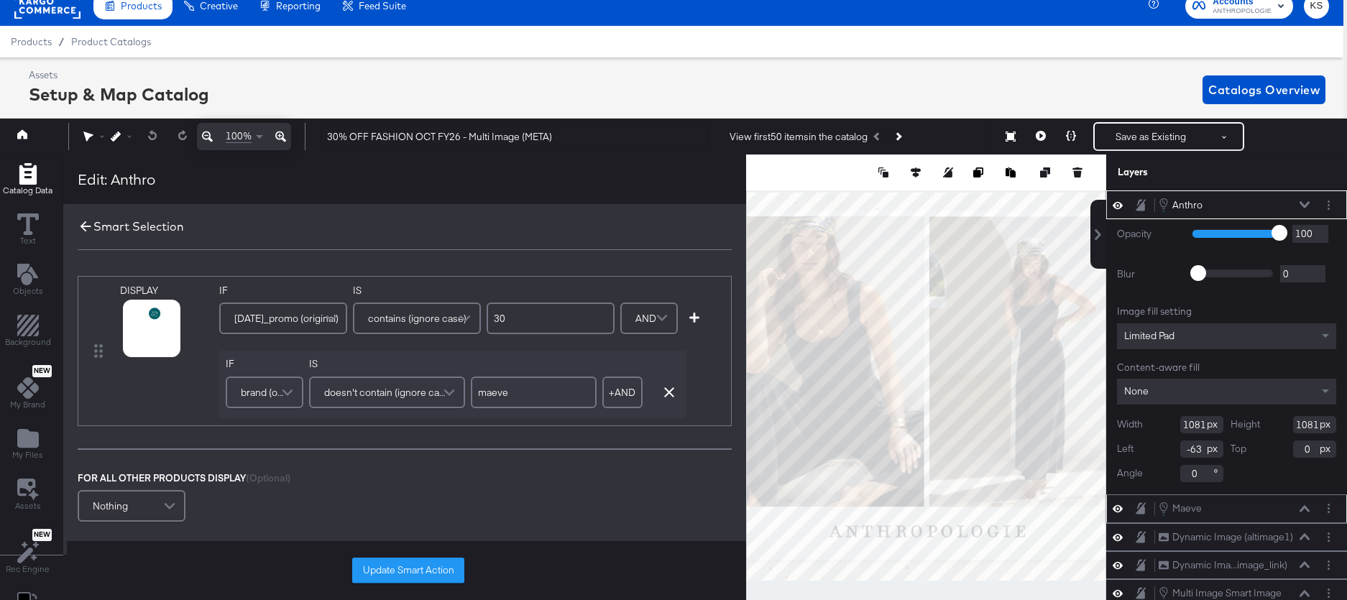
click at [88, 225] on icon at bounding box center [86, 226] width 16 height 16
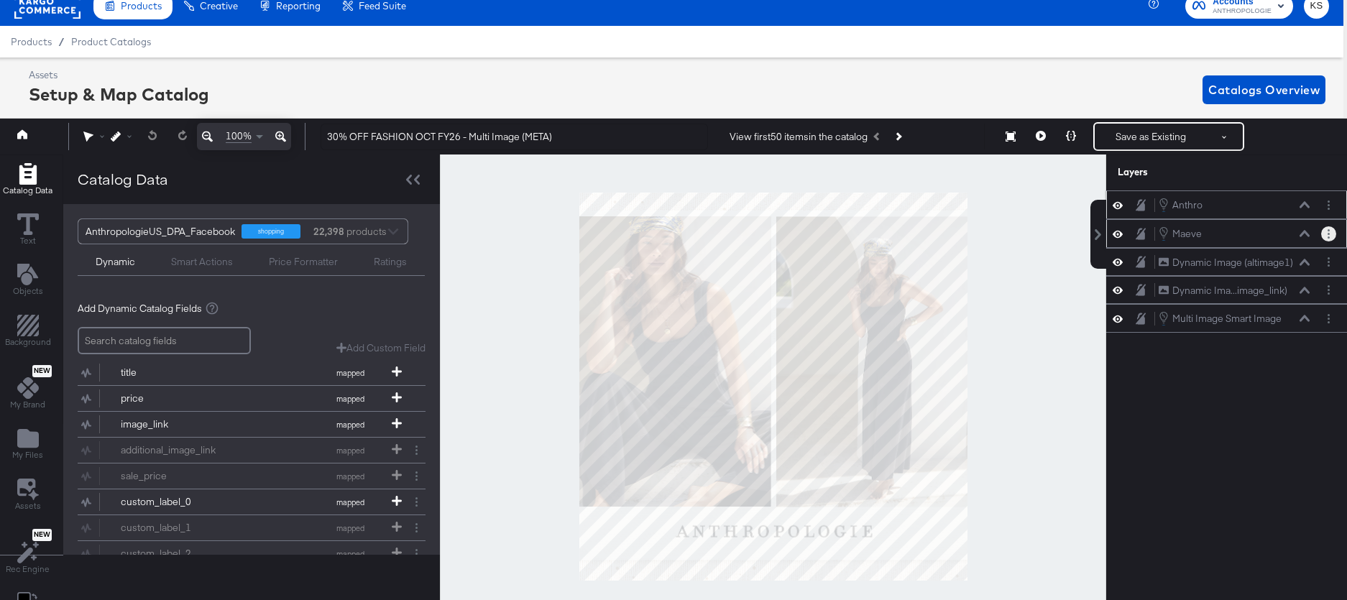
click at [1327, 234] on circle "Layer Options" at bounding box center [1328, 234] width 2 height 2
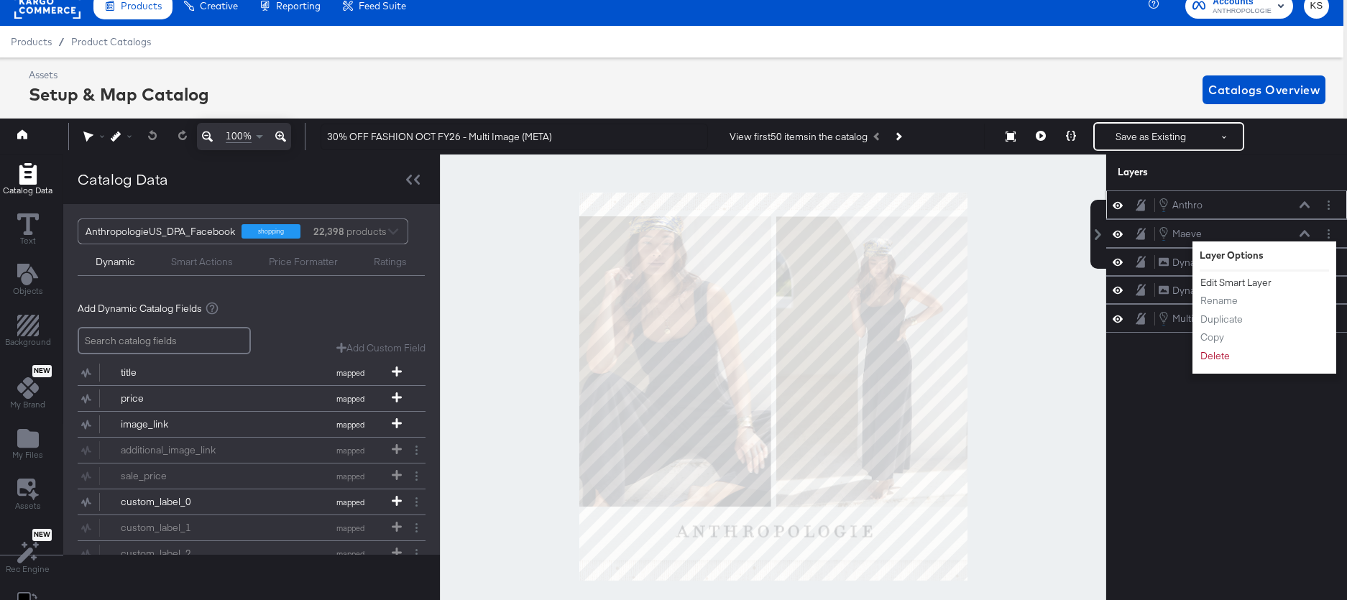
click at [1253, 285] on button "Edit Smart Layer" at bounding box center [1235, 282] width 73 height 15
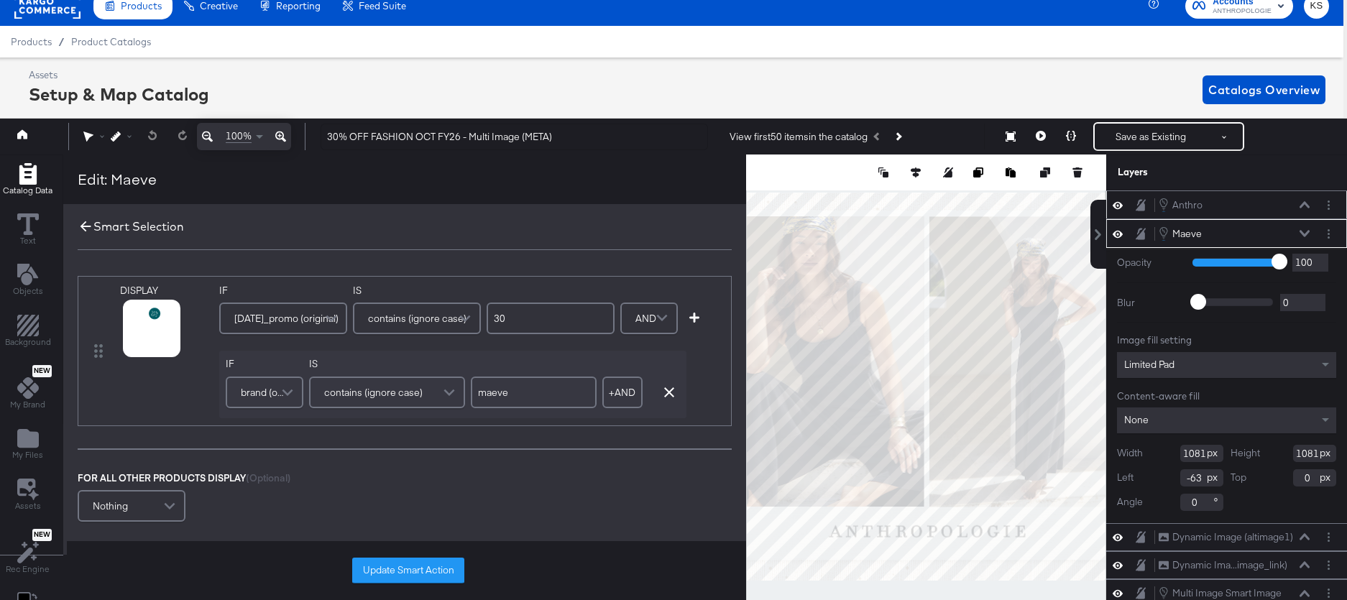
click at [83, 221] on icon at bounding box center [86, 226] width 16 height 16
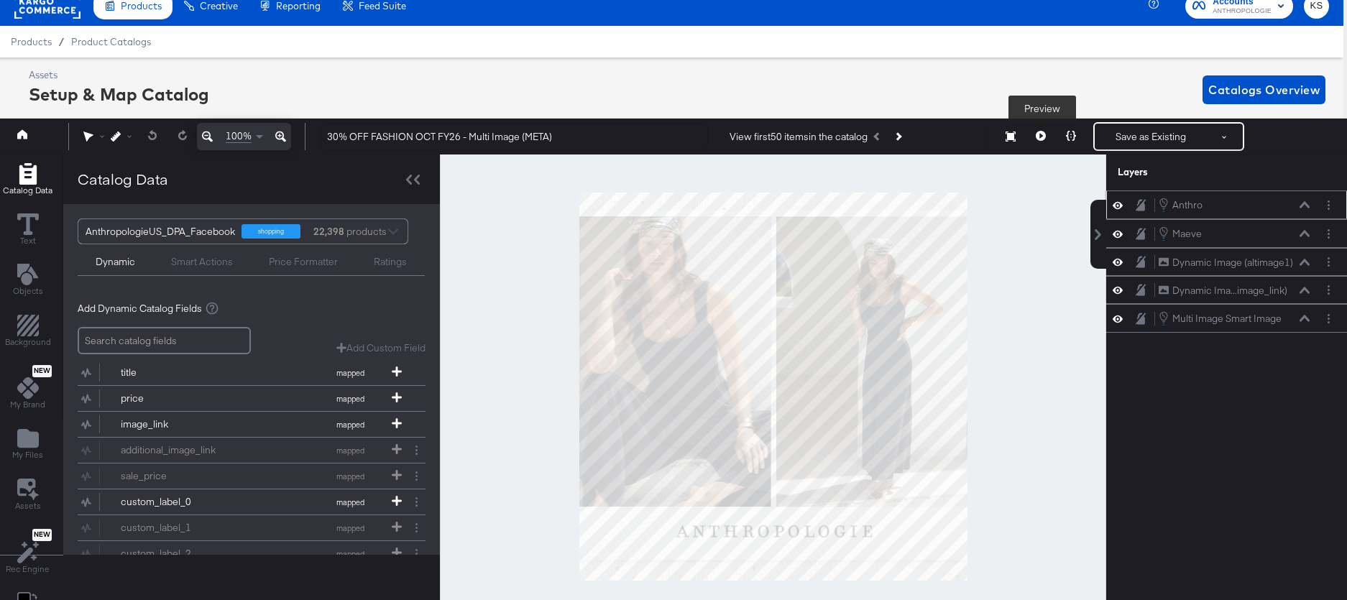
click at [1043, 132] on icon at bounding box center [1041, 136] width 10 height 10
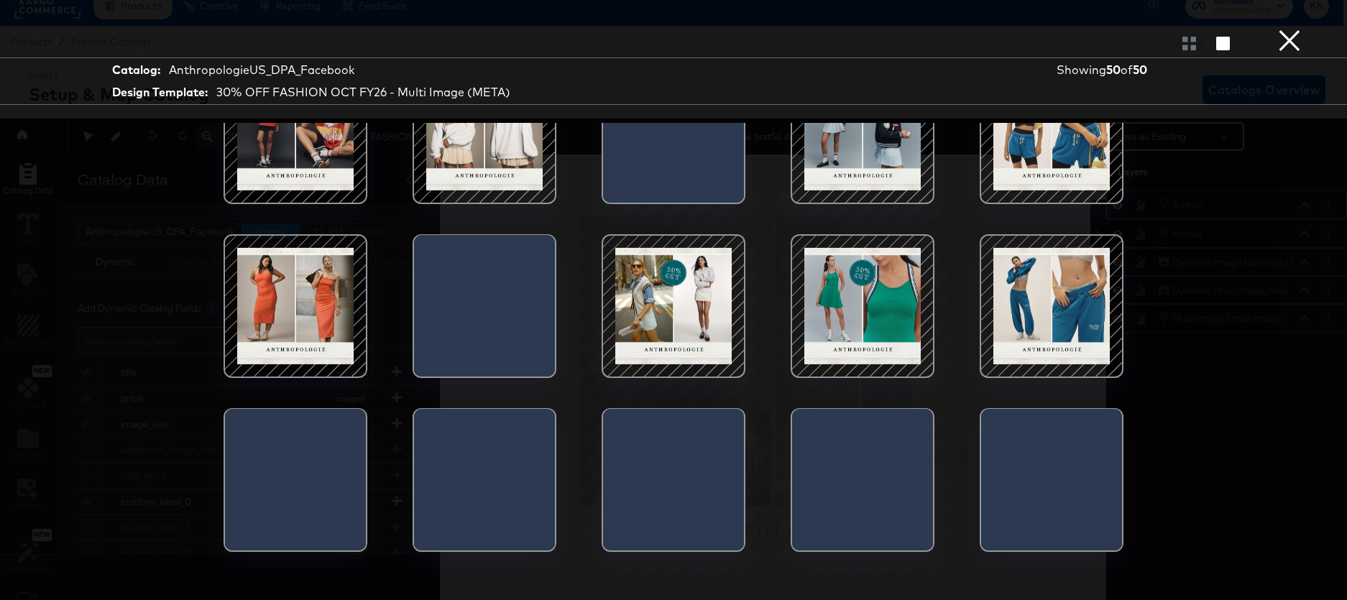
scroll to position [1138, 0]
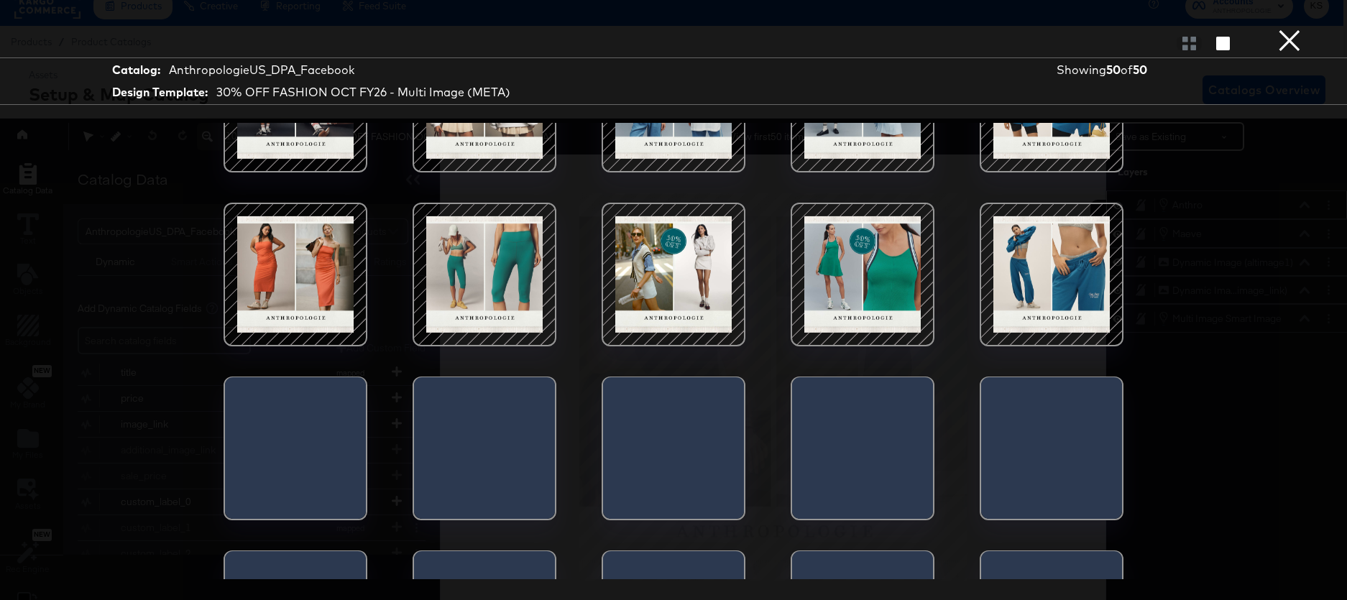
click at [719, 251] on div at bounding box center [673, 274] width 122 height 122
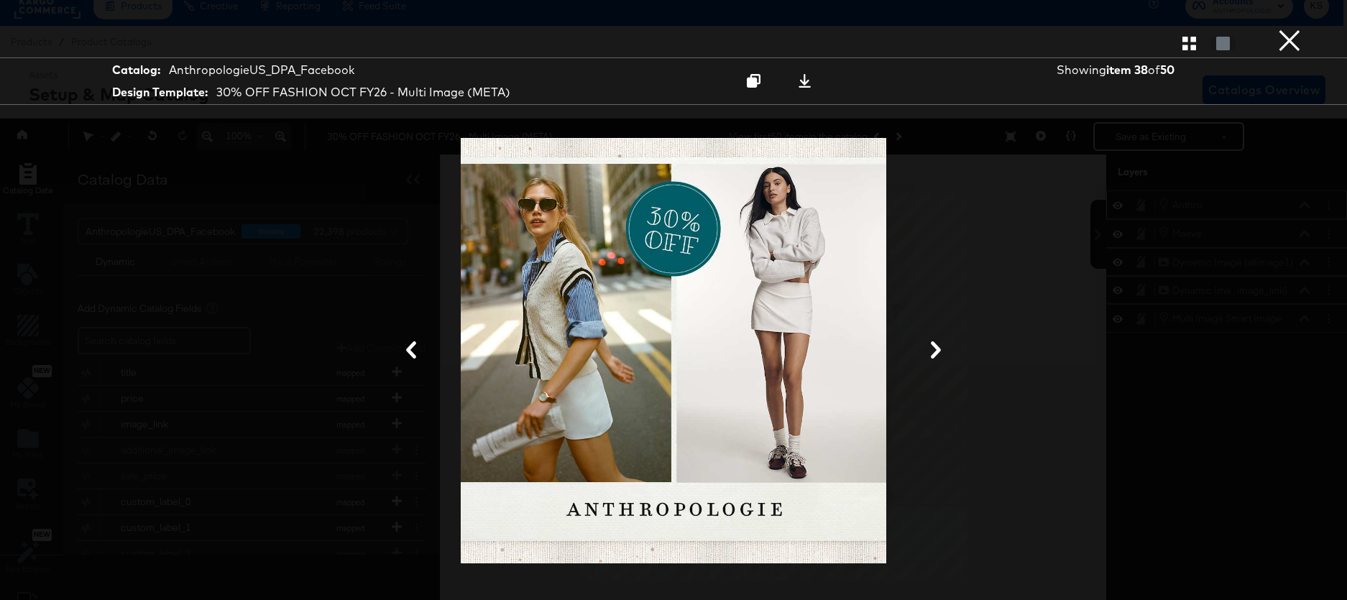
click at [1282, 29] on button "×" at bounding box center [1289, 14] width 29 height 29
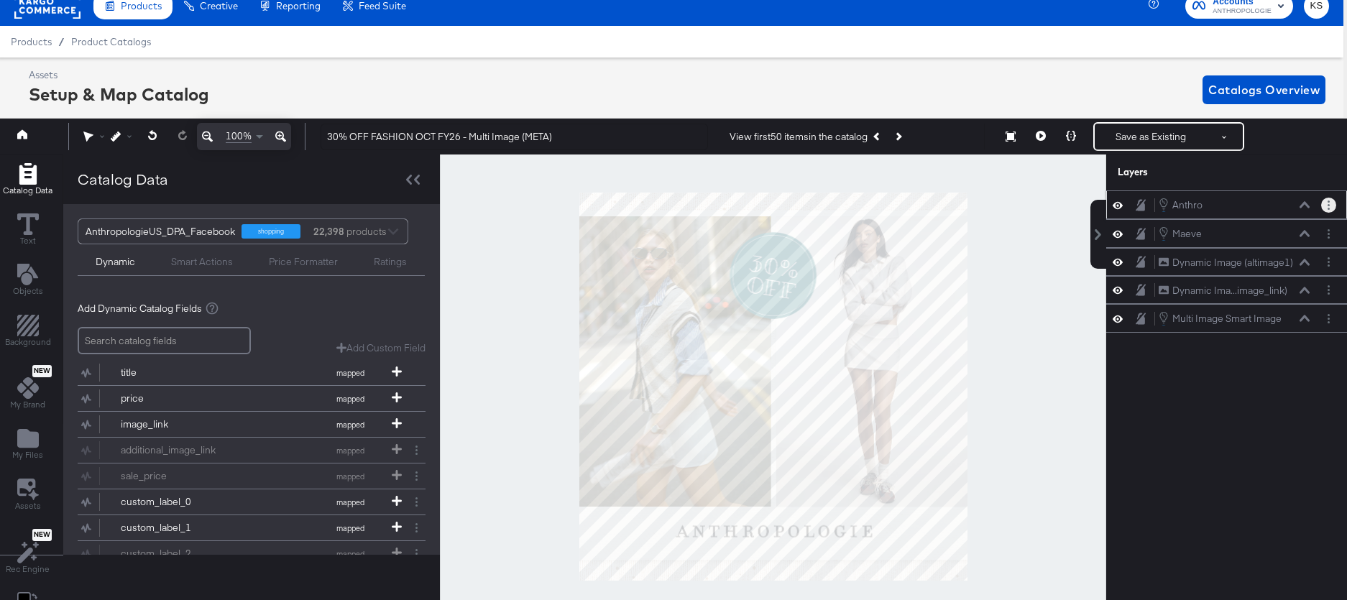
click at [1329, 200] on circle "Layer Options" at bounding box center [1328, 201] width 2 height 2
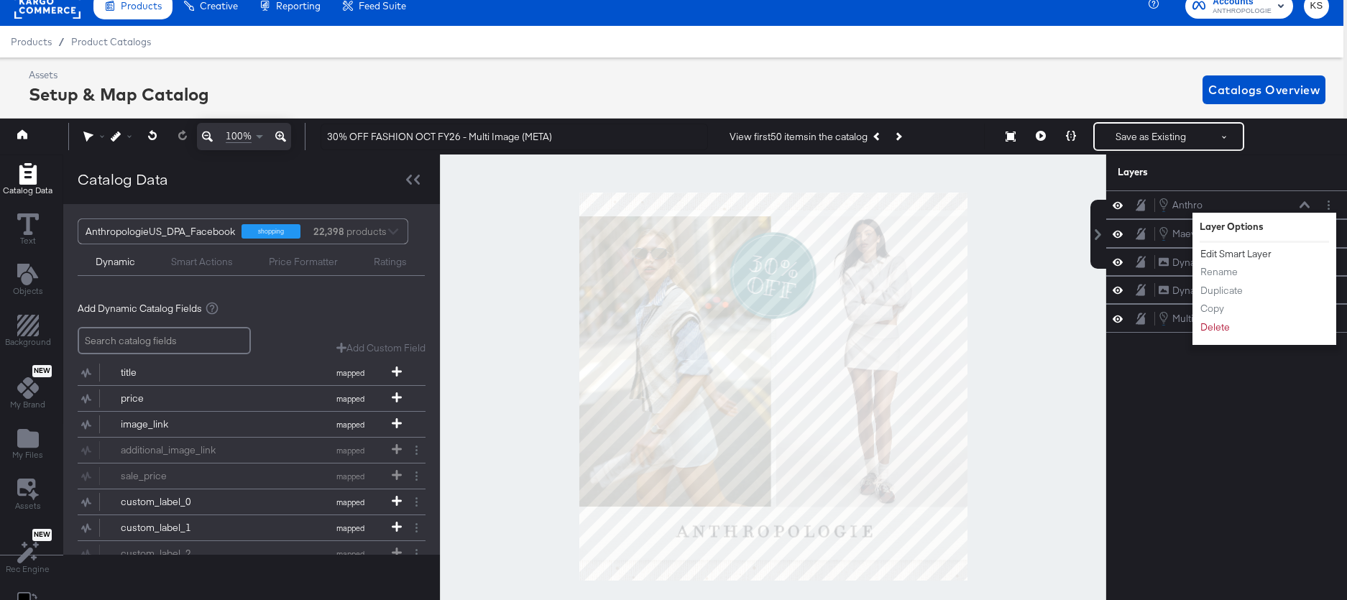
click at [1234, 256] on button "Edit Smart Layer" at bounding box center [1235, 253] width 73 height 15
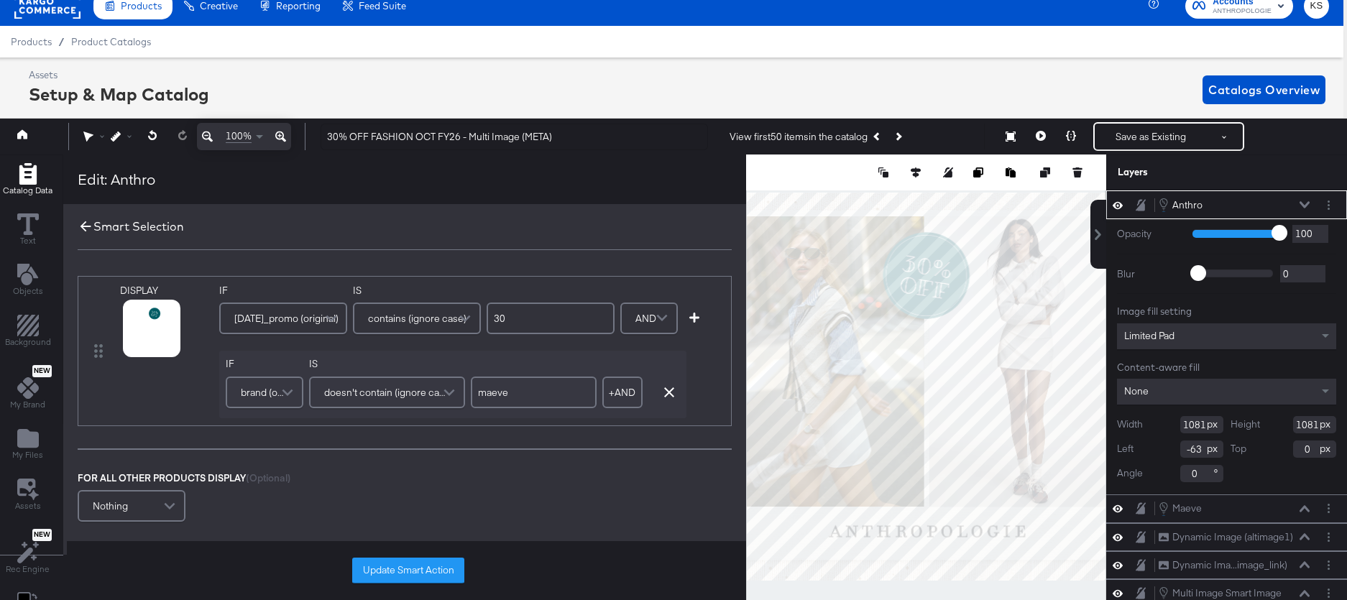
click at [80, 226] on icon at bounding box center [86, 226] width 16 height 16
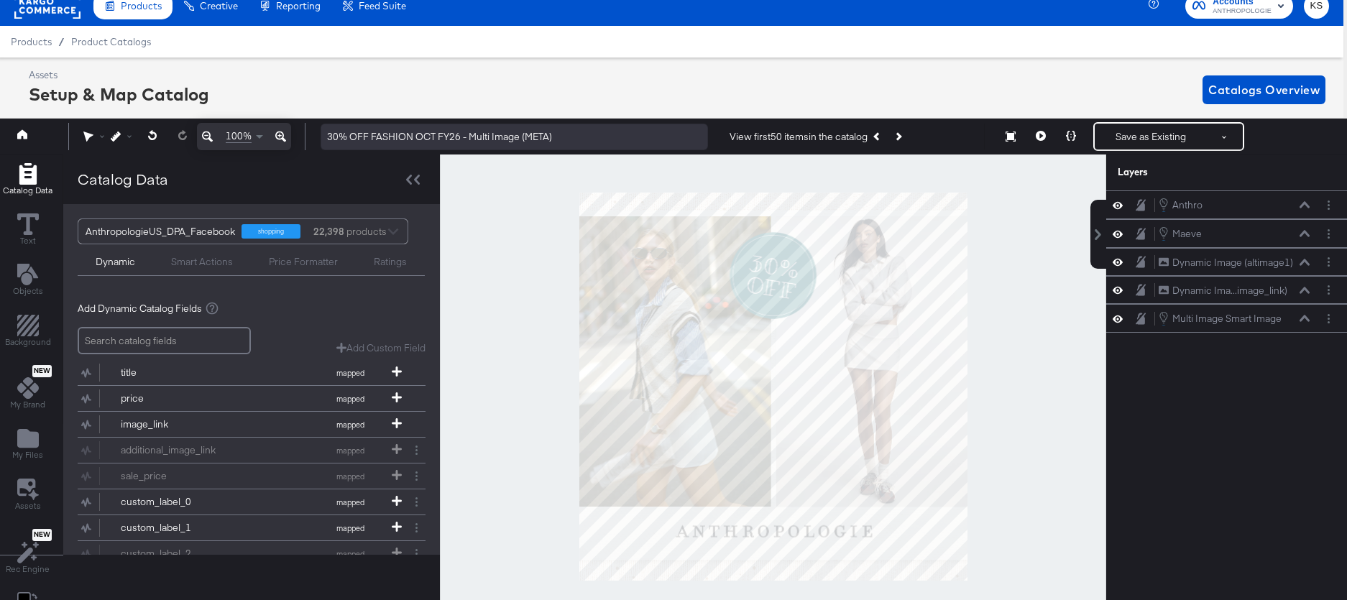
scroll to position [0, 4]
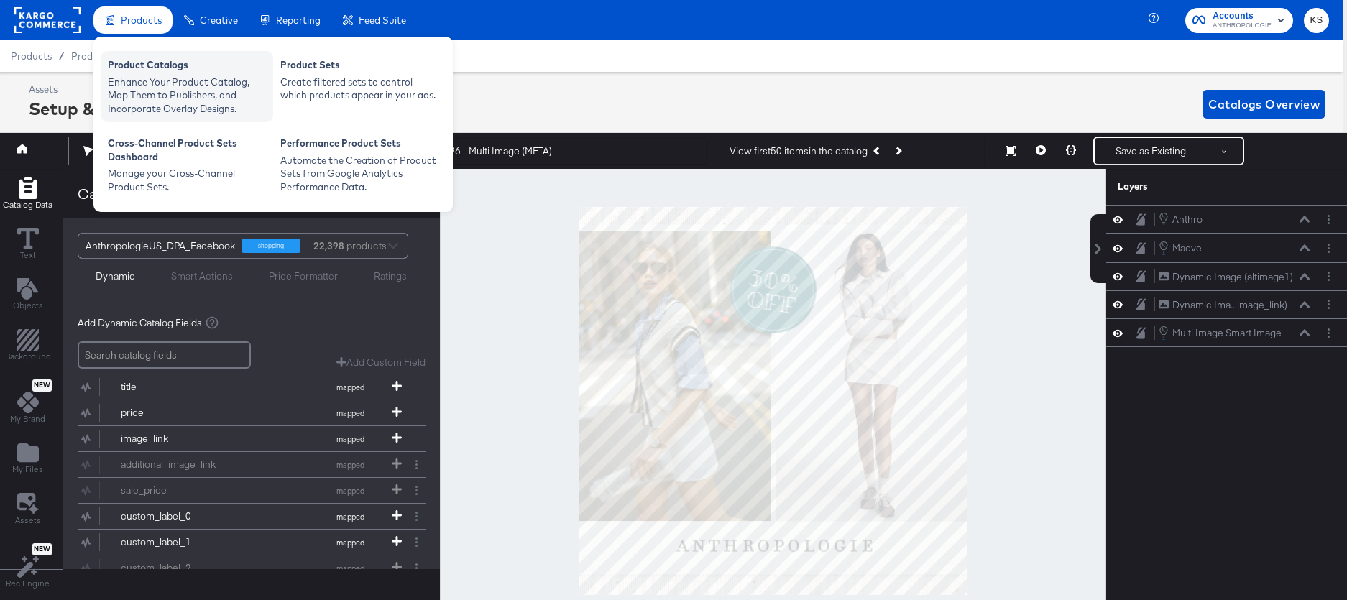
click at [138, 83] on div "Enhance Your Product Catalog, Map Them to Publishers, and Incorporate Overlay D…" at bounding box center [187, 95] width 158 height 40
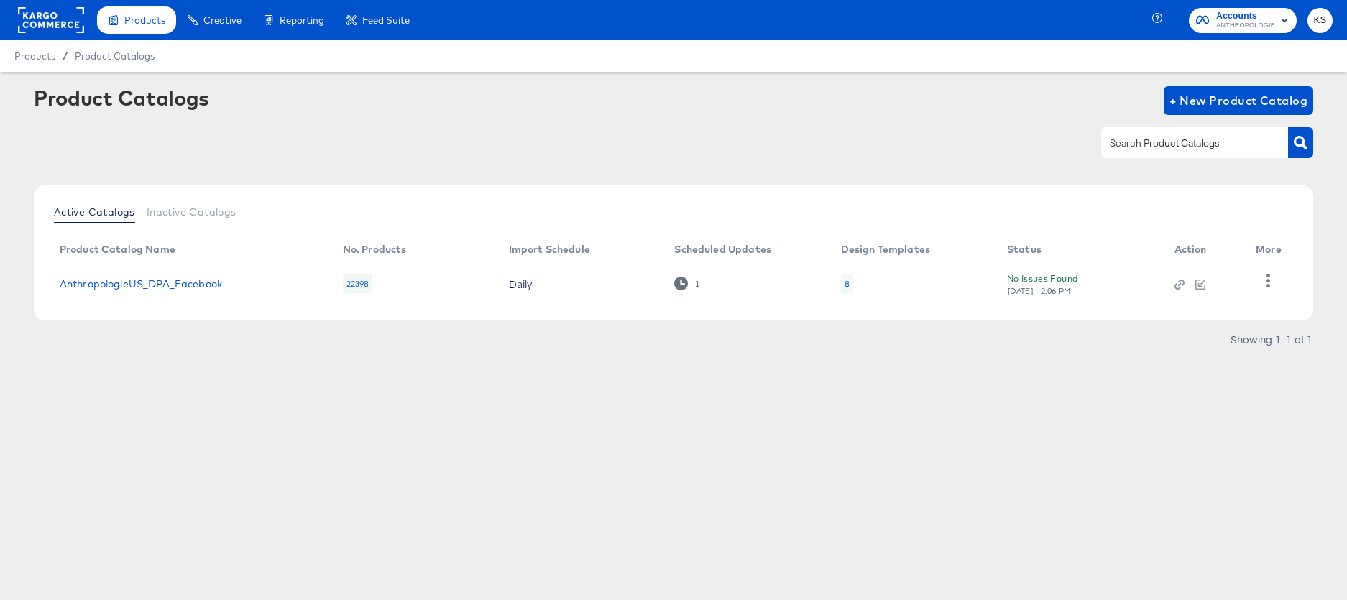
click at [977, 82] on article "Product Catalogs + New Product Catalog Active Catalogs Inactive Catalogs Produc…" at bounding box center [673, 236] width 1347 height 329
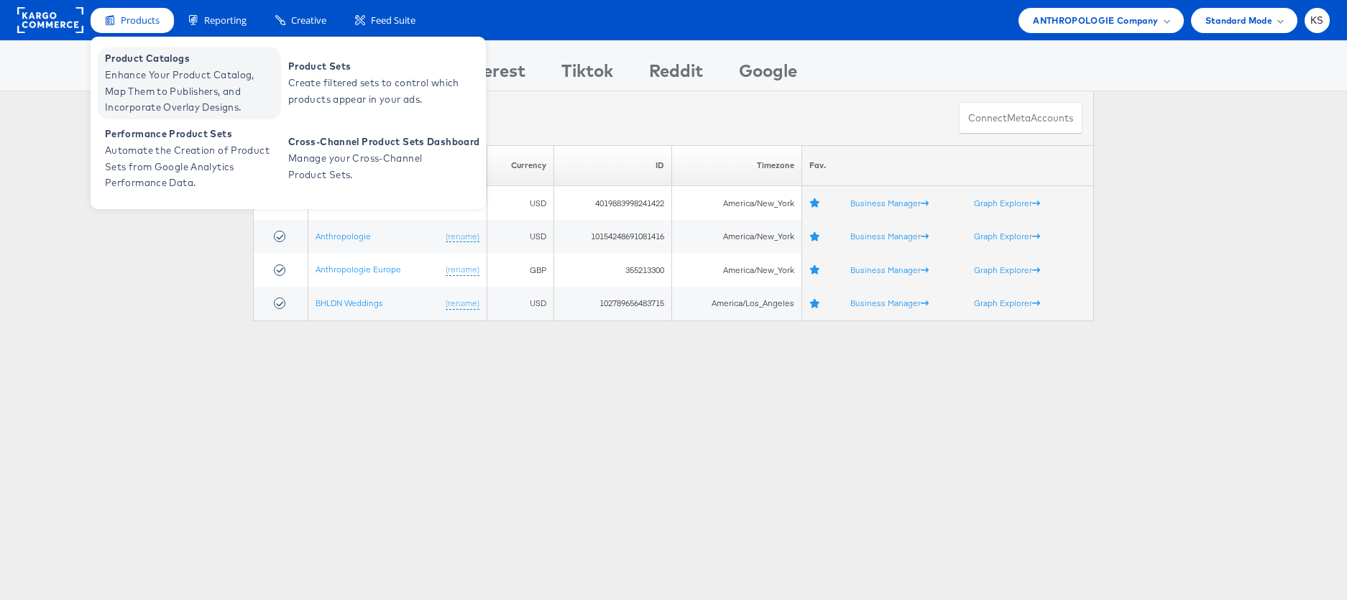
click at [130, 58] on span "Product Catalogs" at bounding box center [191, 58] width 172 height 17
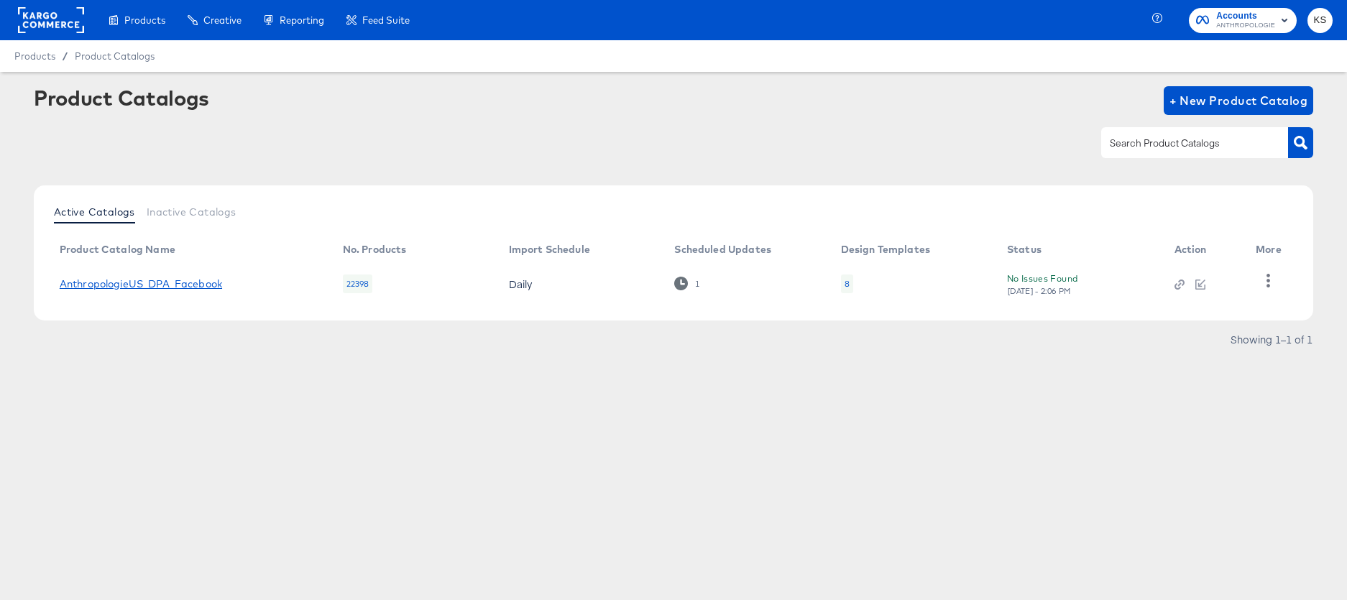
click at [133, 286] on link "AnthropologieUS_DPA_Facebook" at bounding box center [141, 283] width 162 height 11
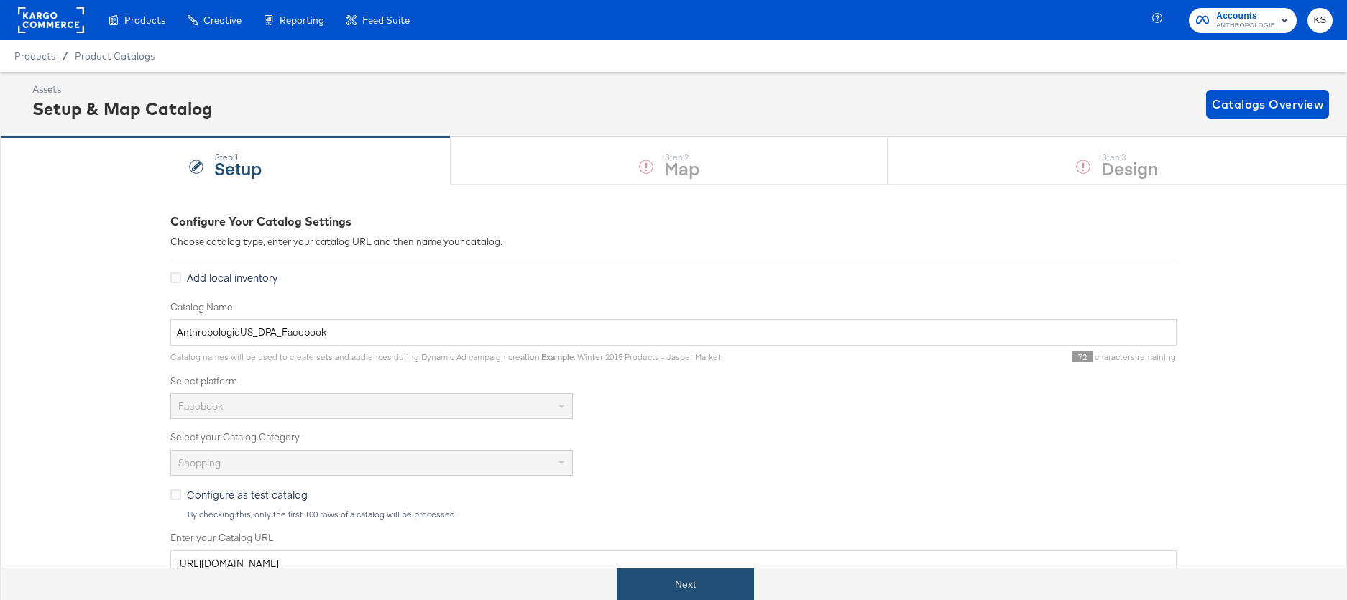
click at [634, 589] on button "Next" at bounding box center [685, 584] width 137 height 32
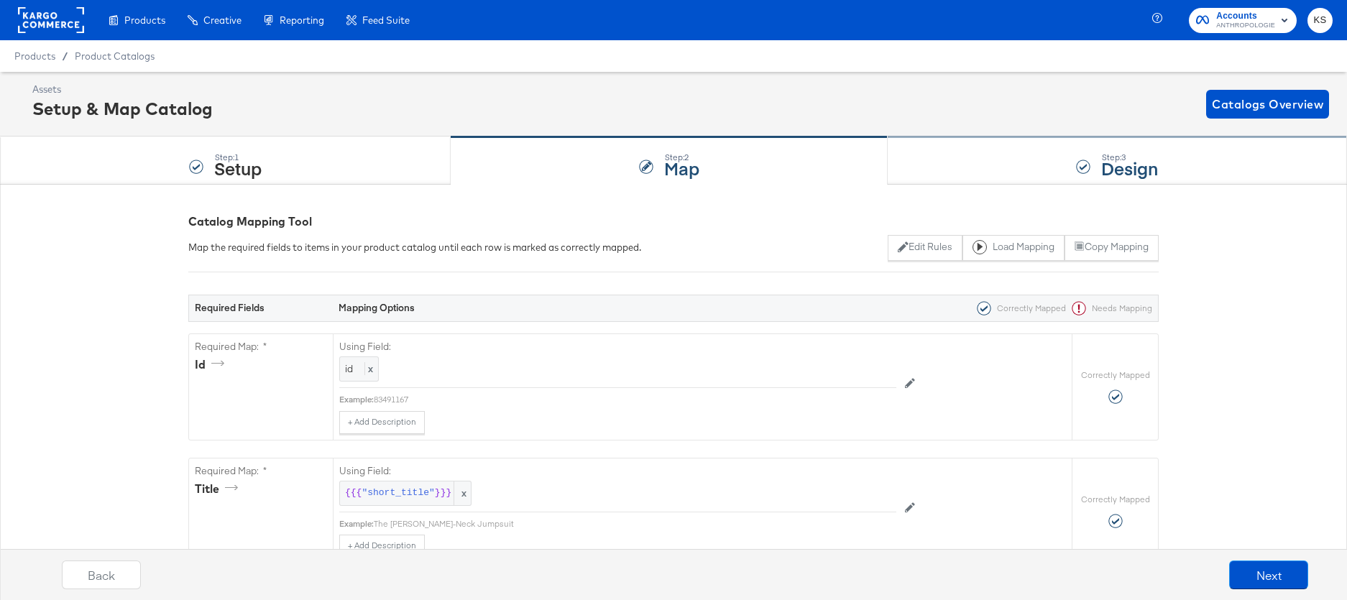
click at [929, 166] on div "Step: 3 Design" at bounding box center [1116, 160] width 459 height 47
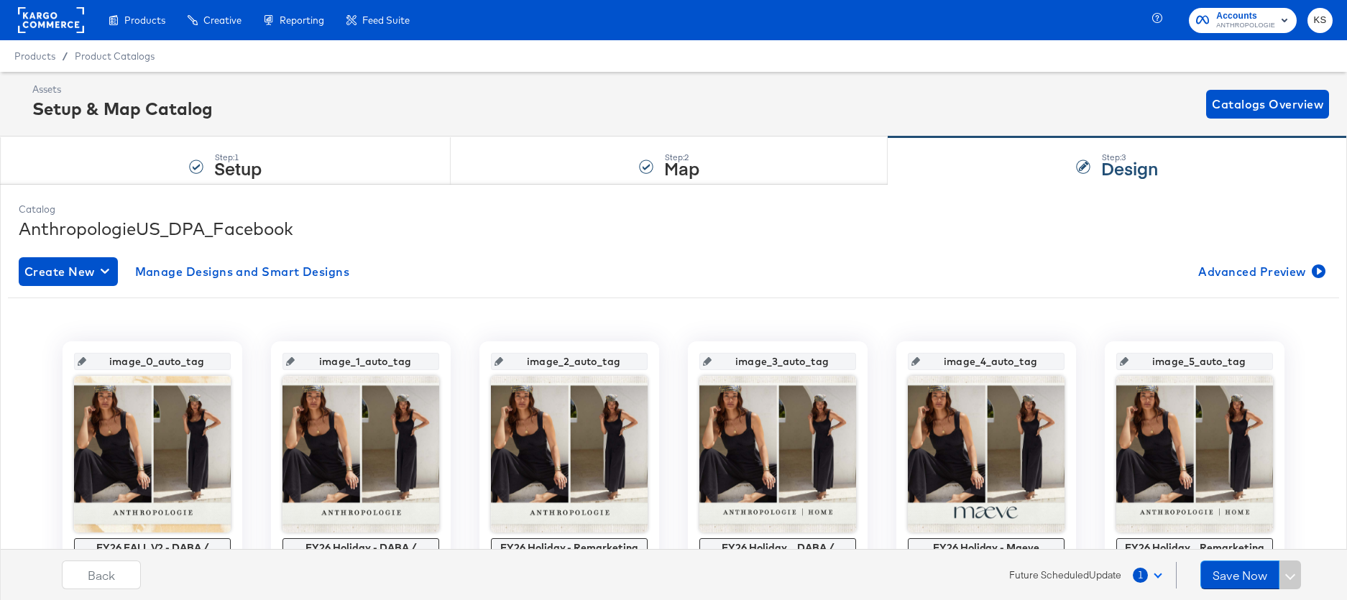
scroll to position [60, 0]
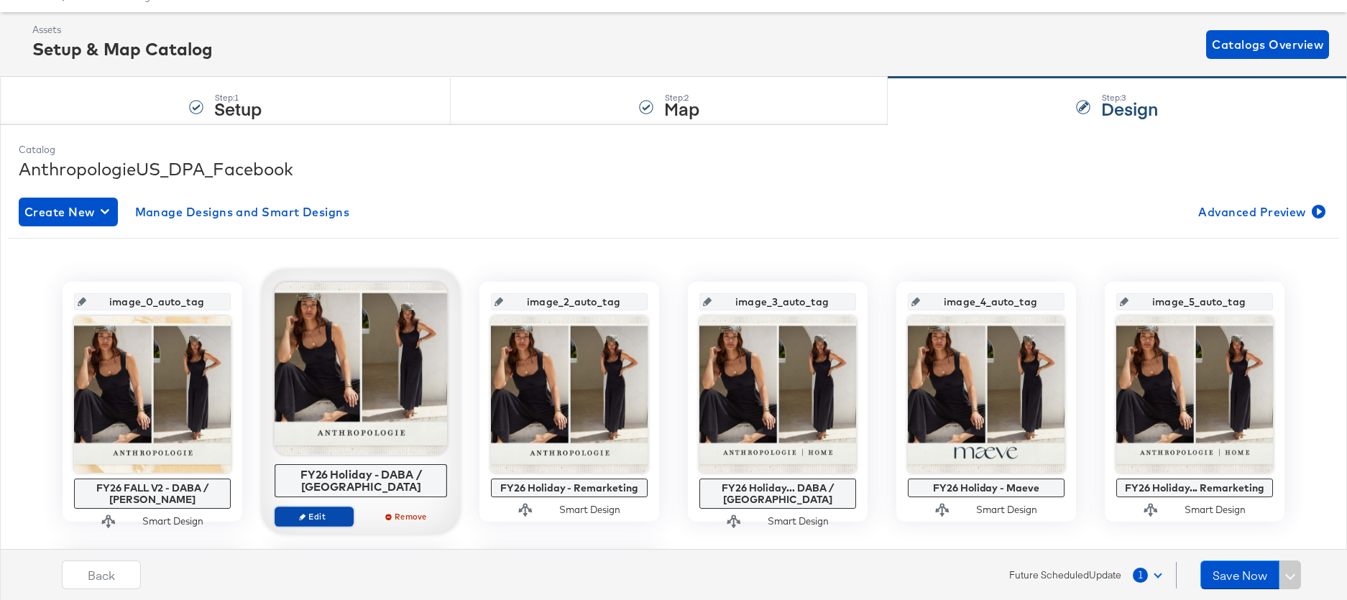
click at [318, 511] on span "Edit" at bounding box center [314, 516] width 66 height 11
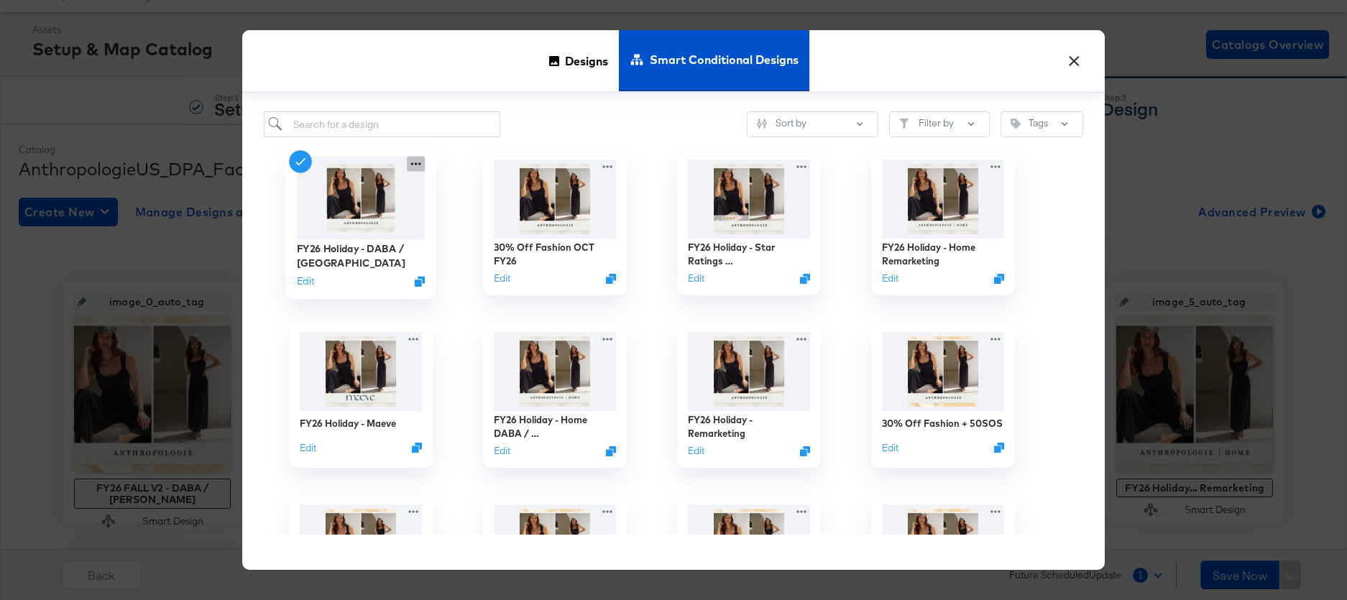
click at [416, 165] on icon at bounding box center [416, 164] width 10 height 3
click at [307, 281] on button "Edit" at bounding box center [305, 282] width 17 height 14
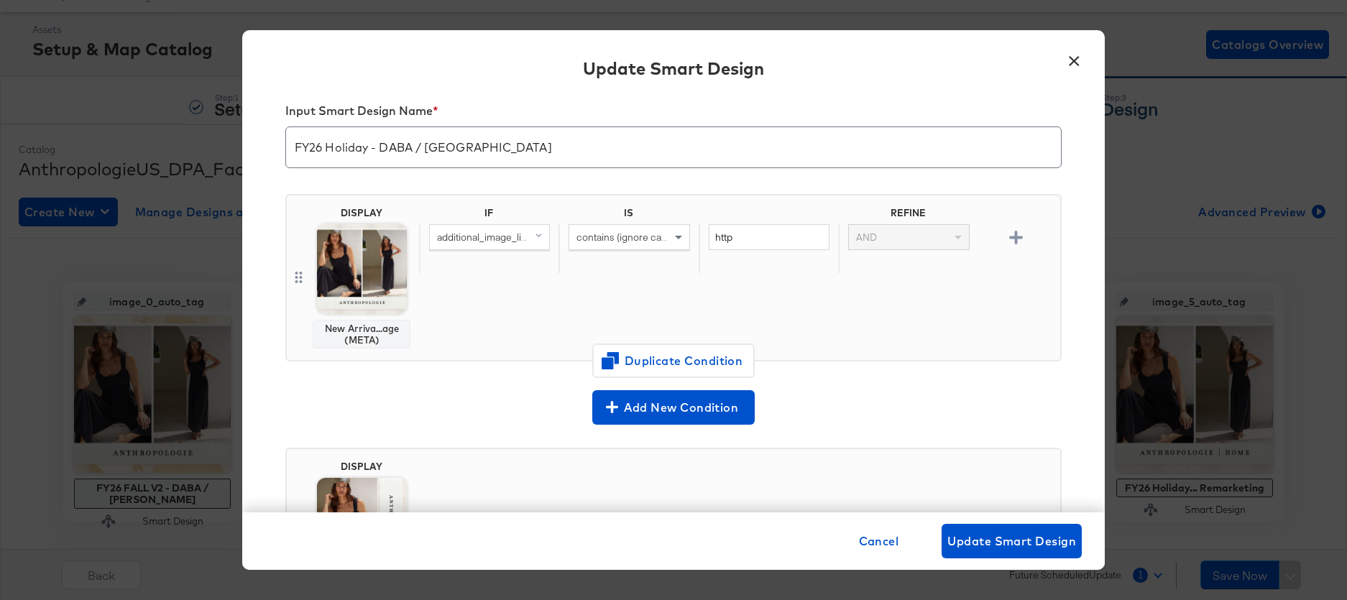
scroll to position [22, 0]
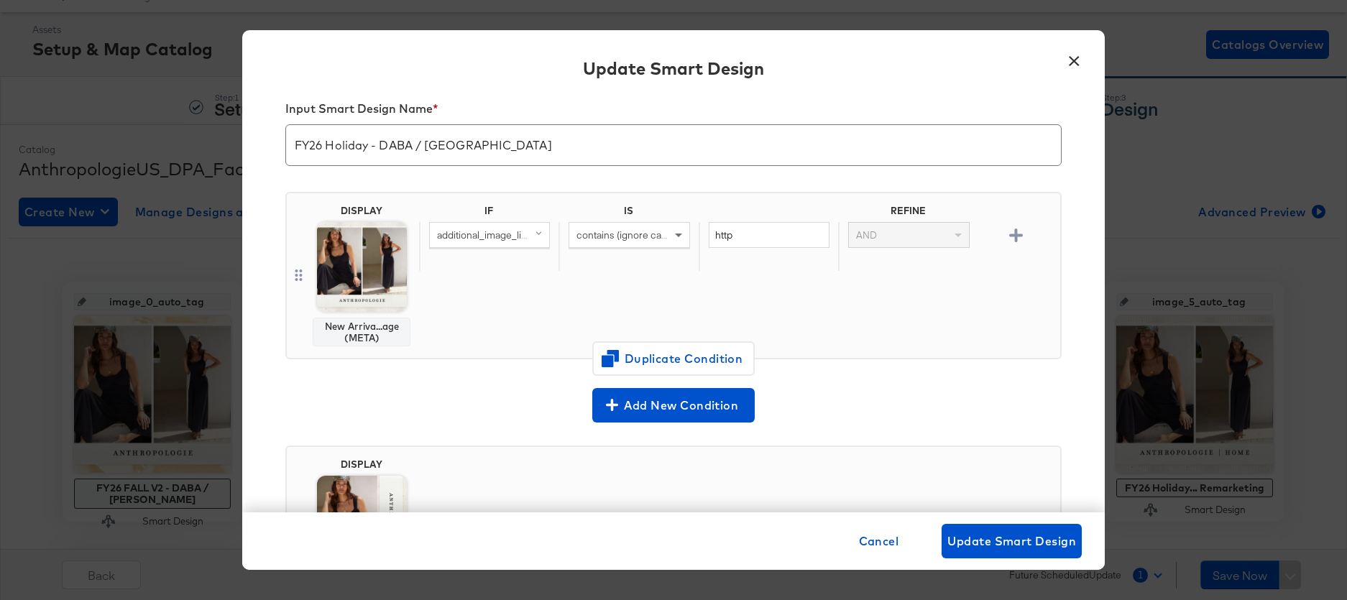
click at [1078, 62] on button "×" at bounding box center [1074, 58] width 26 height 26
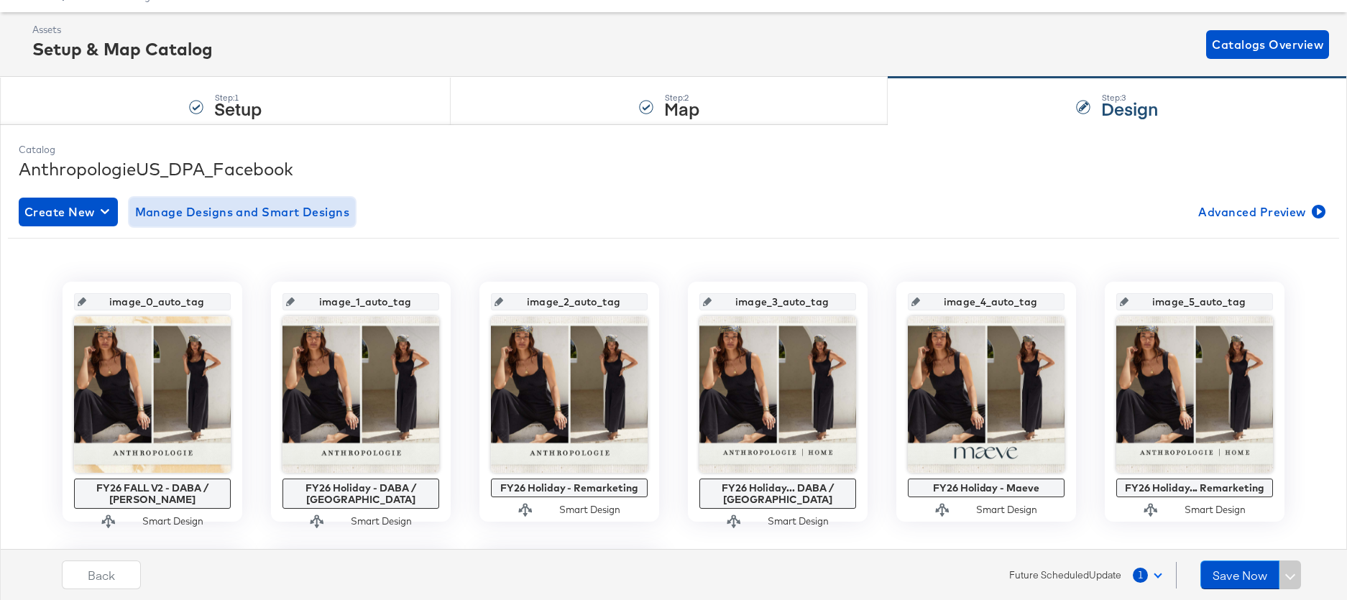
click at [292, 209] on span "Manage Designs and Smart Designs" at bounding box center [242, 212] width 215 height 20
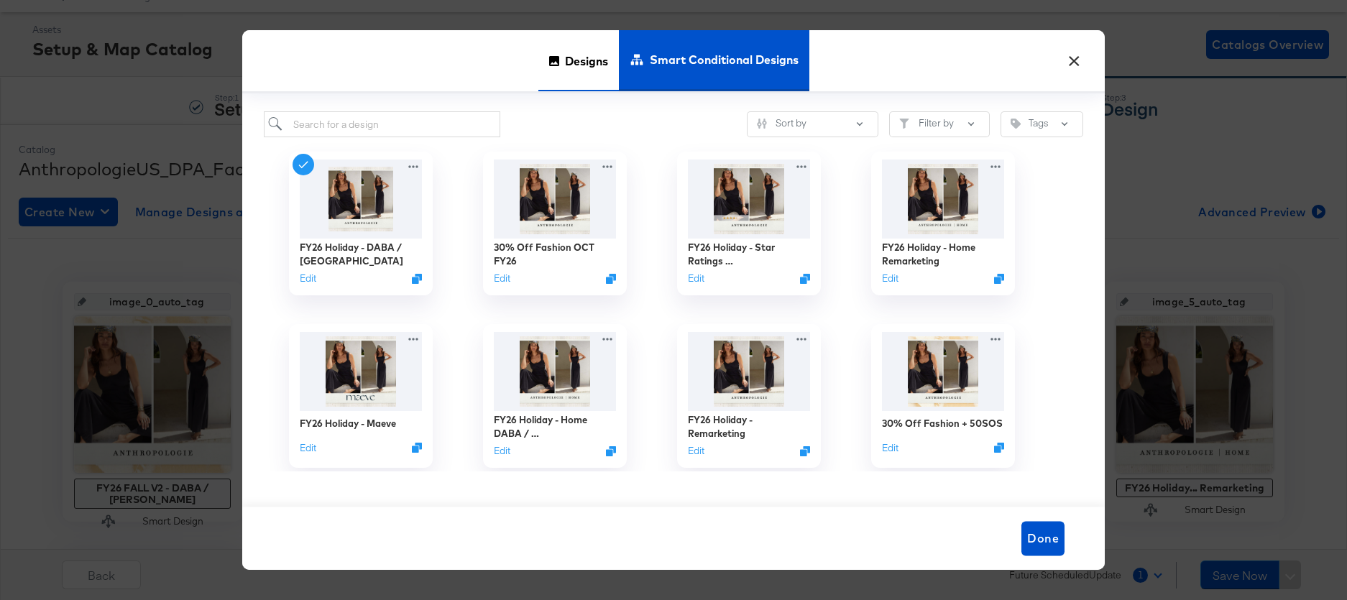
click at [574, 57] on span "Designs" at bounding box center [586, 60] width 43 height 63
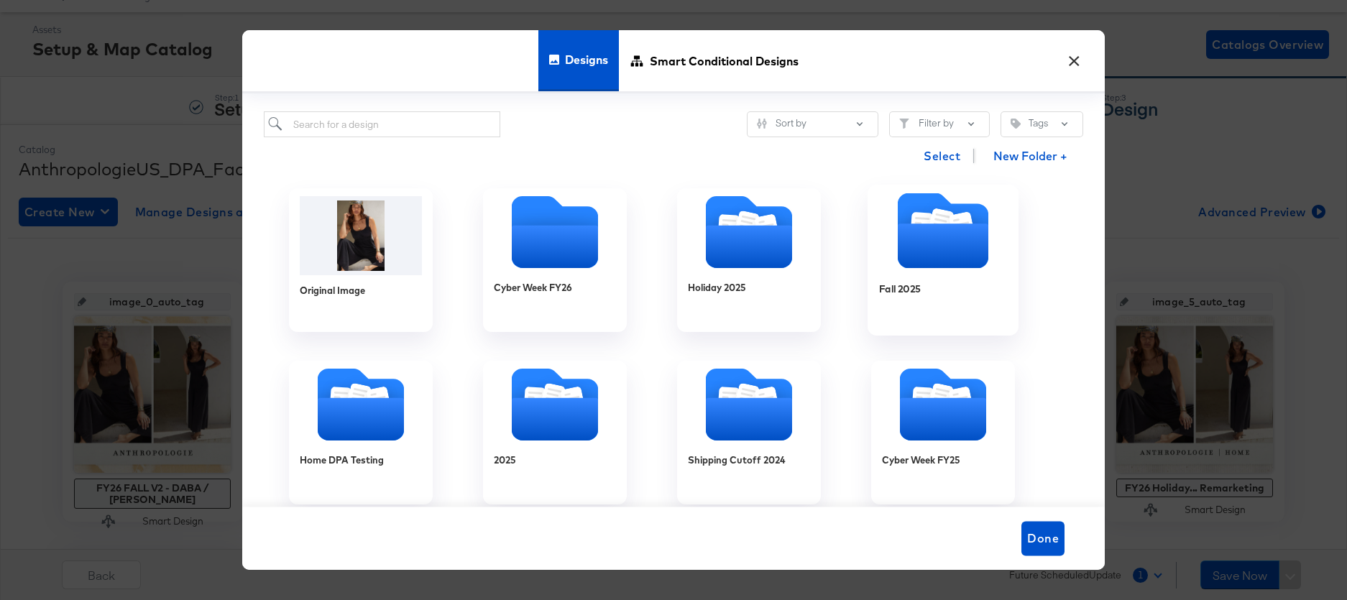
click at [924, 239] on icon "Folder" at bounding box center [943, 245] width 91 height 45
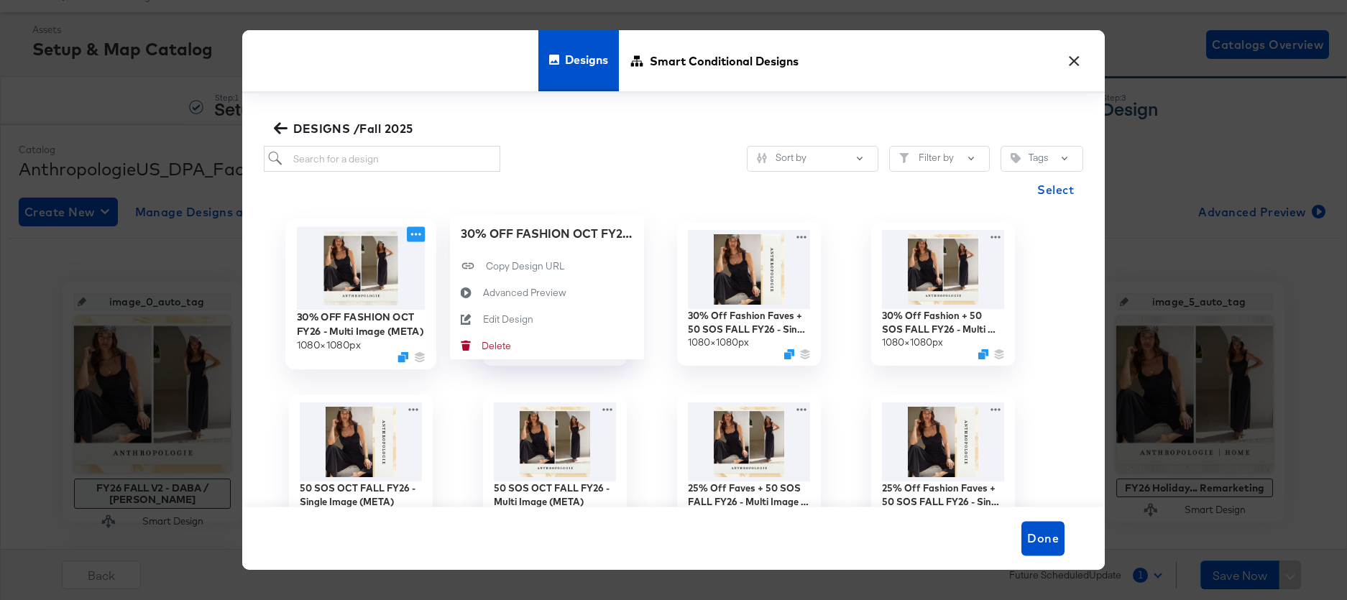
click at [418, 231] on icon at bounding box center [416, 234] width 18 height 15
click at [483, 320] on div "Edit Design Edit Design" at bounding box center [483, 320] width 0 height 0
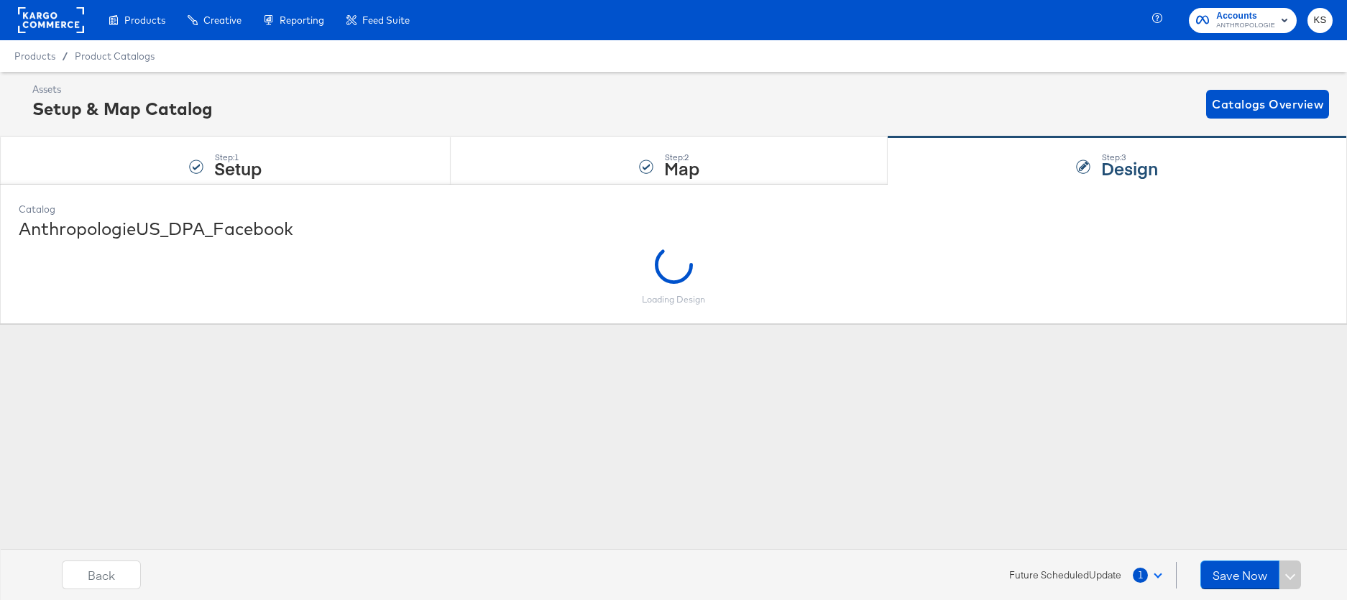
scroll to position [0, 0]
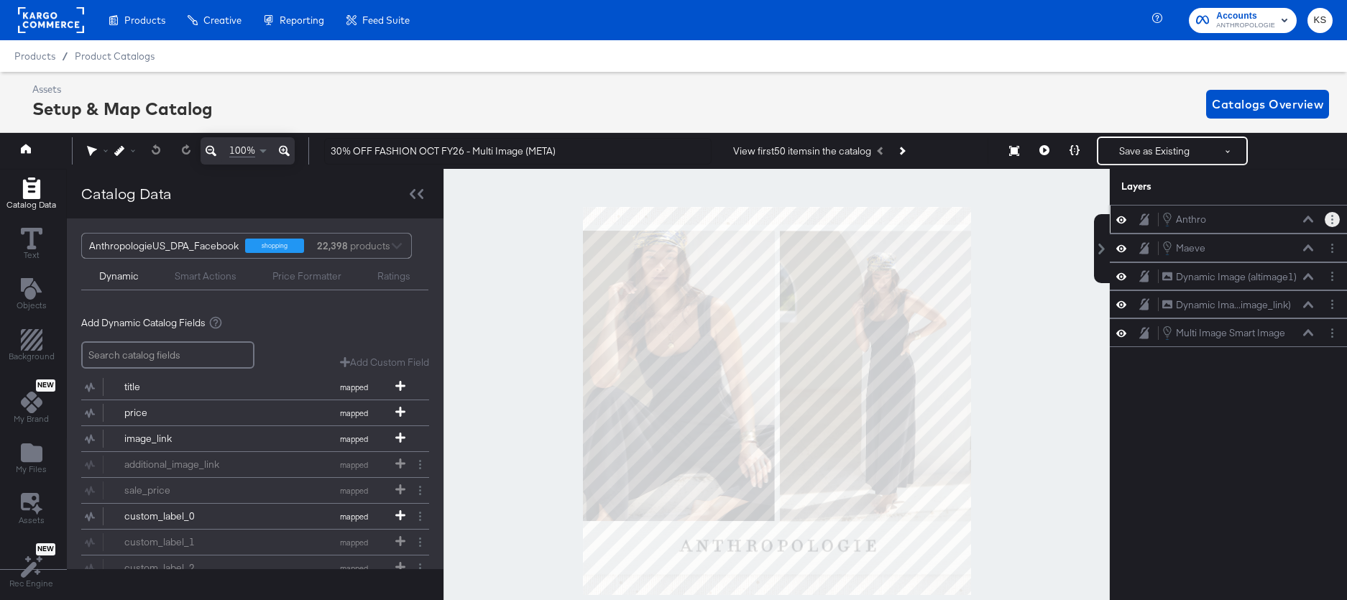
click at [1337, 218] on button "Layer Options" at bounding box center [1331, 219] width 15 height 15
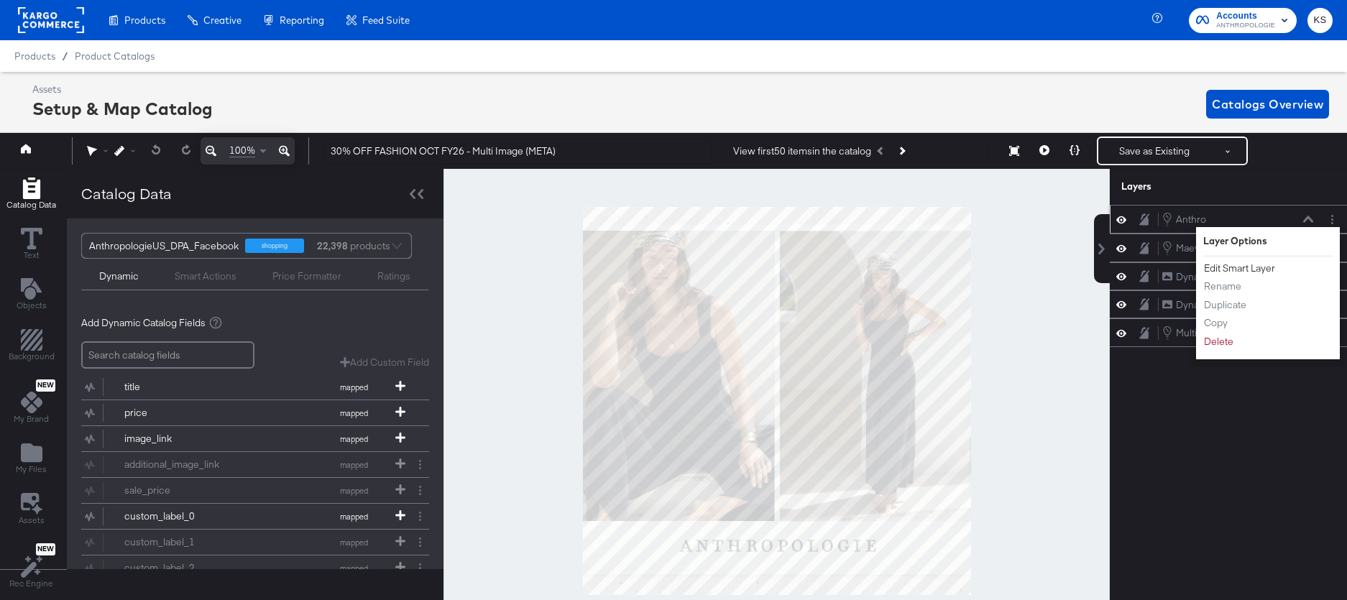
click at [1240, 271] on button "Edit Smart Layer" at bounding box center [1239, 268] width 73 height 15
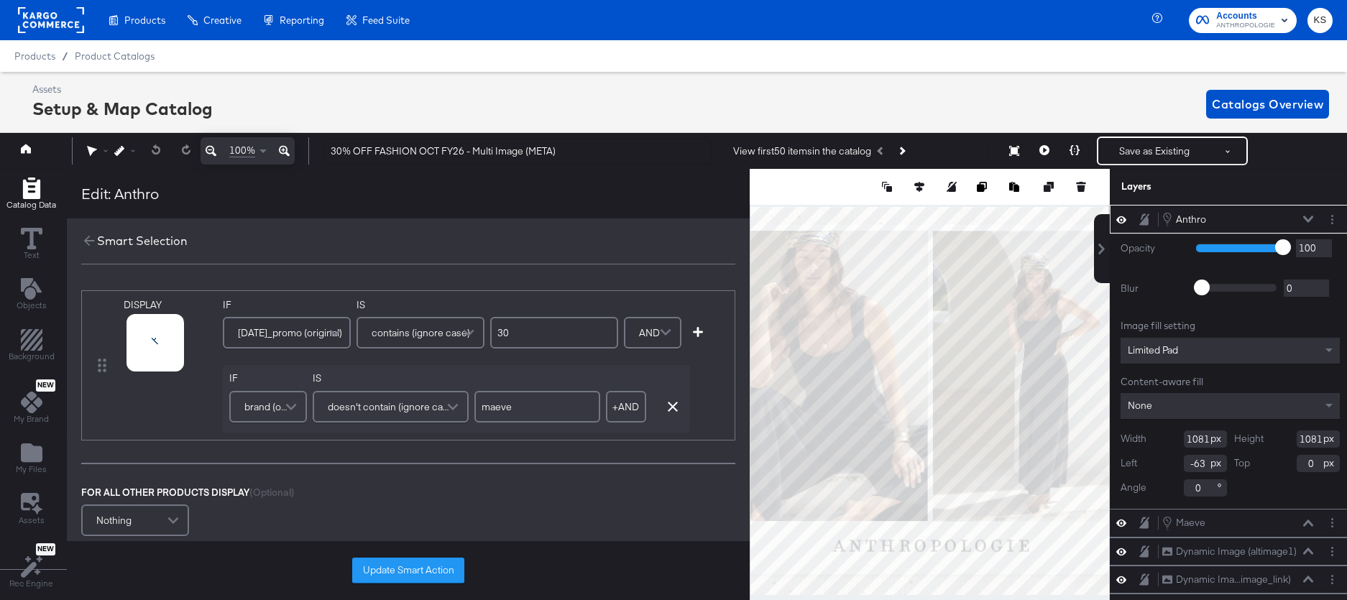
scroll to position [0, 4]
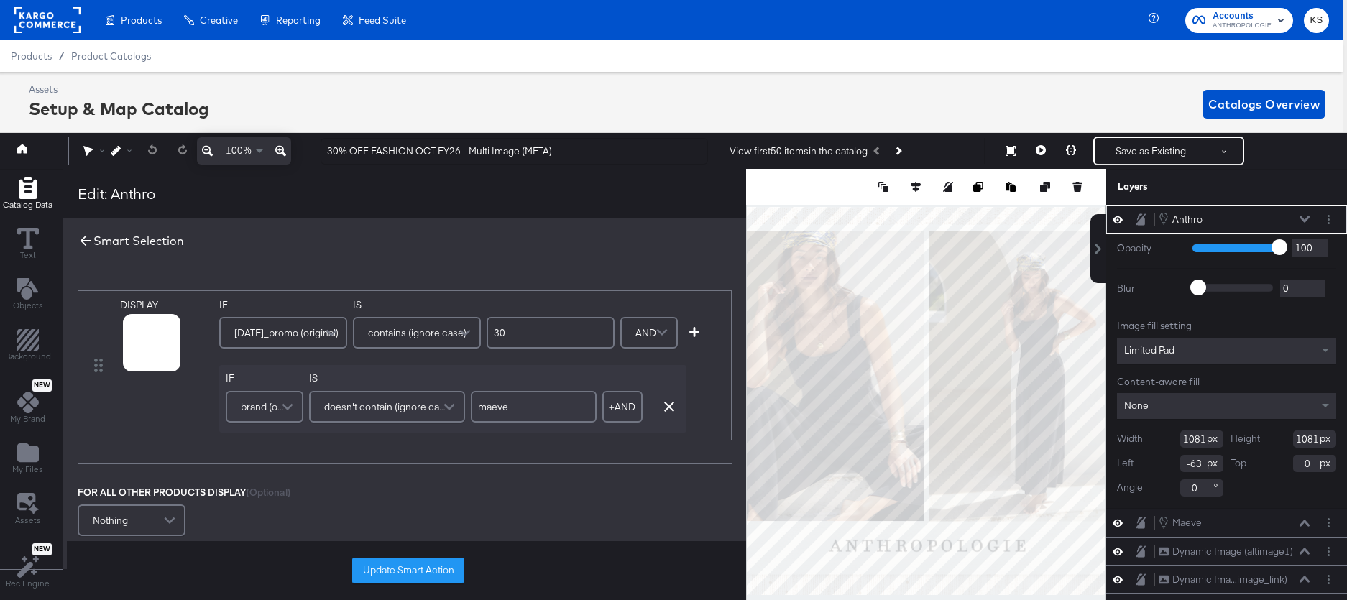
click at [86, 236] on icon at bounding box center [86, 241] width 16 height 16
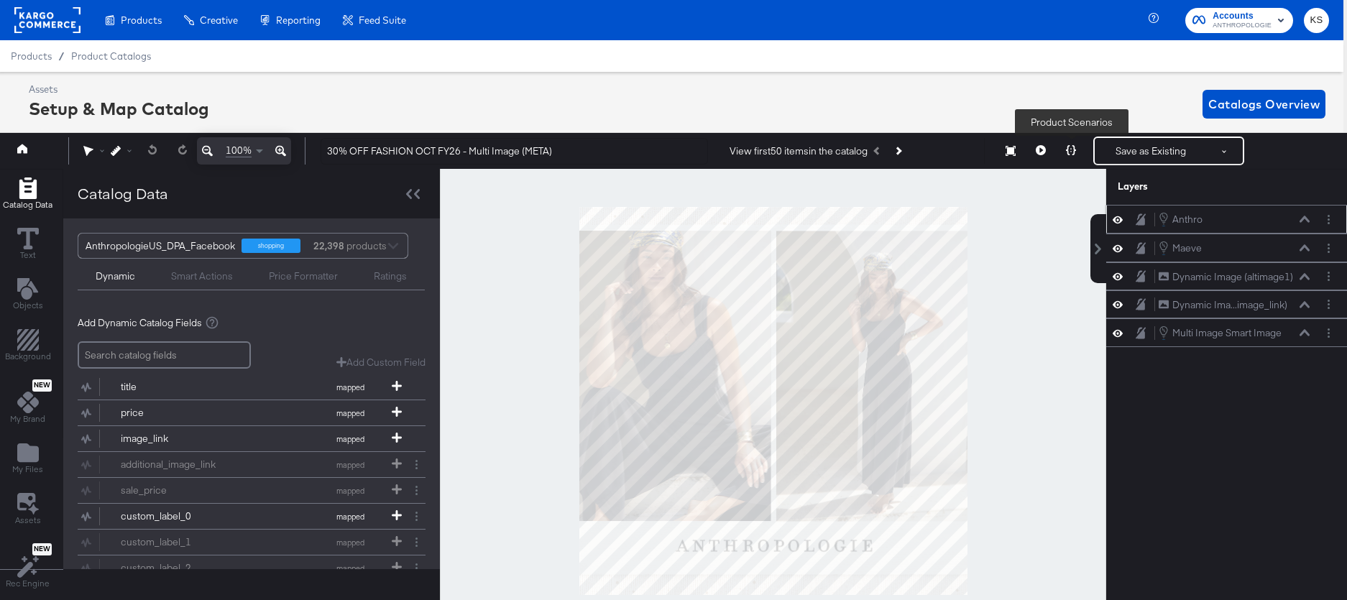
click at [1068, 152] on icon at bounding box center [1071, 150] width 10 height 10
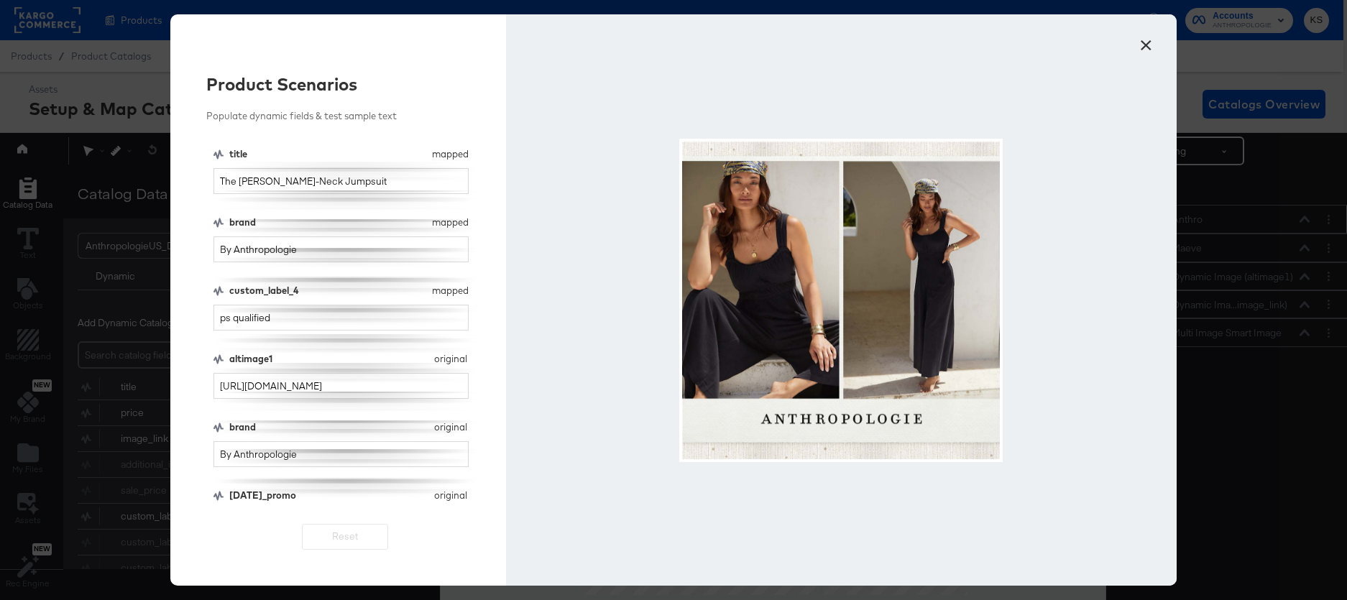
scroll to position [32, 0]
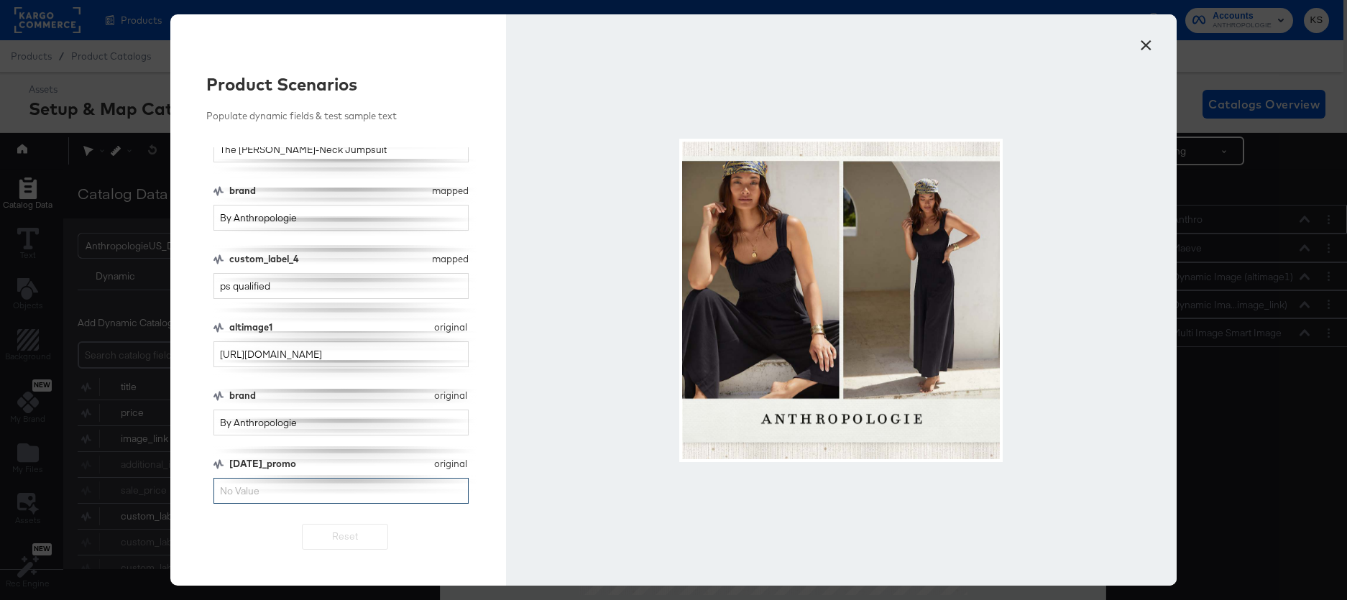
click at [349, 488] on input "[DATE]_promo" at bounding box center [340, 491] width 255 height 27
type input "30"
click at [305, 219] on input "By Anthropologie" at bounding box center [340, 218] width 255 height 27
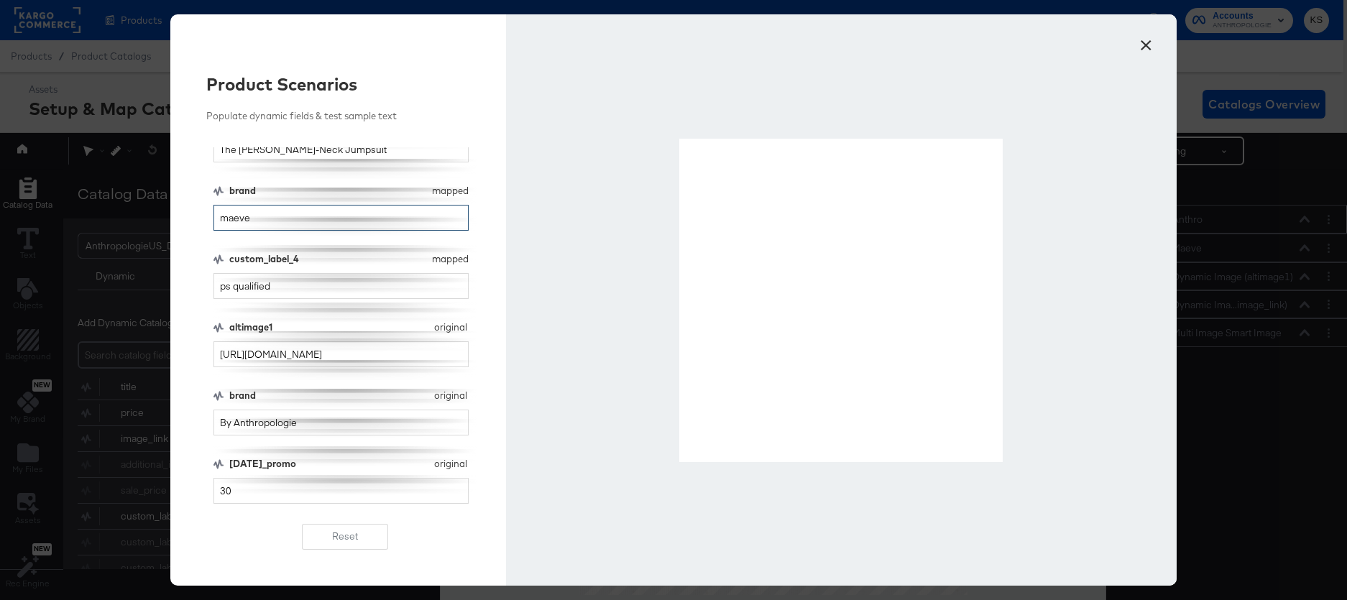
type input "maeve"
click at [385, 36] on div "Product Scenarios Populate dynamic fields & test sample text title mapped title…" at bounding box center [338, 299] width 336 height 571
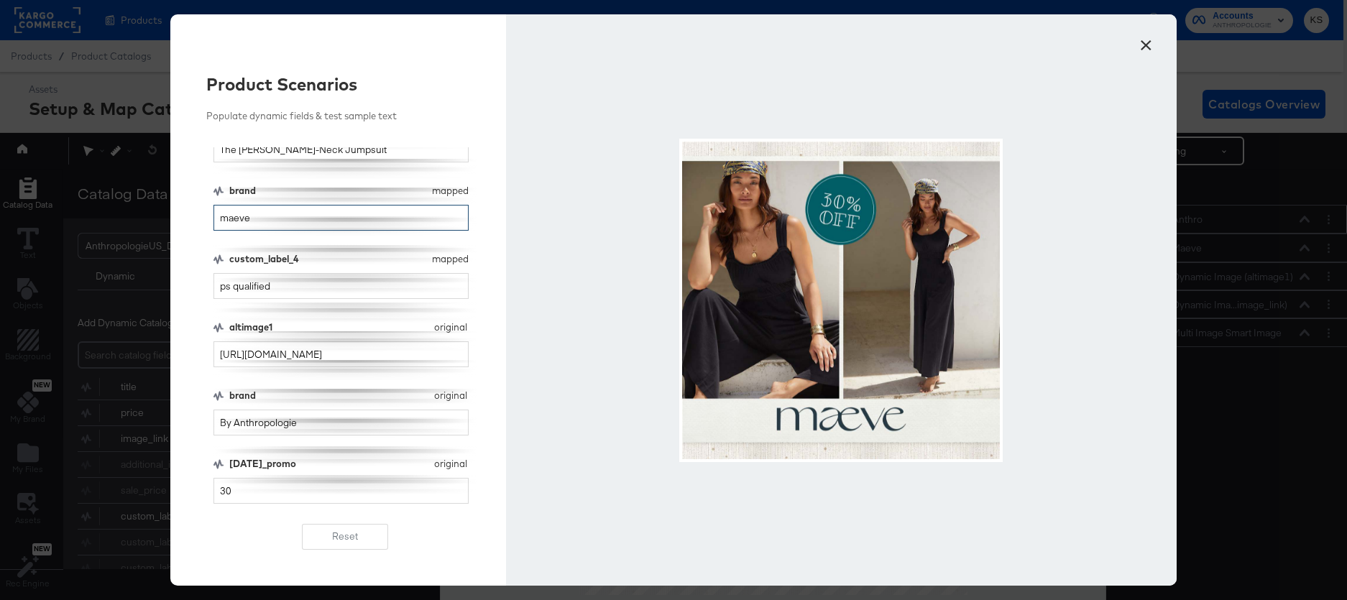
click at [325, 217] on input "maeve" at bounding box center [340, 218] width 255 height 27
click at [1148, 46] on button "×" at bounding box center [1146, 42] width 26 height 26
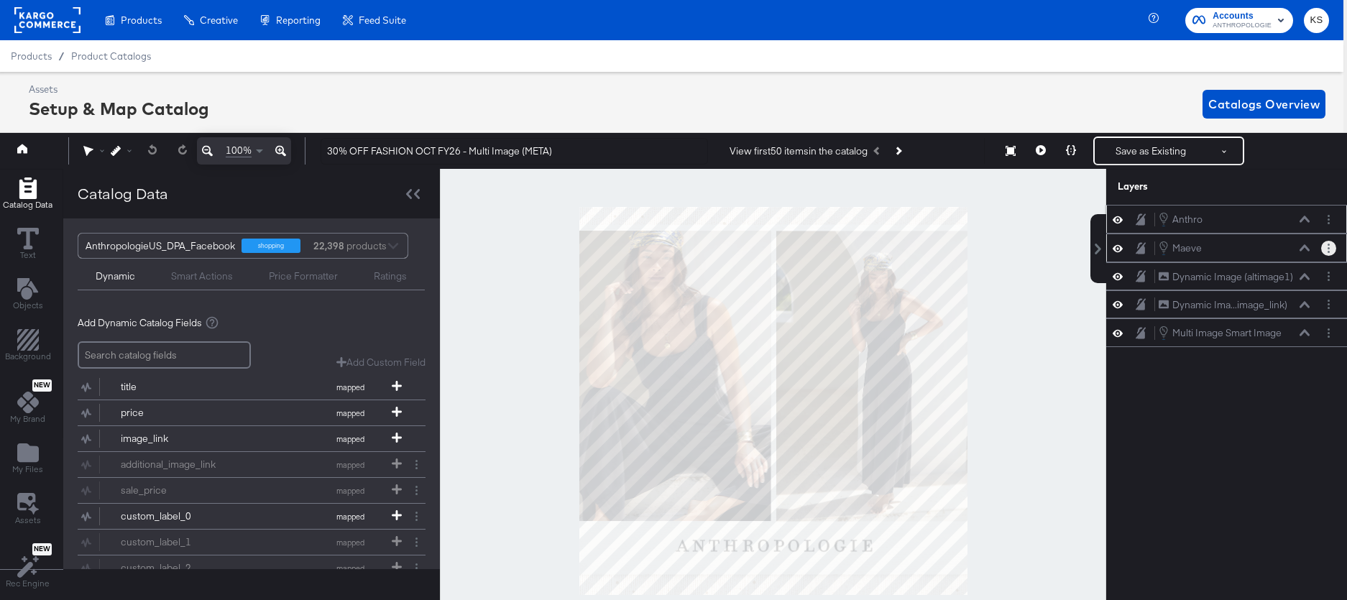
click at [1332, 243] on button "Layer Options" at bounding box center [1328, 248] width 15 height 15
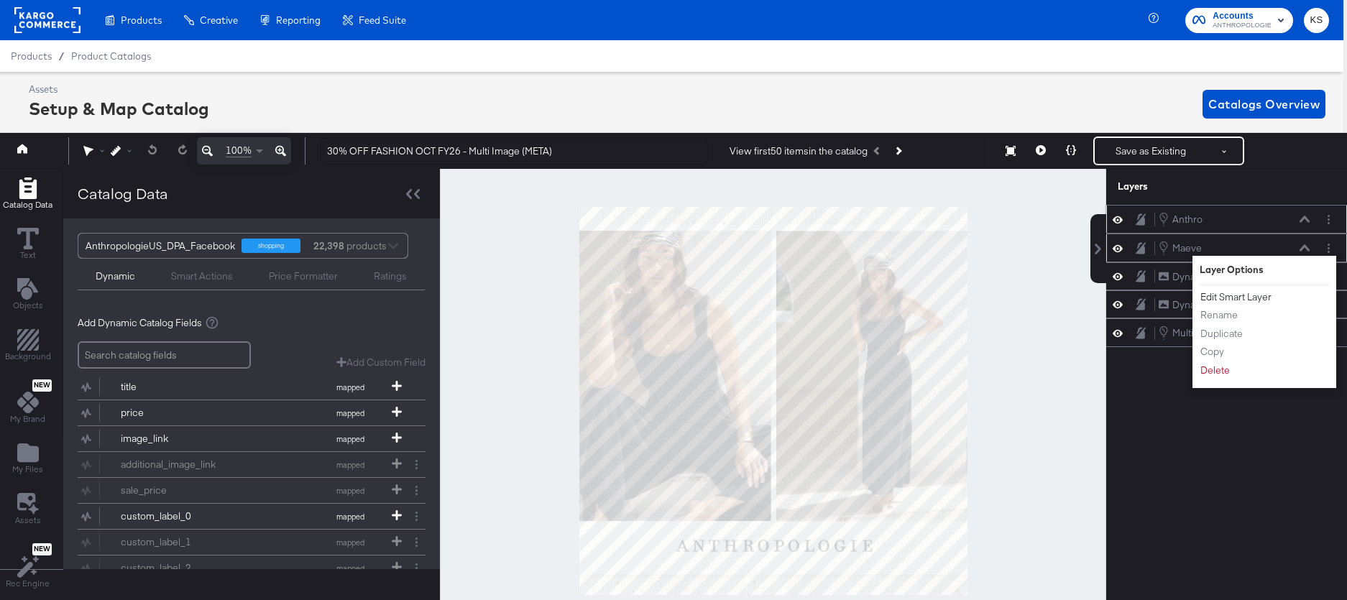
click at [1240, 300] on button "Edit Smart Layer" at bounding box center [1235, 297] width 73 height 15
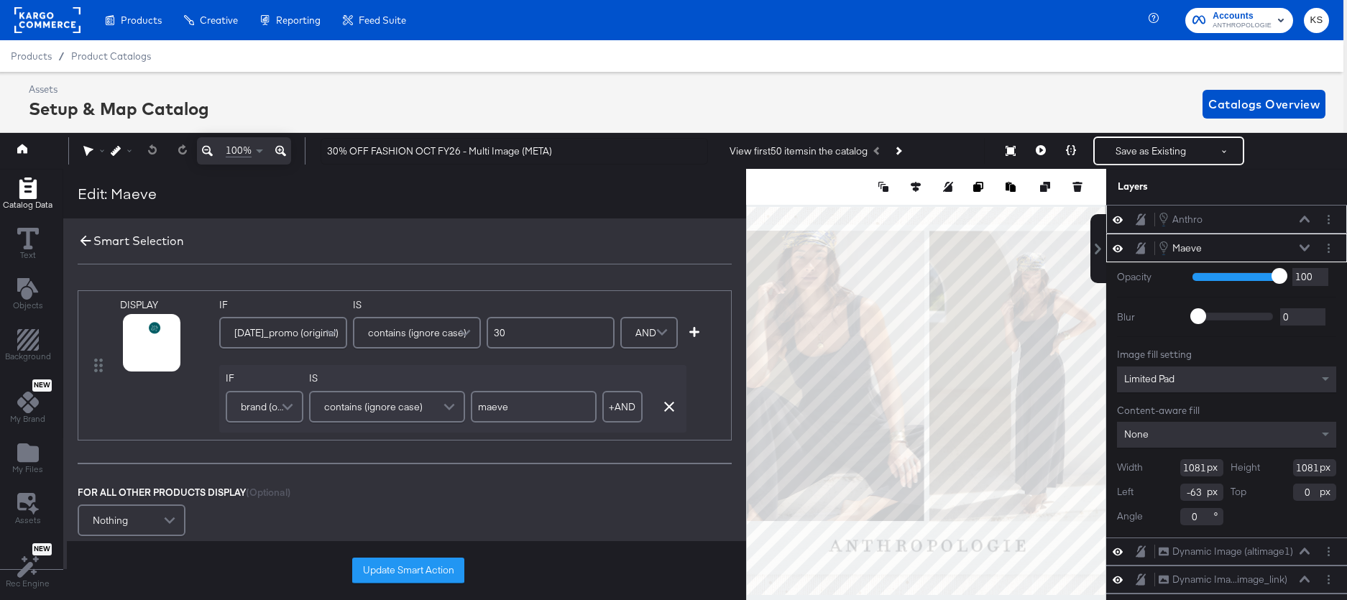
click at [83, 240] on icon at bounding box center [86, 241] width 16 height 16
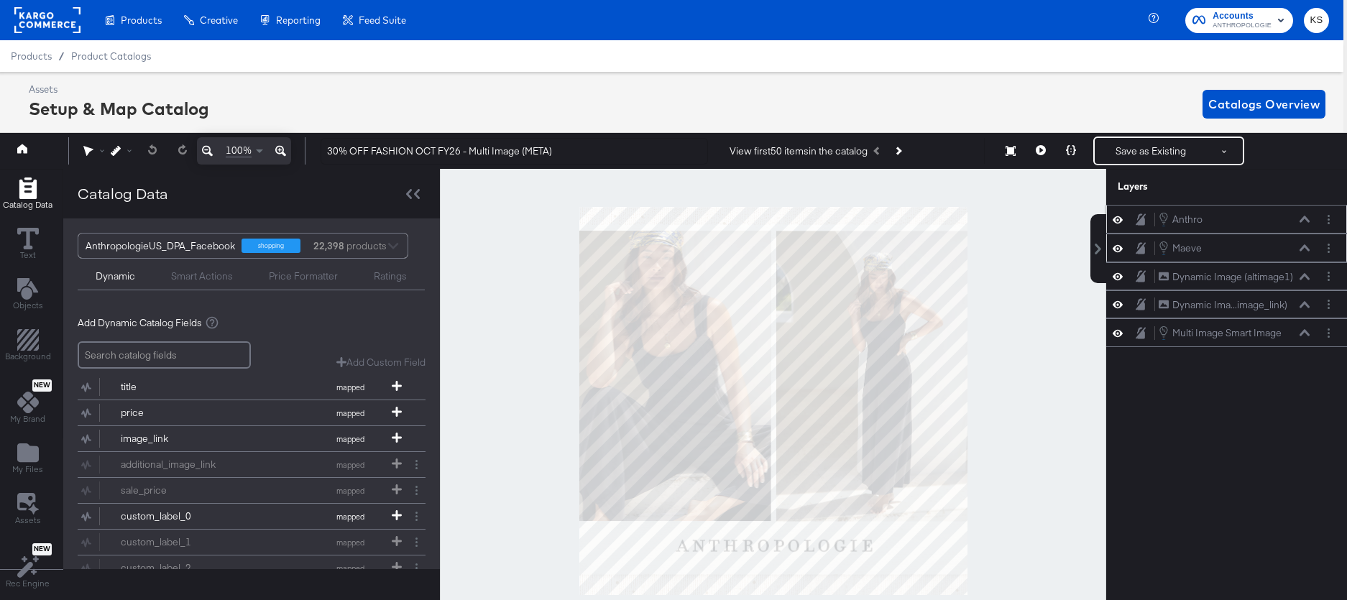
click at [1333, 226] on div at bounding box center [1328, 219] width 15 height 15
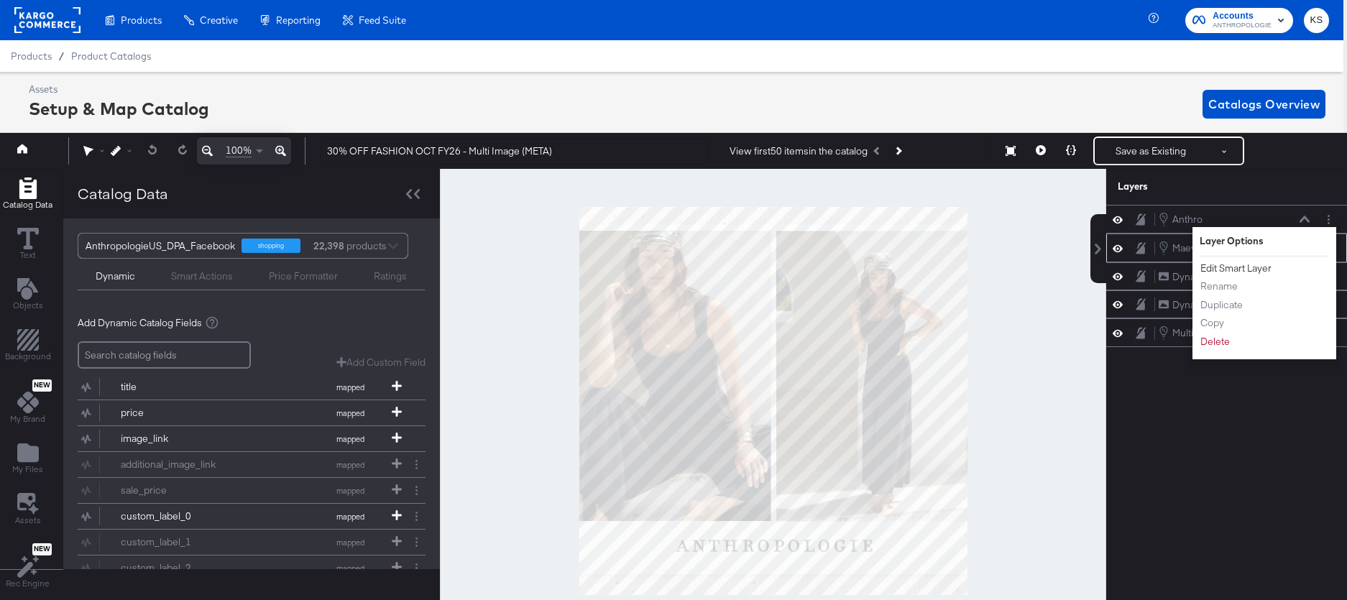
click at [1253, 274] on button "Edit Smart Layer" at bounding box center [1235, 268] width 73 height 15
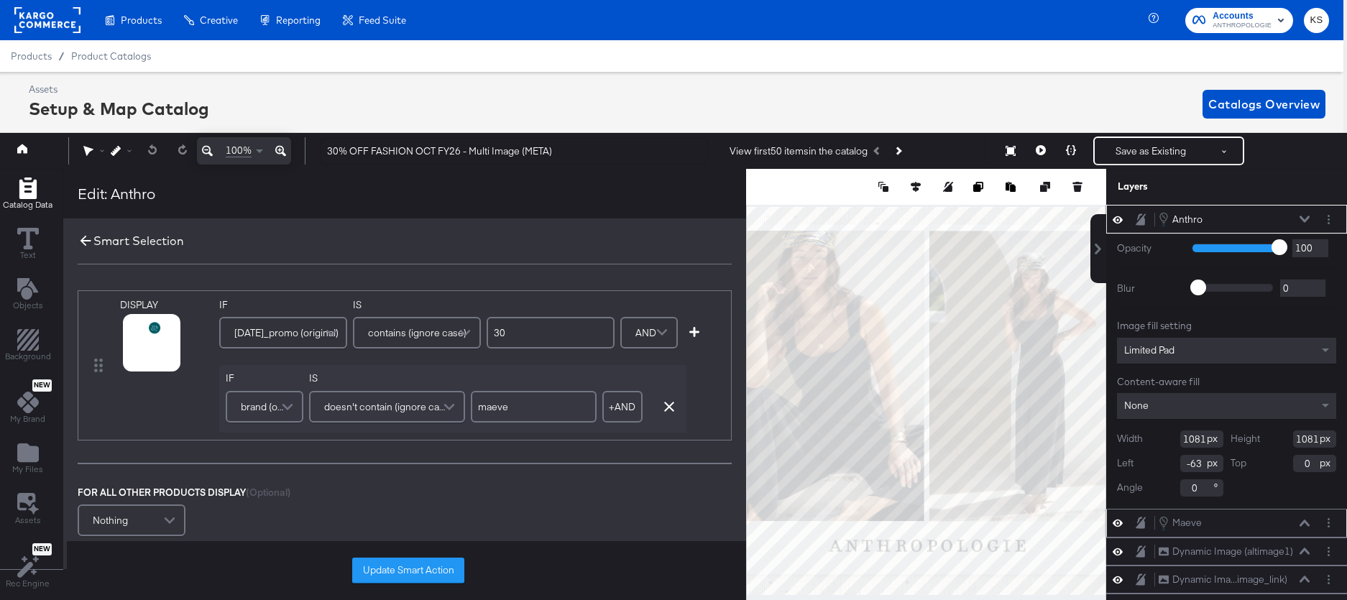
click at [83, 239] on icon at bounding box center [86, 241] width 16 height 16
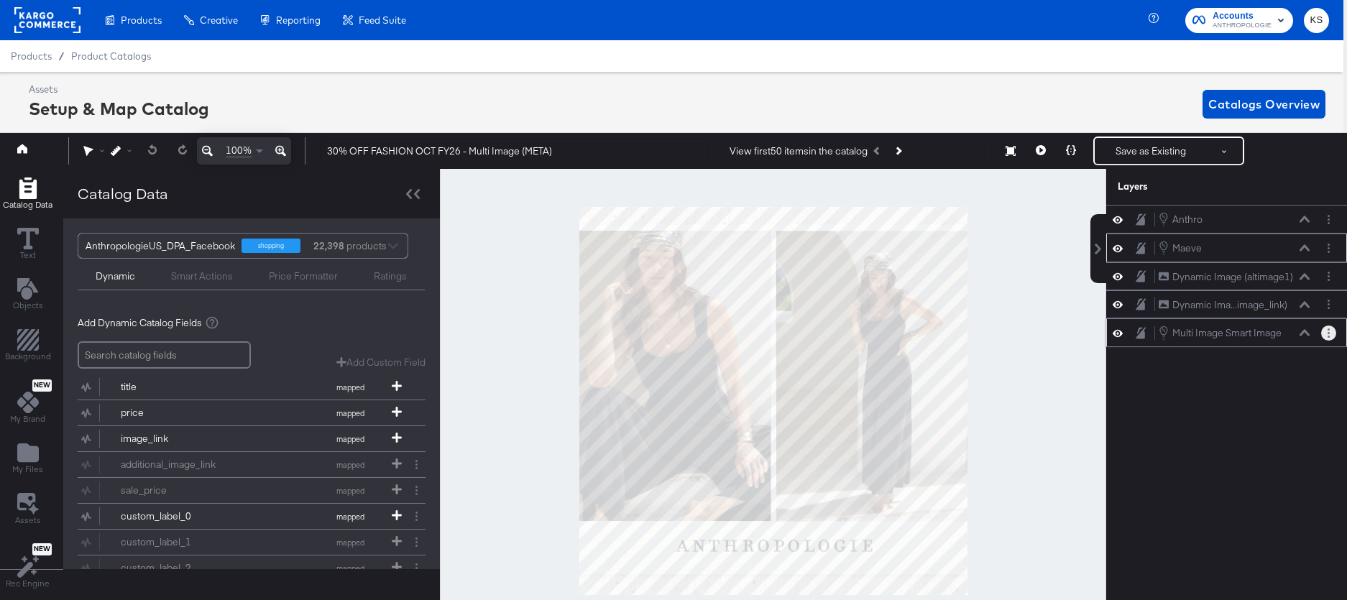
click at [1329, 331] on button "Layer Options" at bounding box center [1328, 333] width 15 height 15
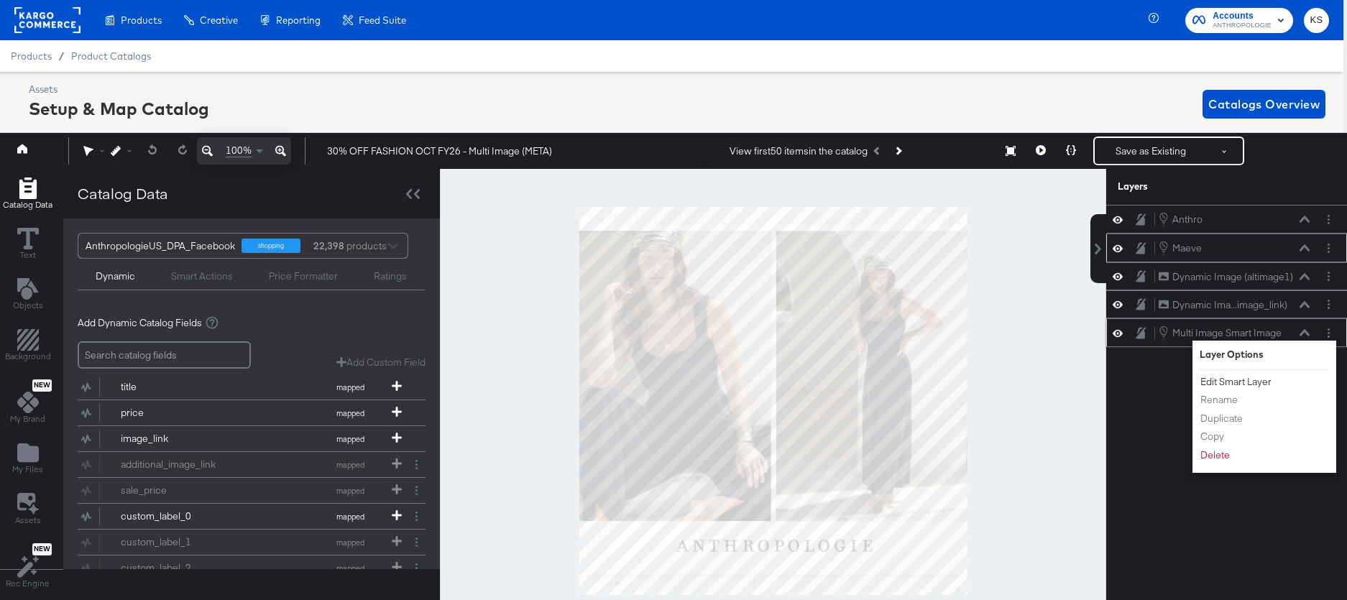
click at [1248, 384] on button "Edit Smart Layer" at bounding box center [1235, 381] width 73 height 15
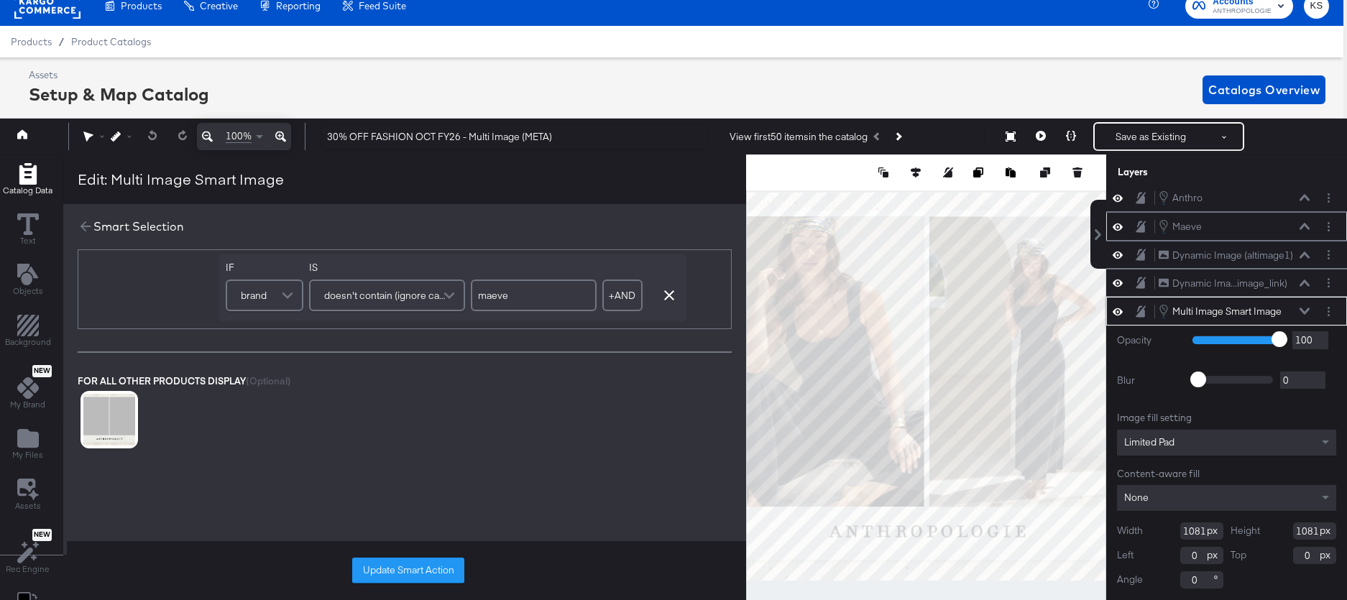
scroll to position [301, 0]
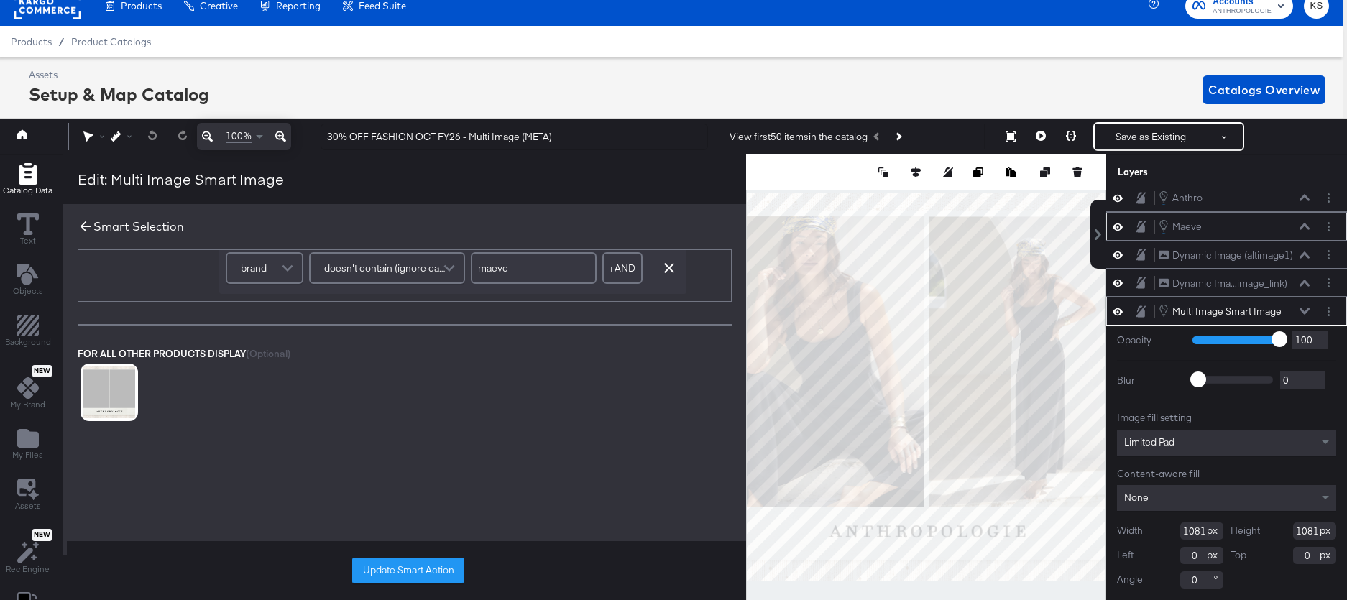
click at [84, 224] on icon at bounding box center [86, 226] width 16 height 16
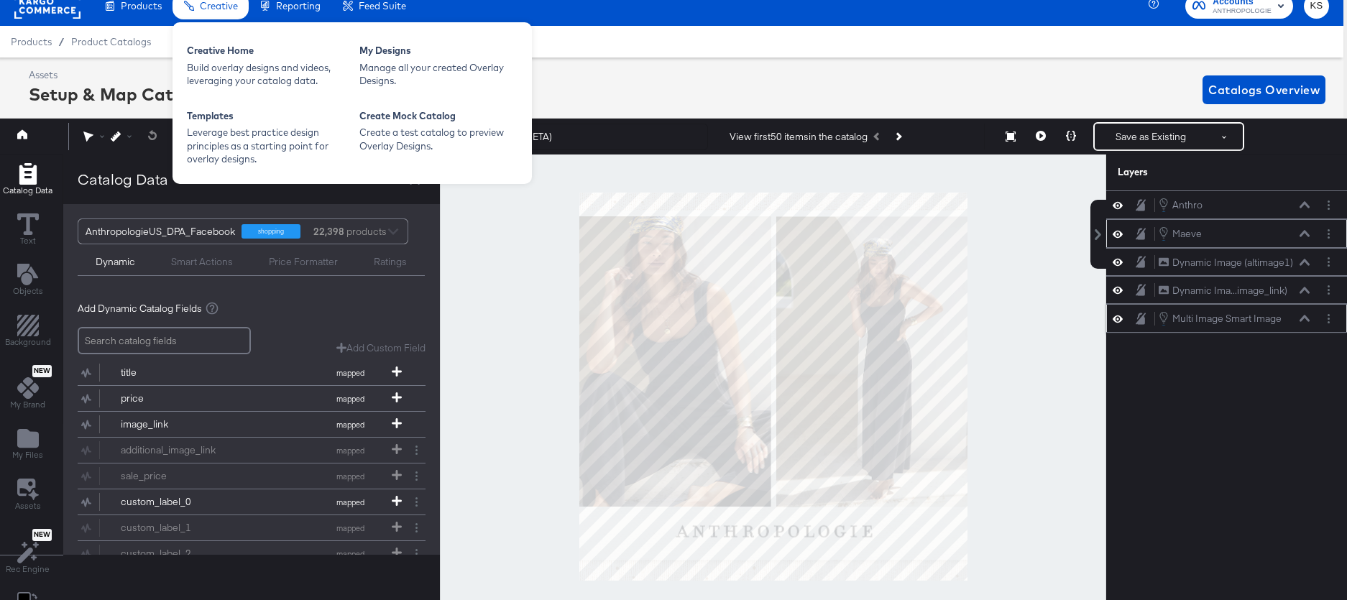
scroll to position [0, 4]
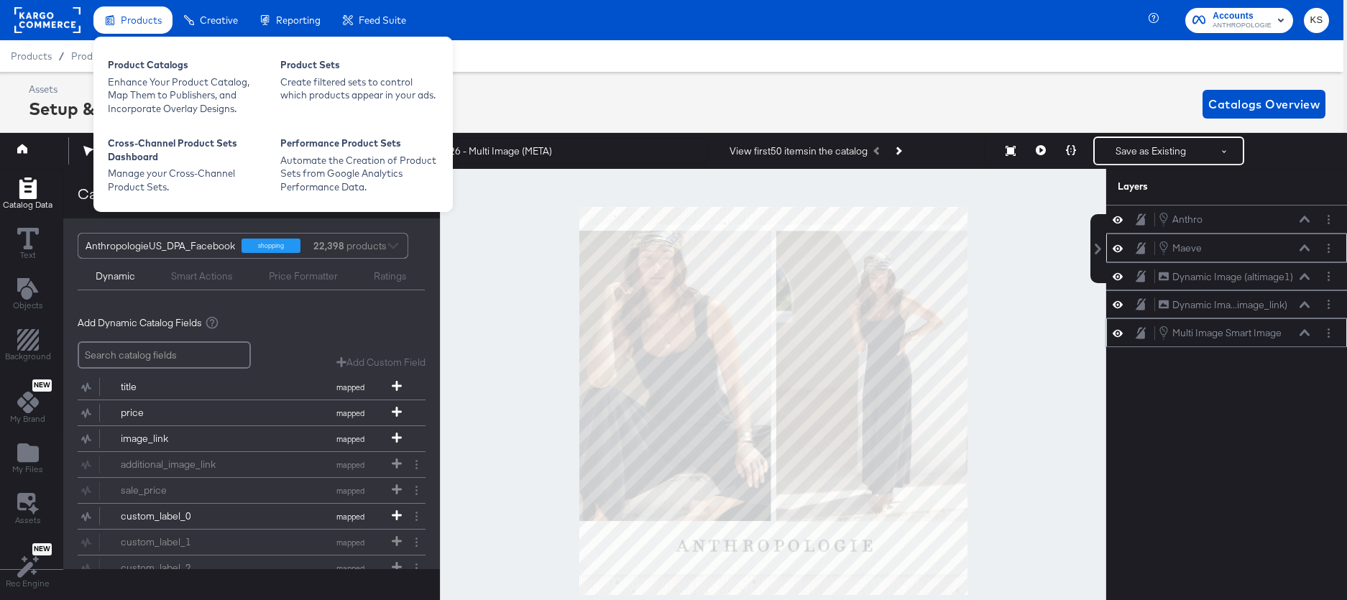
click at [148, 19] on span "Products" at bounding box center [141, 19] width 41 height 11
click at [134, 76] on div "Enhance Your Product Catalog, Map Them to Publishers, and Incorporate Overlay D…" at bounding box center [187, 95] width 158 height 40
